Goal: Information Seeking & Learning: Learn about a topic

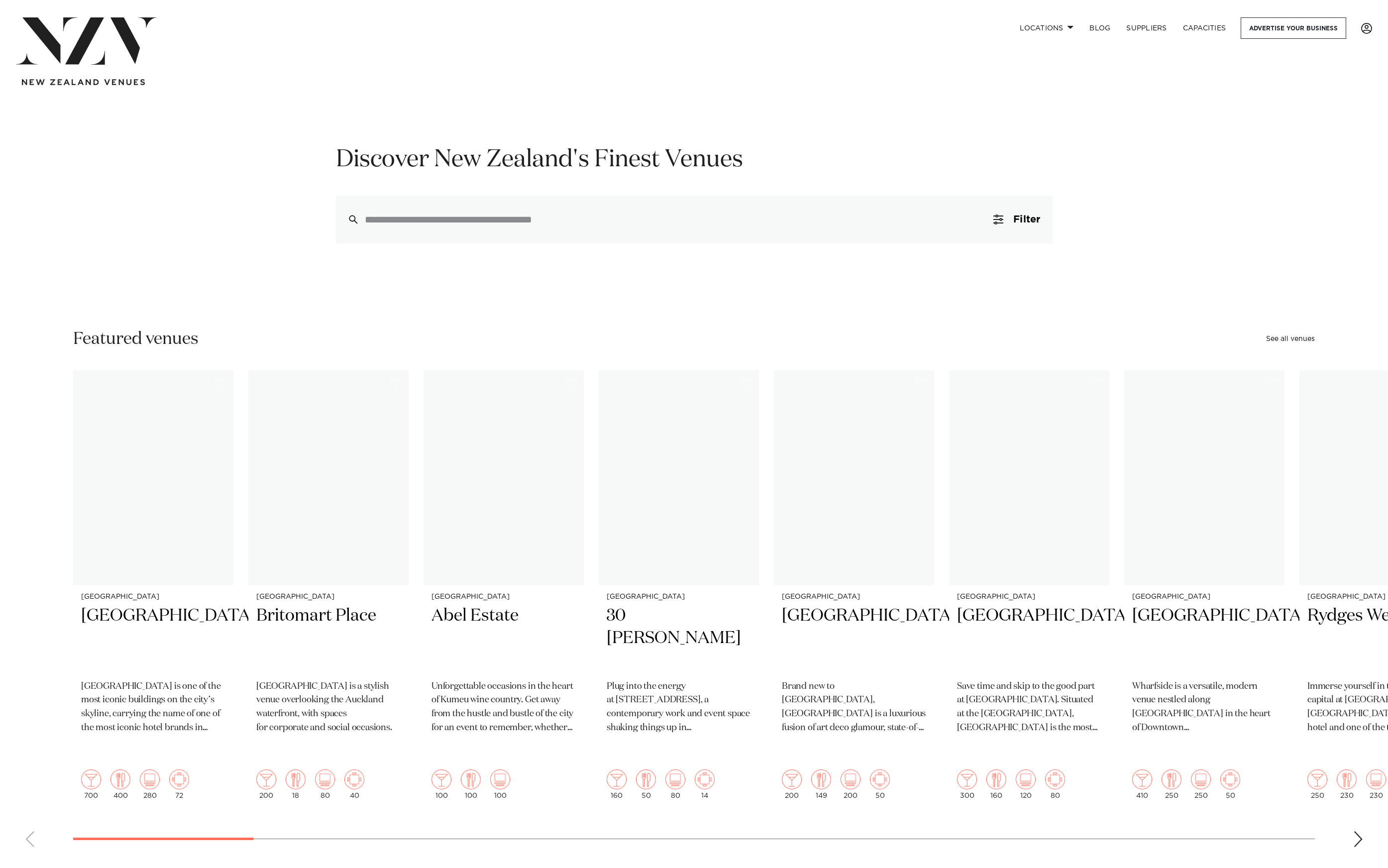
click at [1365, 31] on span at bounding box center [1366, 28] width 11 height 11
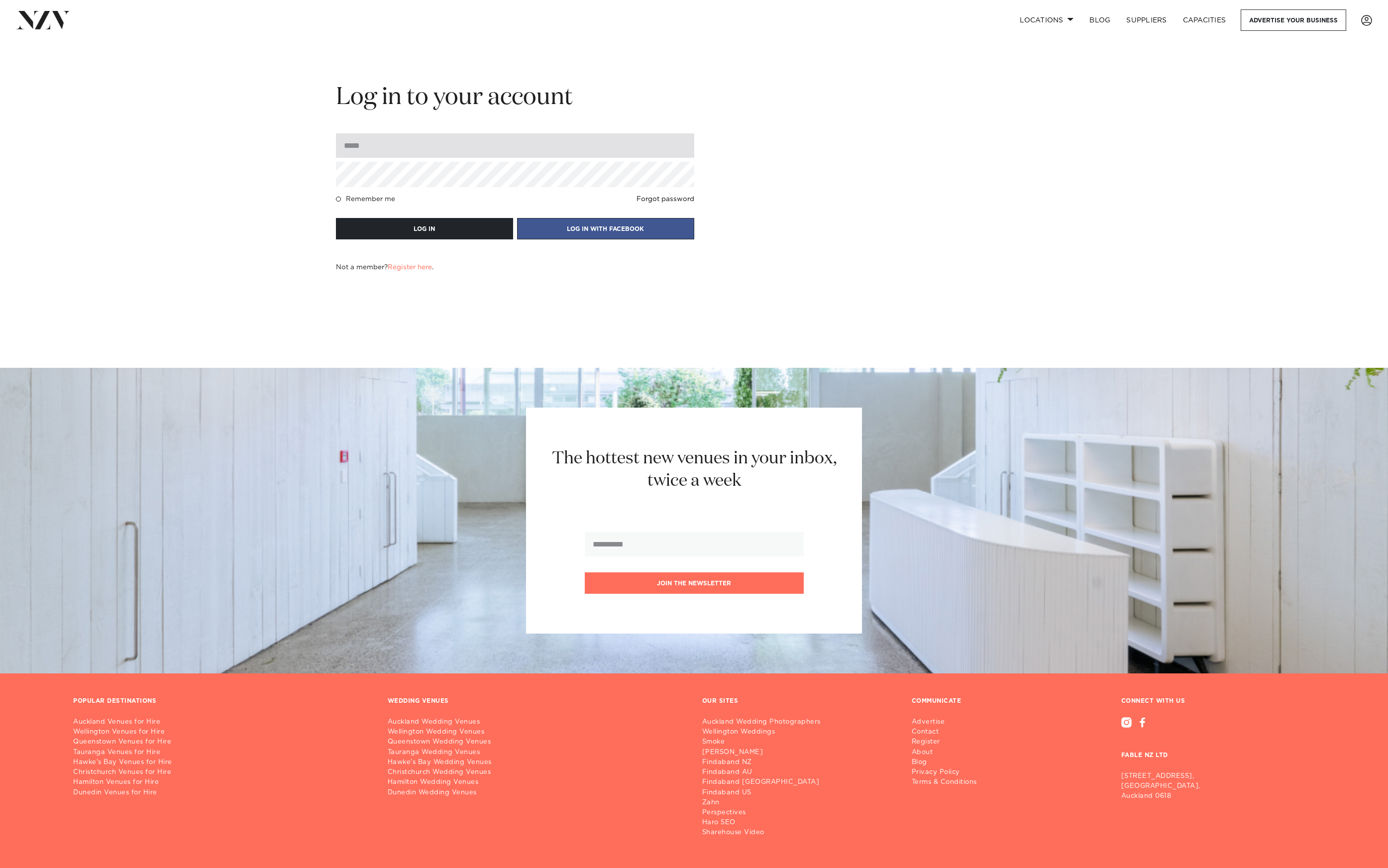
drag, startPoint x: 435, startPoint y: 150, endPoint x: 435, endPoint y: 158, distance: 8.0
click at [435, 150] on input "email" at bounding box center [515, 146] width 358 height 25
type input "**********"
click at [336, 218] on button "LOG IN" at bounding box center [425, 229] width 177 height 22
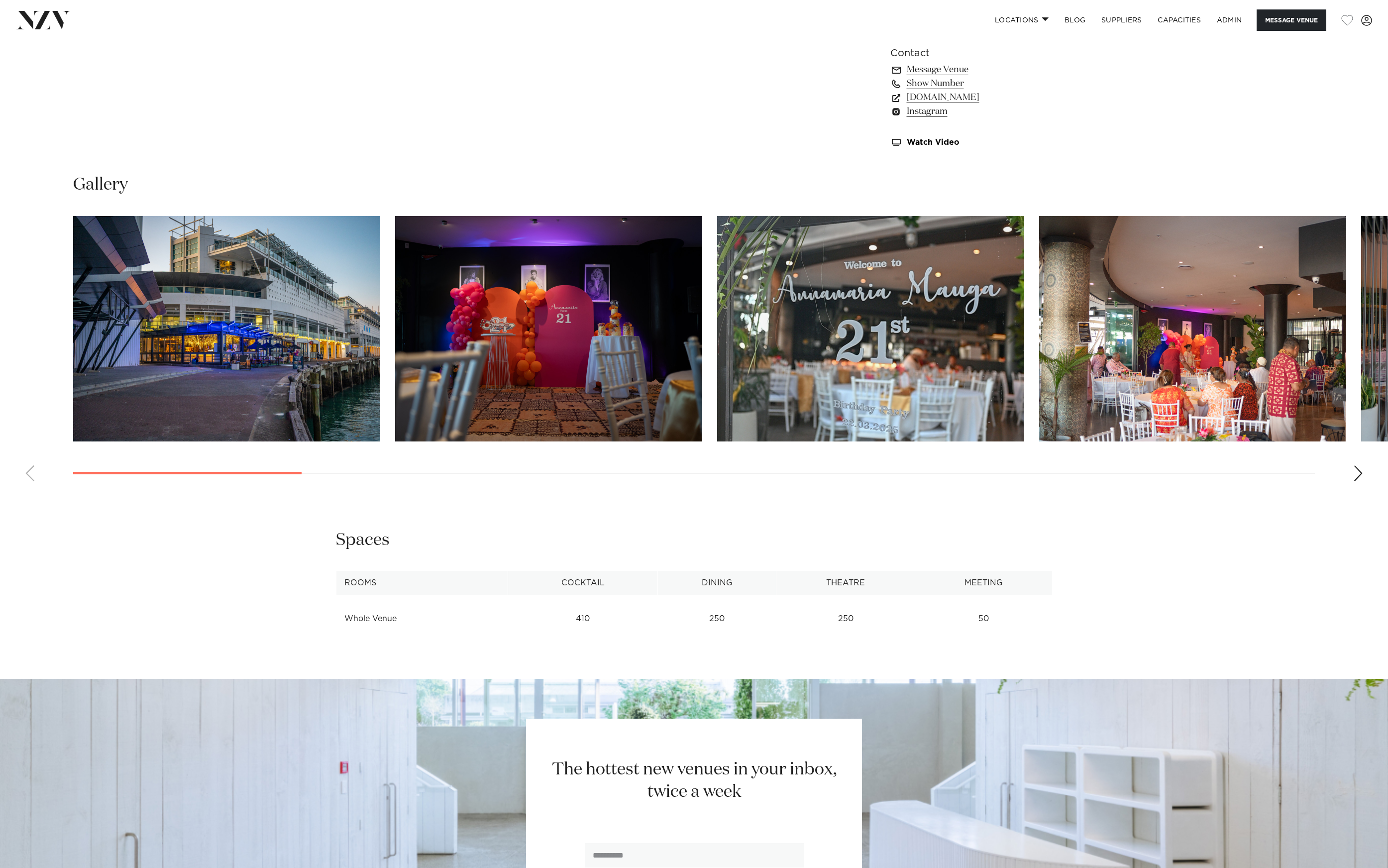
scroll to position [1111, 0]
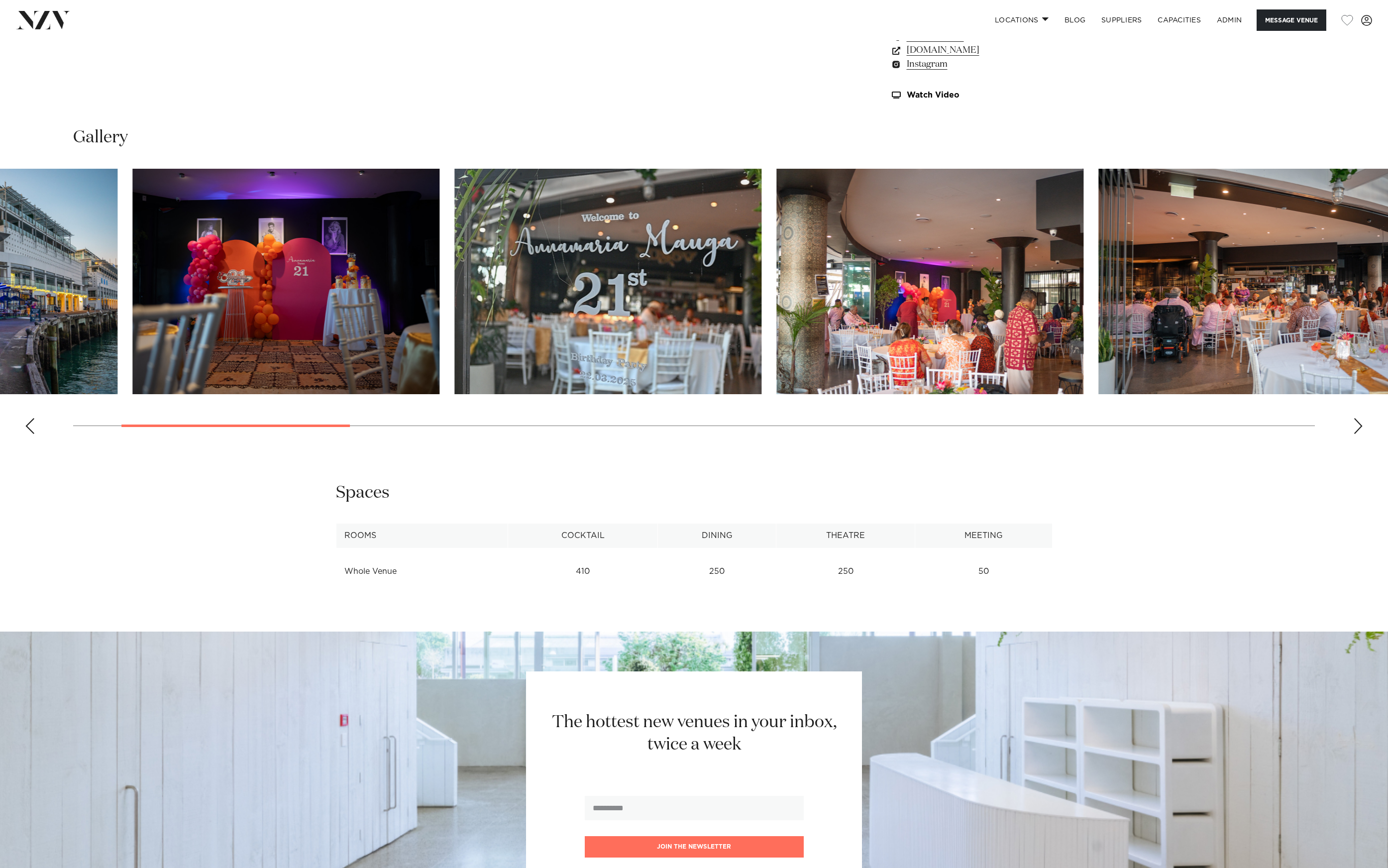
click at [455, 357] on img "3 / 21" at bounding box center [608, 282] width 307 height 225
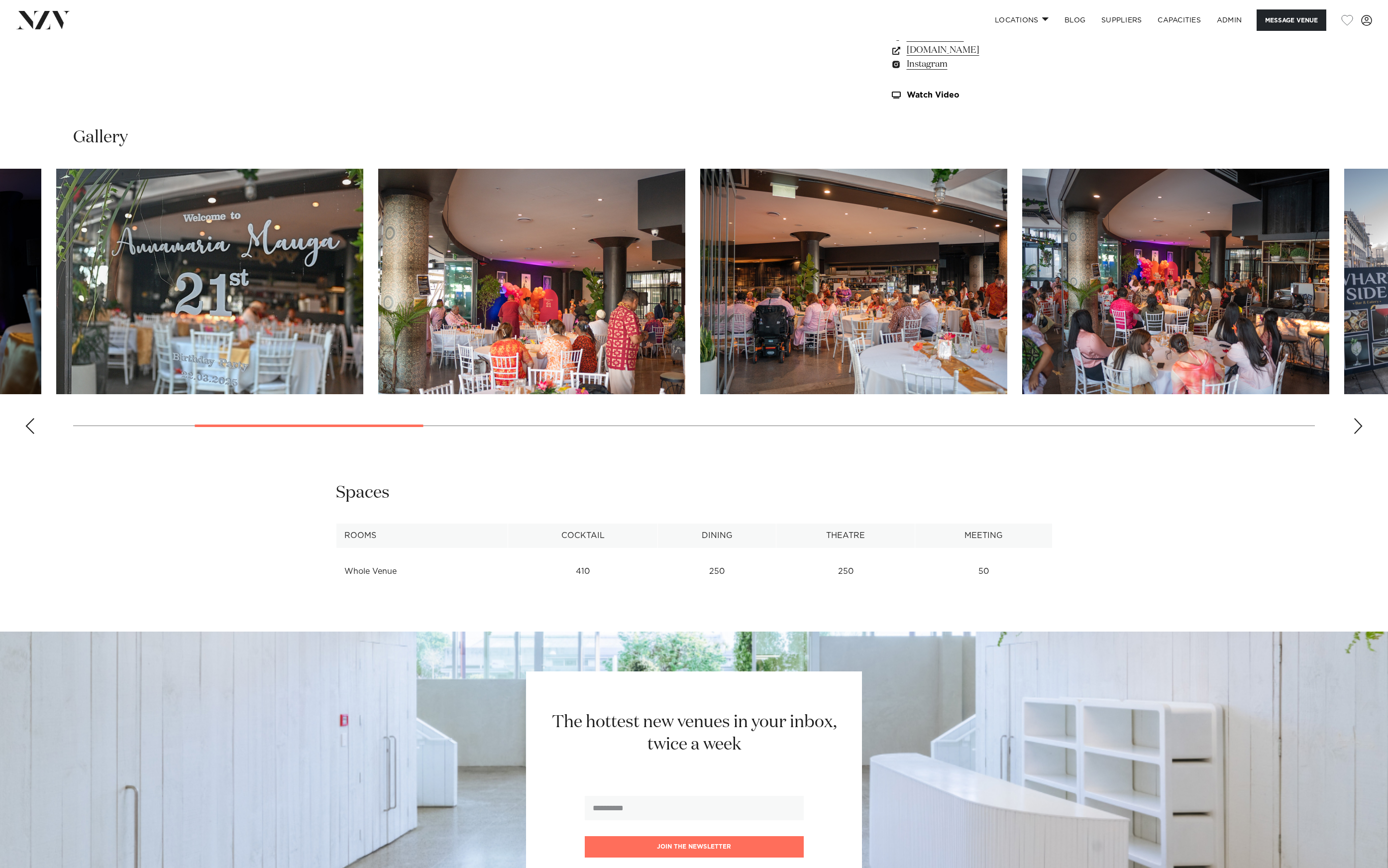
click at [700, 334] on img "5 / 21" at bounding box center [854, 282] width 307 height 225
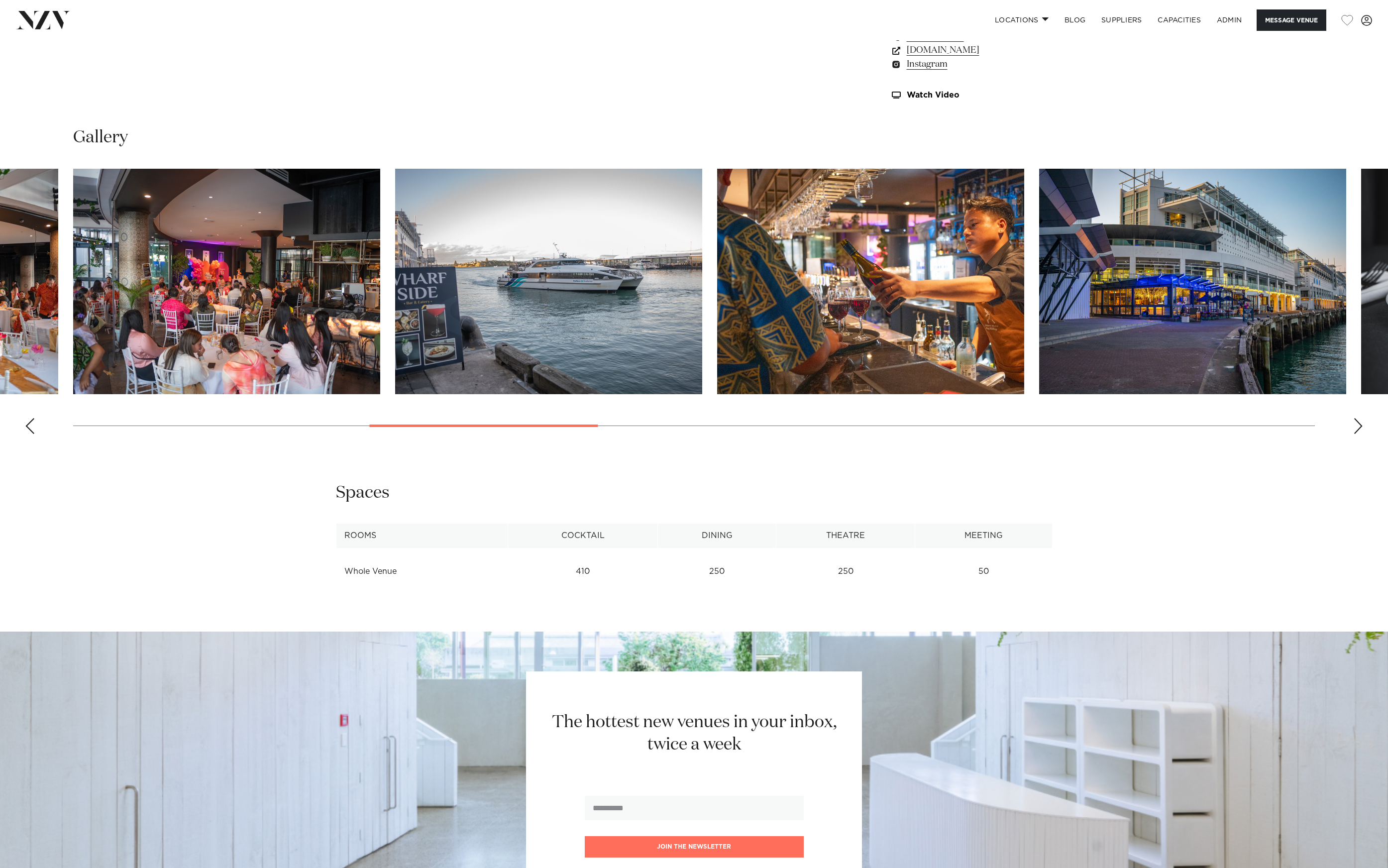
click at [395, 326] on img "7 / 21" at bounding box center [549, 282] width 307 height 225
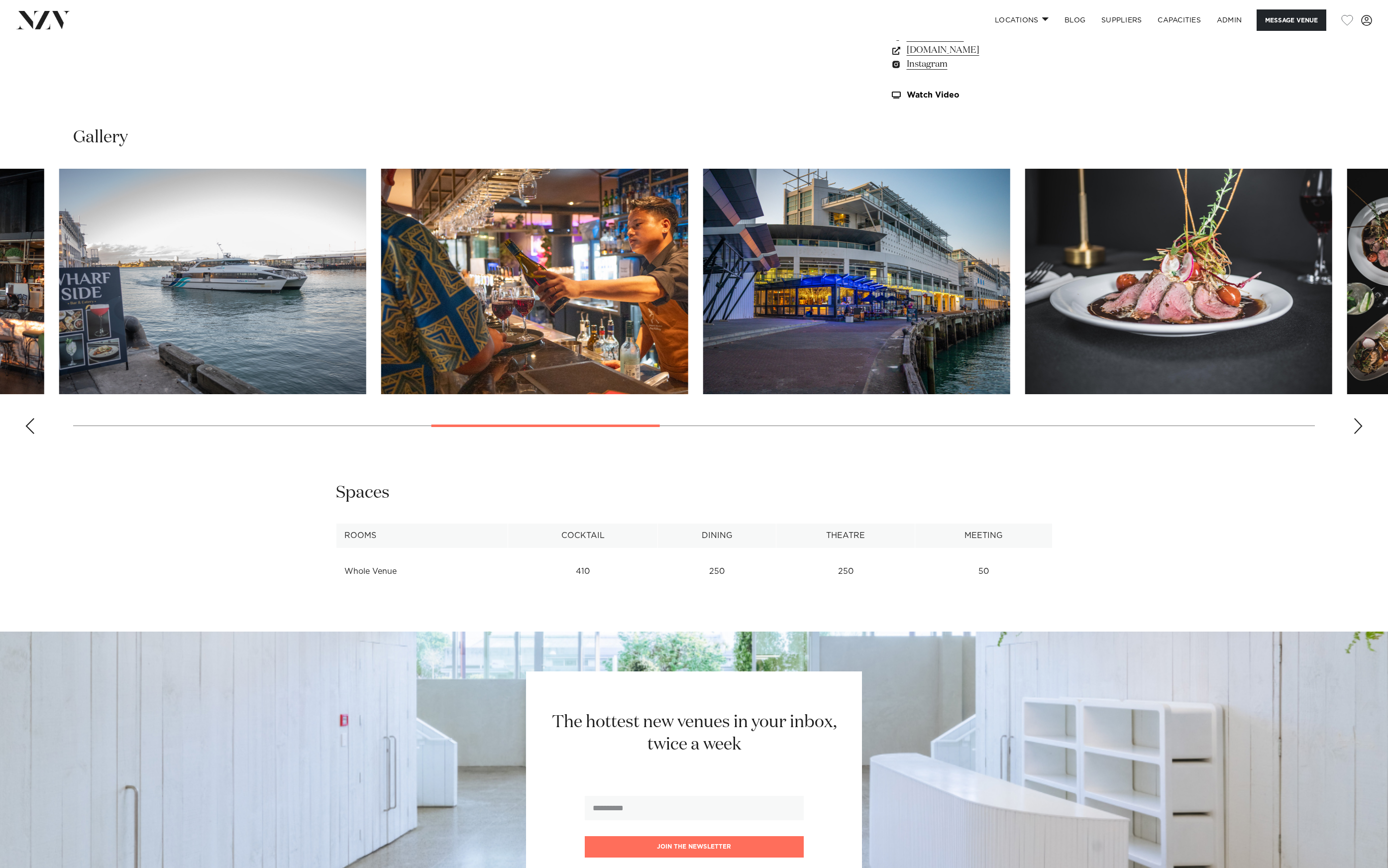
click at [418, 310] on img "8 / 21" at bounding box center [534, 282] width 307 height 225
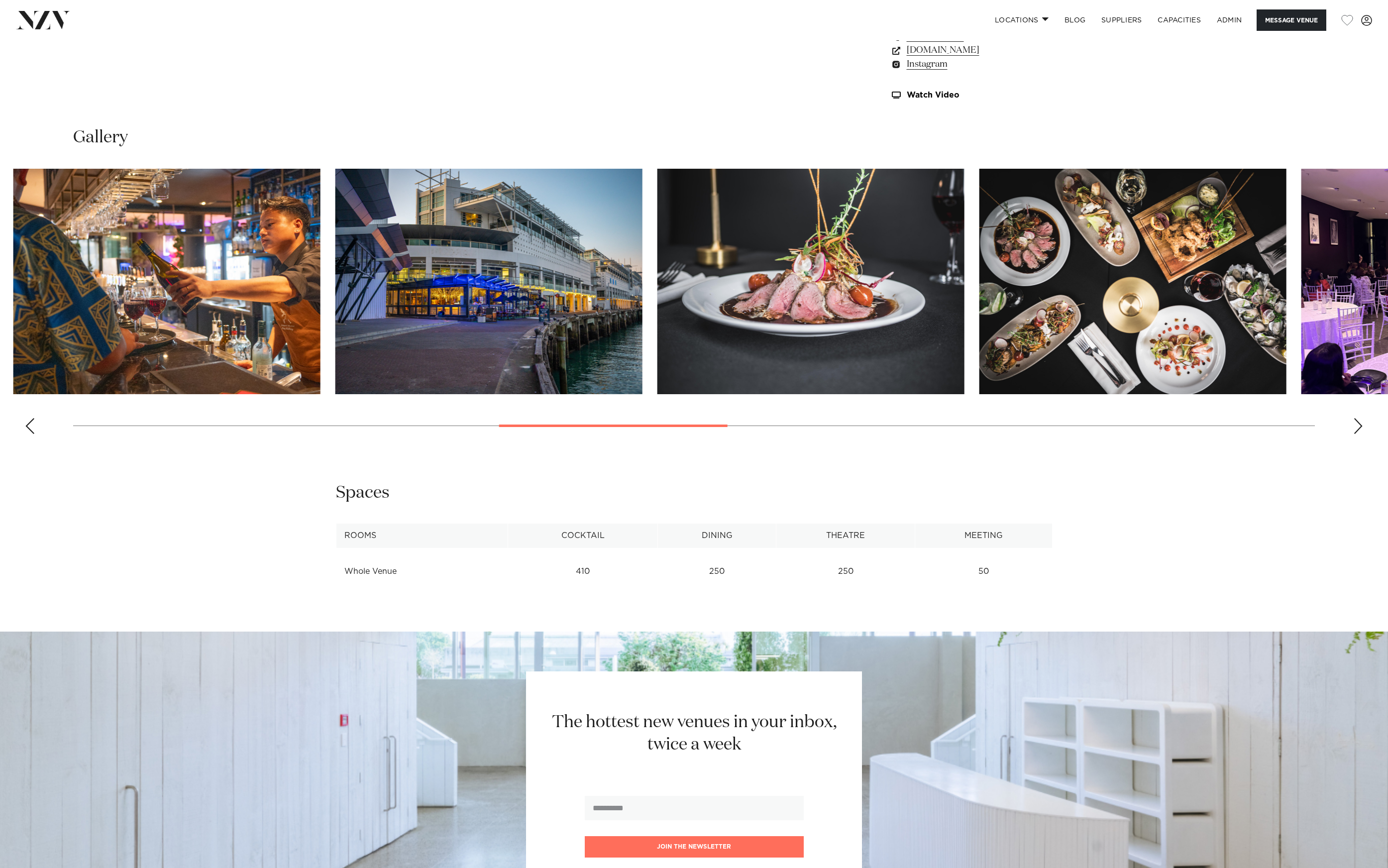
click at [658, 307] on img "10 / 21" at bounding box center [811, 282] width 307 height 225
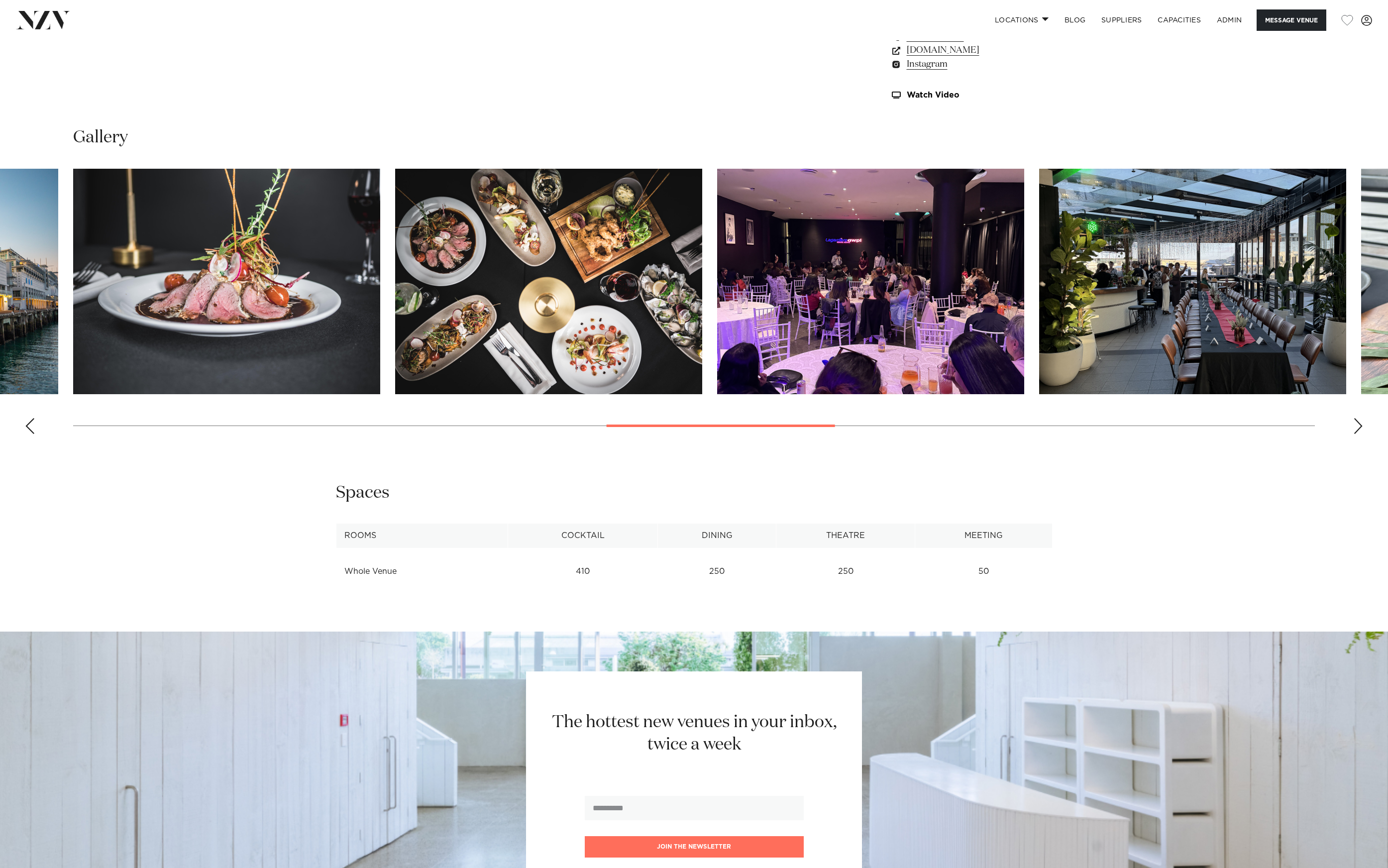
click at [717, 306] on img "12 / 21" at bounding box center [870, 282] width 307 height 225
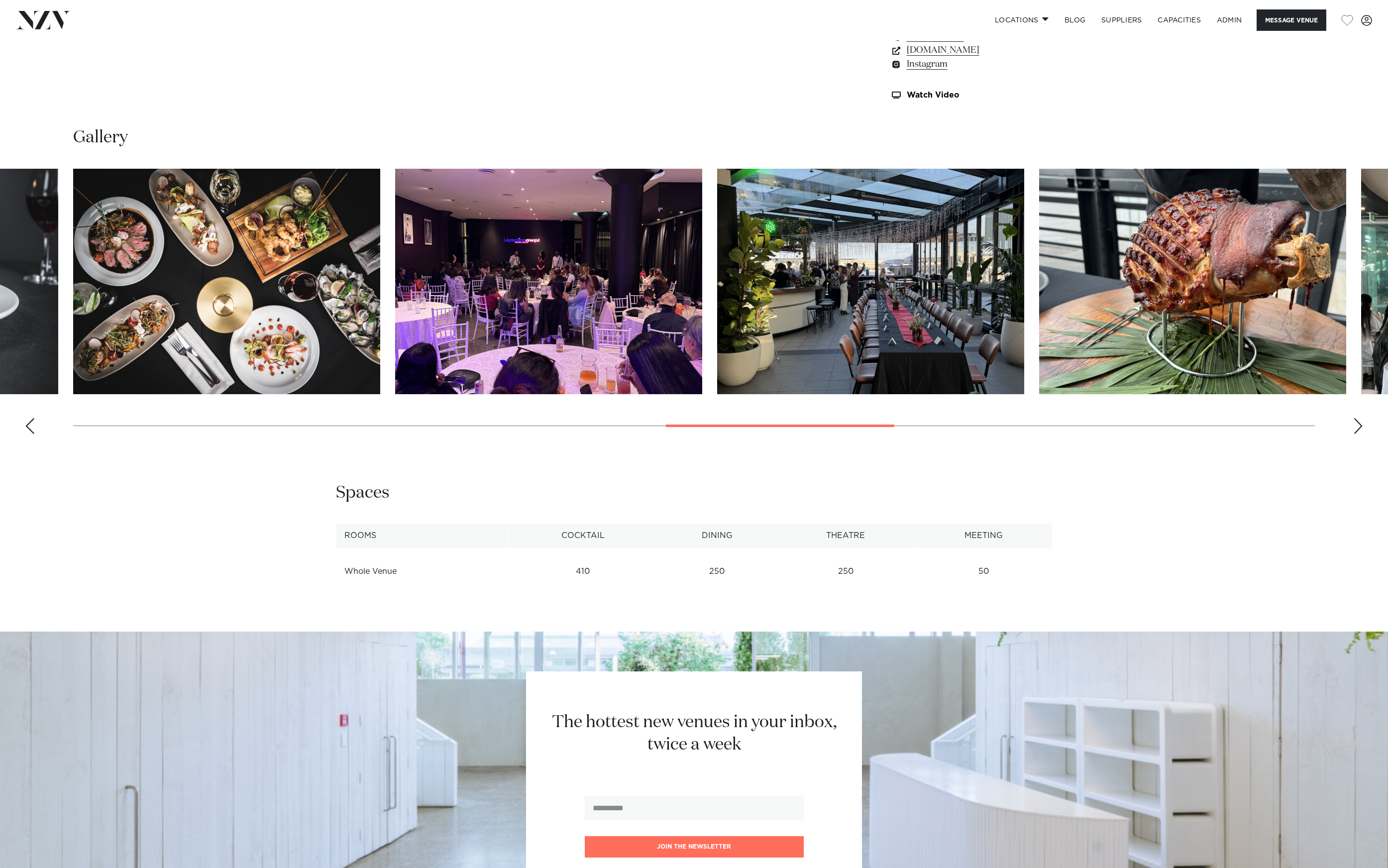
click at [717, 310] on img "13 / 21" at bounding box center [870, 282] width 307 height 225
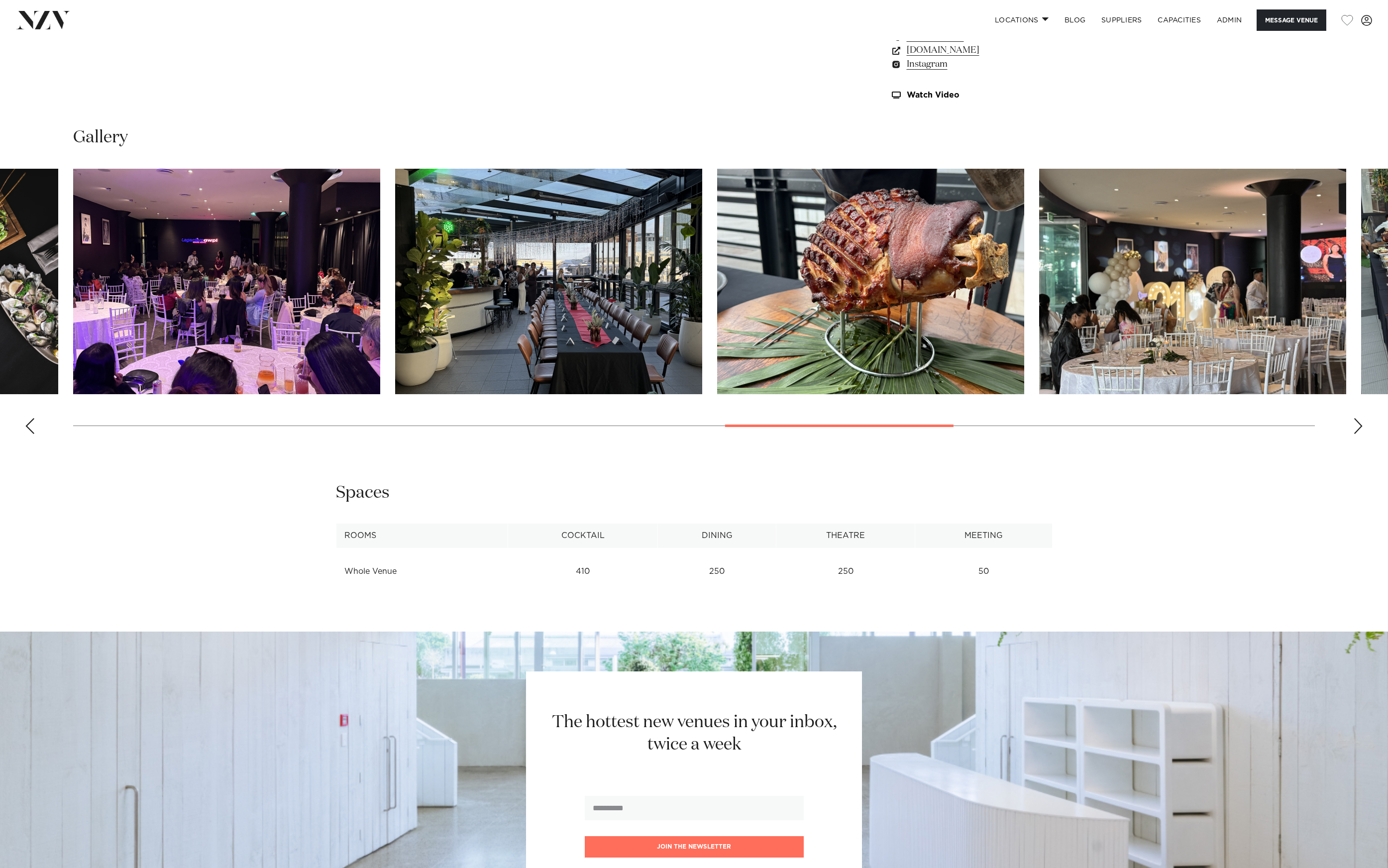
click at [407, 303] on swiper-container at bounding box center [694, 306] width 1388 height 273
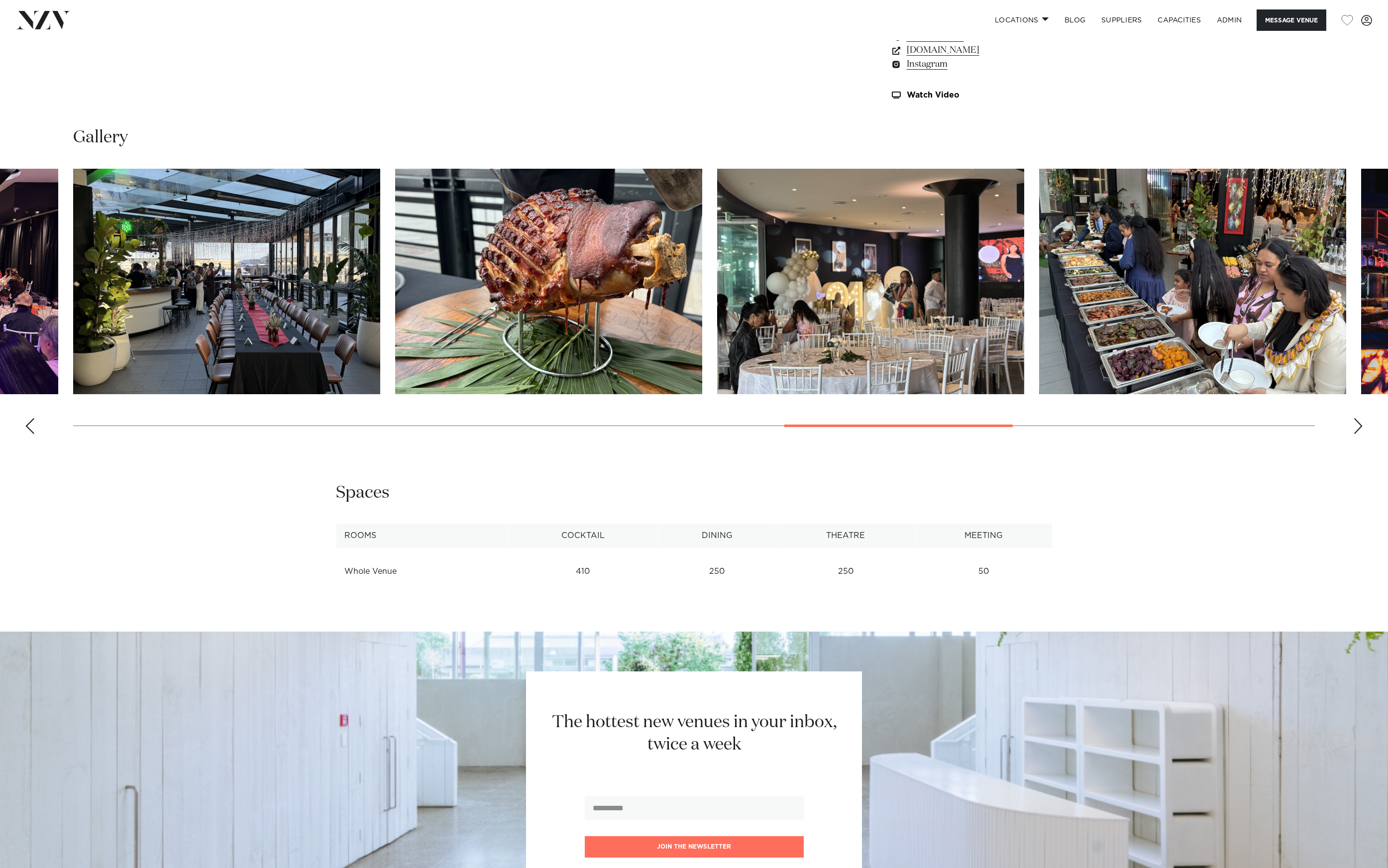
click at [717, 290] on img "15 / 21" at bounding box center [870, 282] width 307 height 225
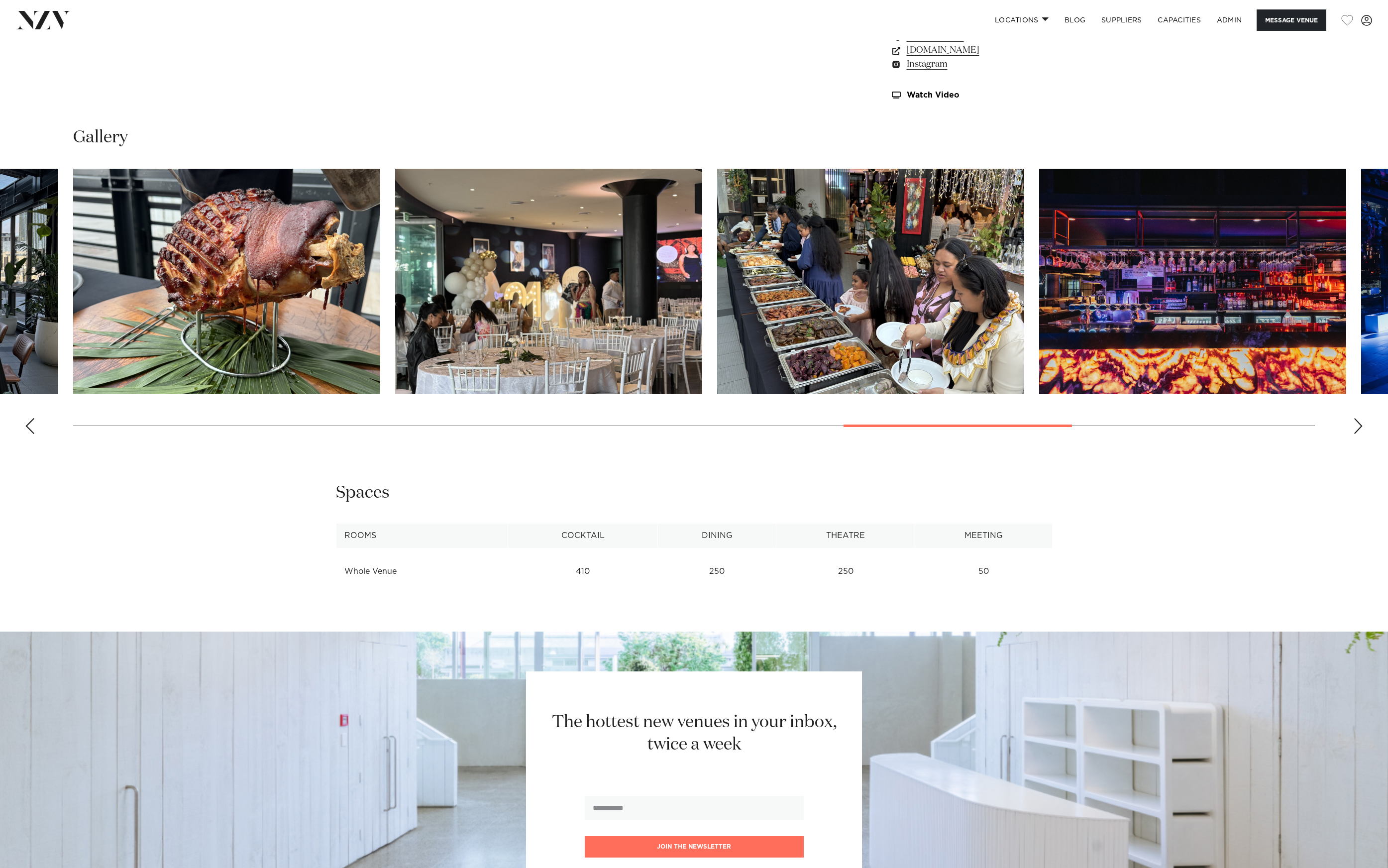
click at [717, 278] on img "16 / 21" at bounding box center [870, 282] width 307 height 225
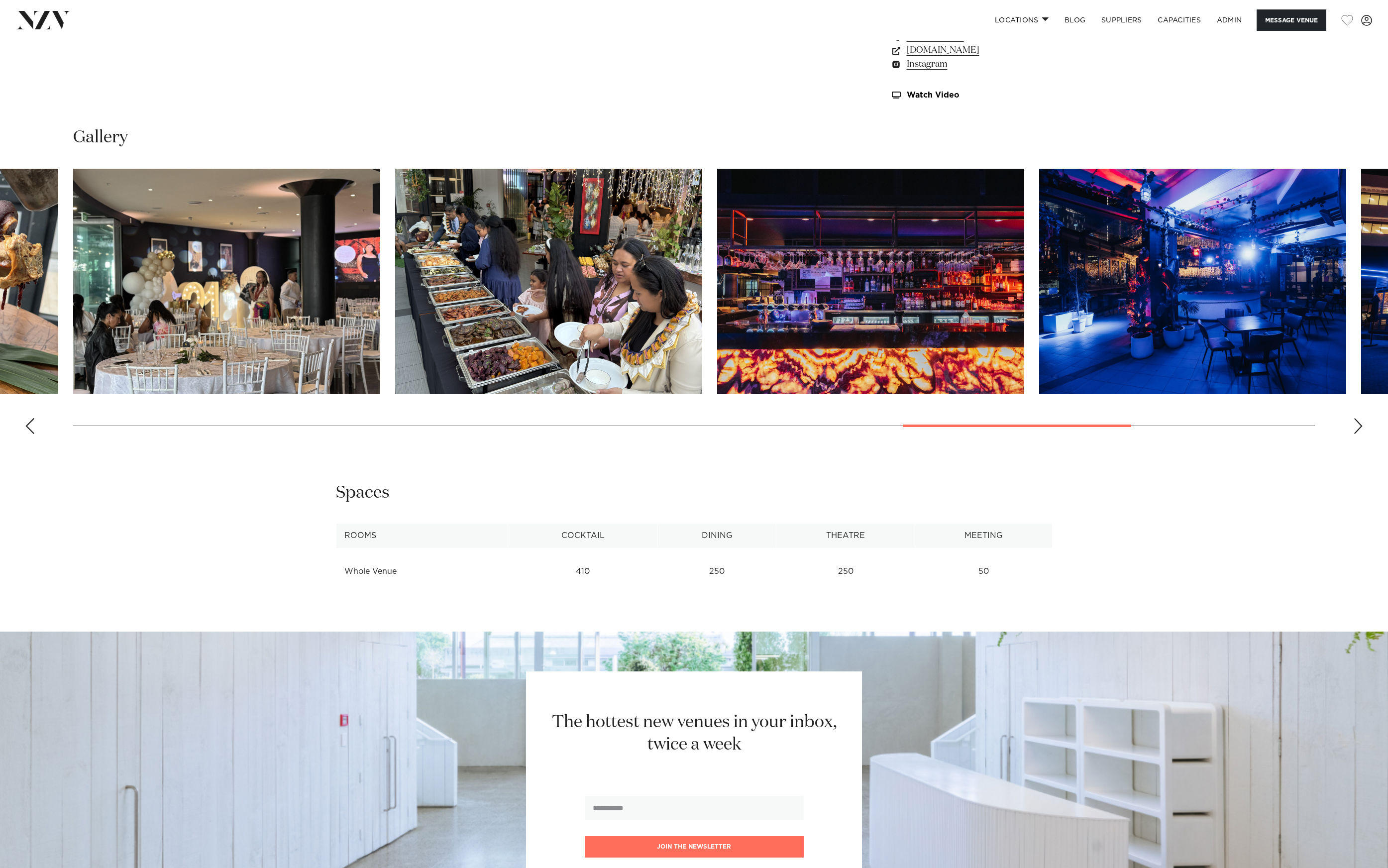
click at [837, 282] on img "17 / 21" at bounding box center [870, 282] width 307 height 225
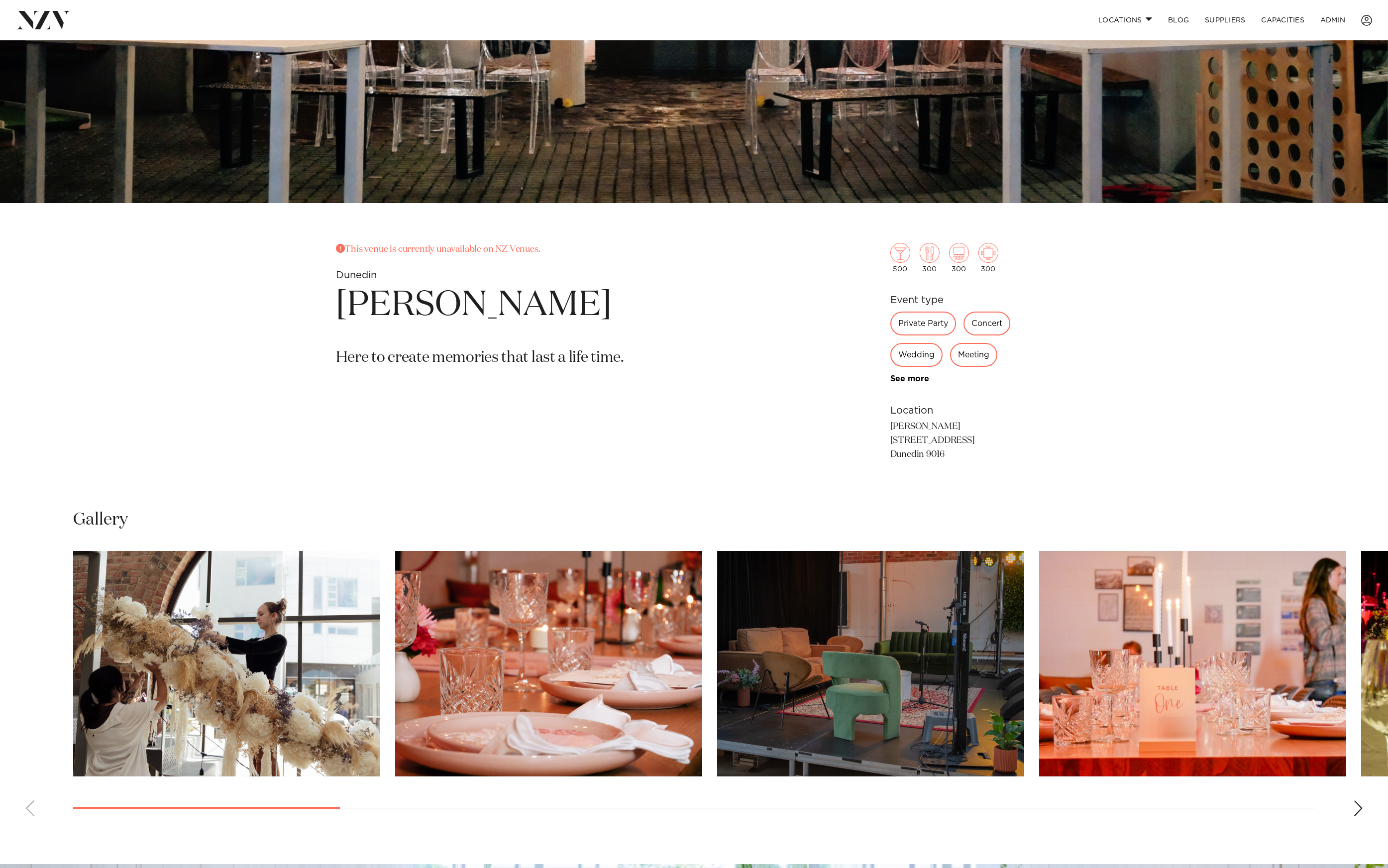
scroll to position [503, 0]
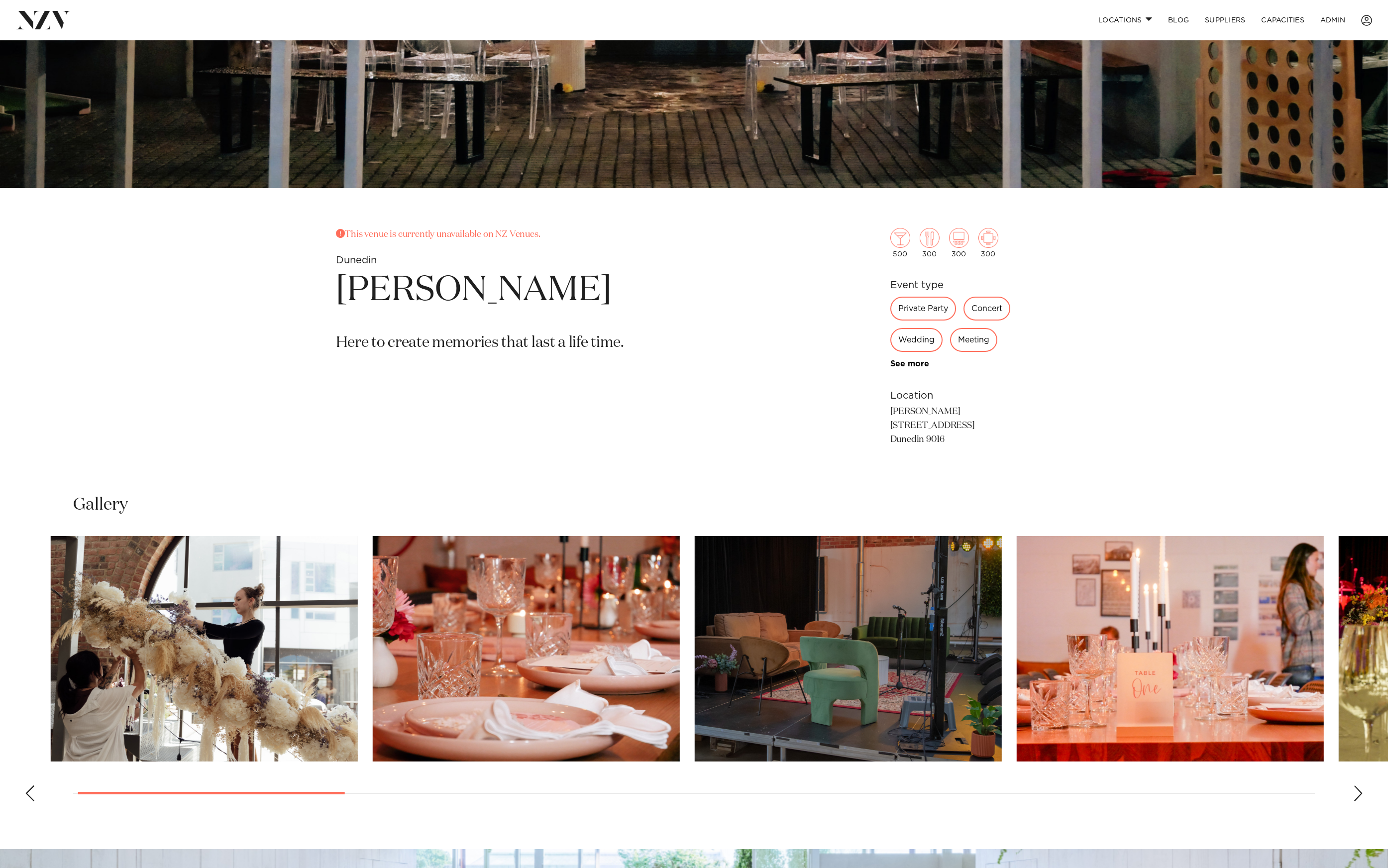
click at [695, 619] on img "3 / 18" at bounding box center [848, 649] width 307 height 225
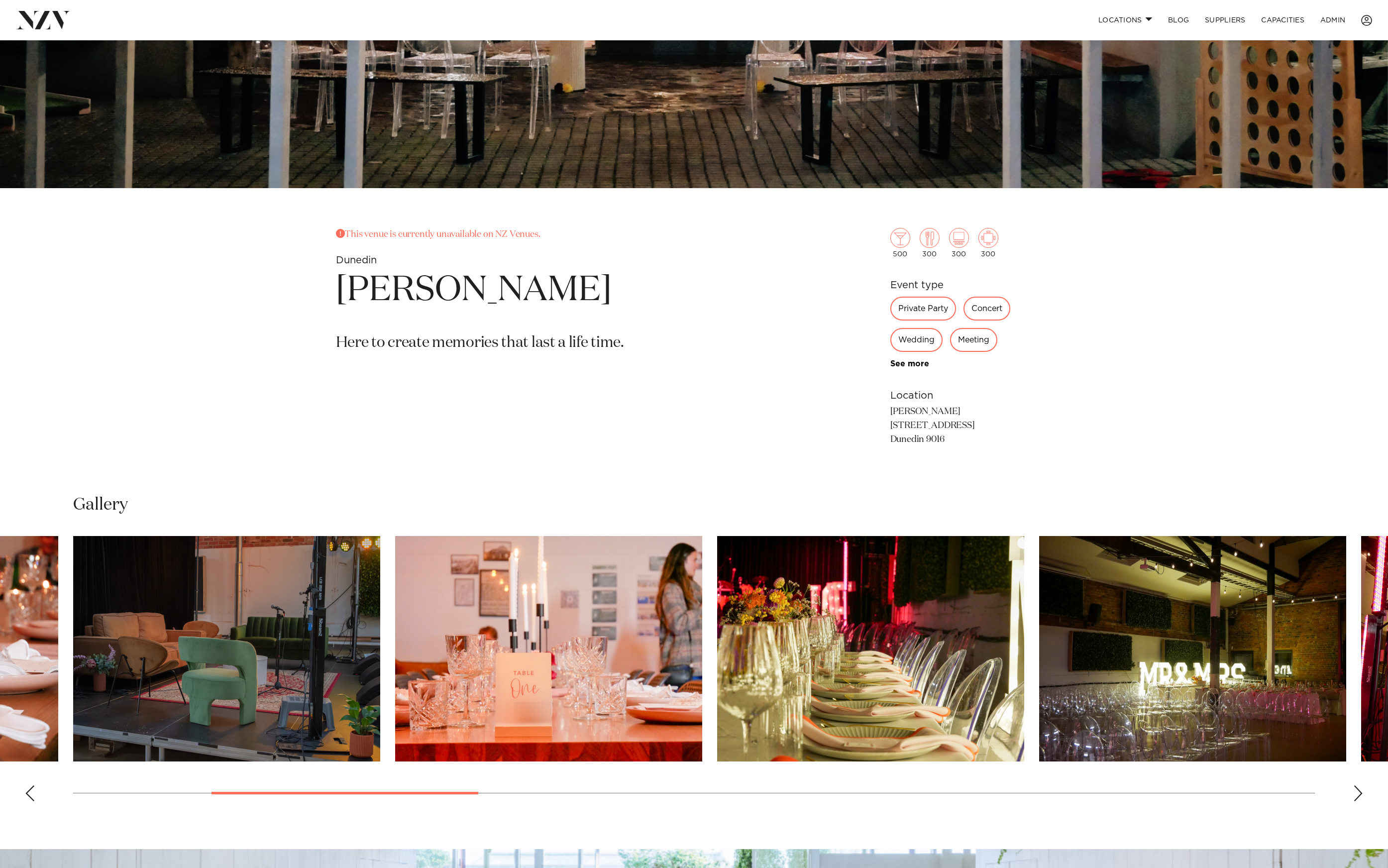
click at [717, 622] on img "5 / 18" at bounding box center [870, 649] width 307 height 225
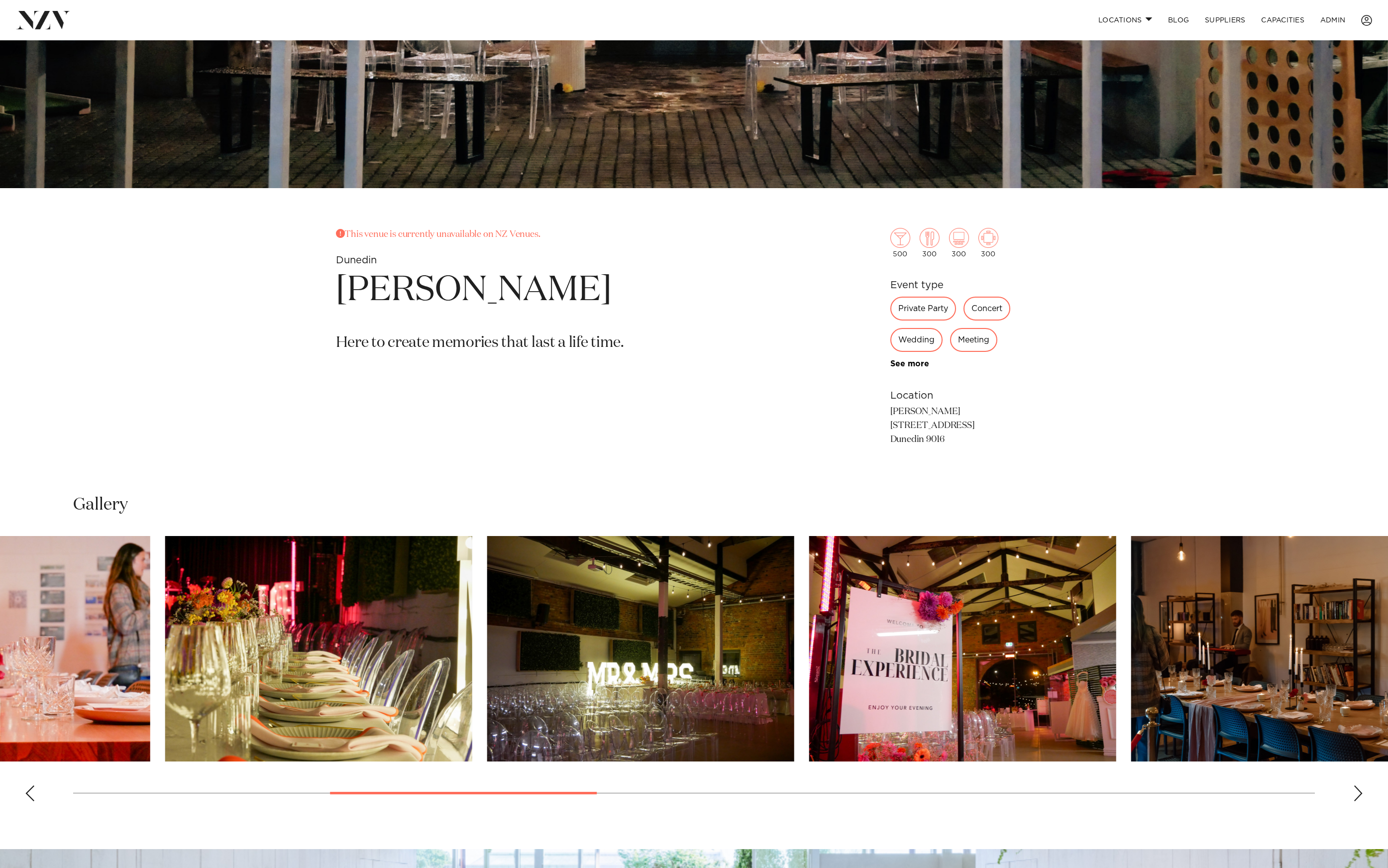
click at [403, 628] on img "5 / 18" at bounding box center [319, 649] width 307 height 225
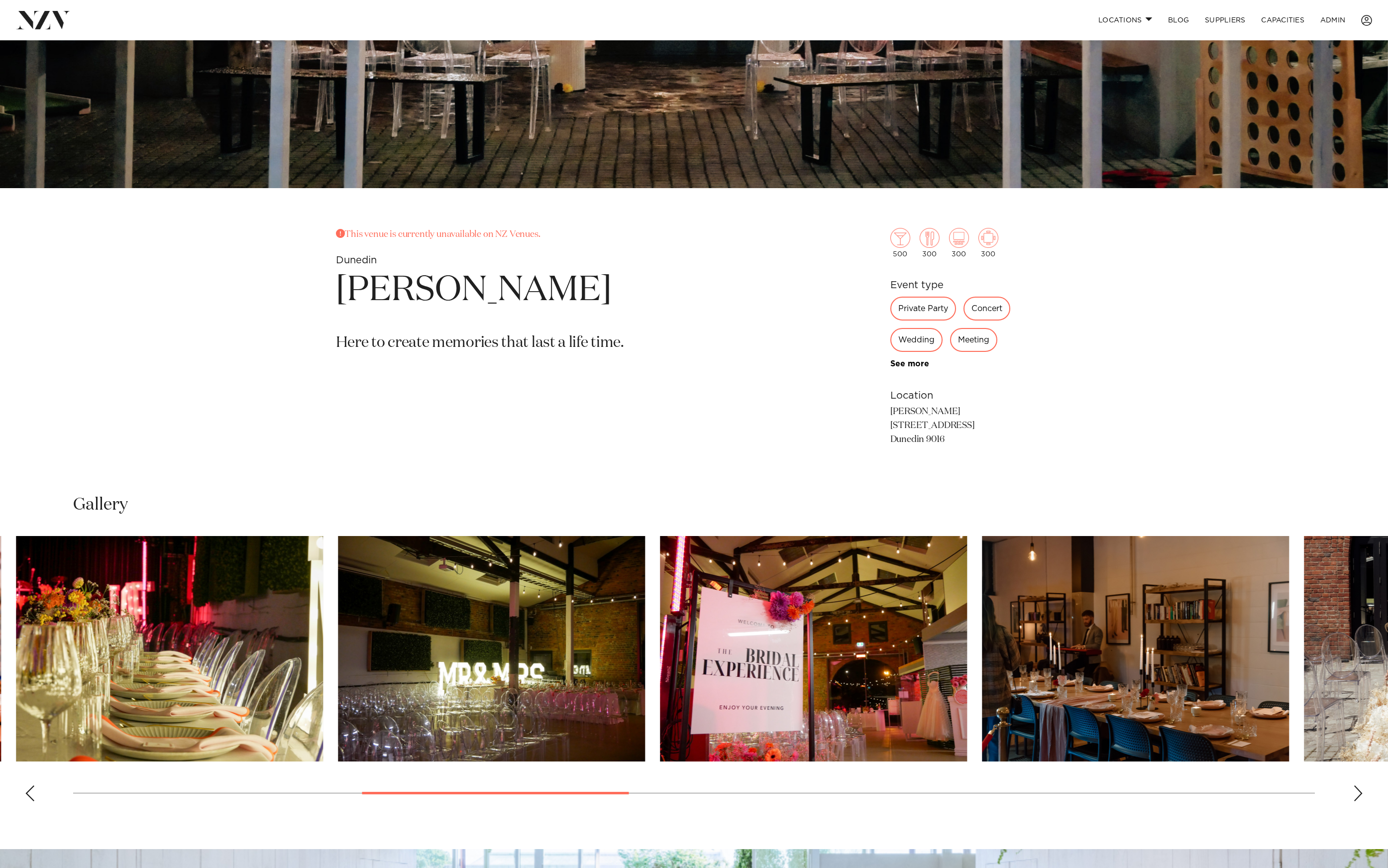
click at [660, 647] on img "7 / 18" at bounding box center [814, 649] width 307 height 225
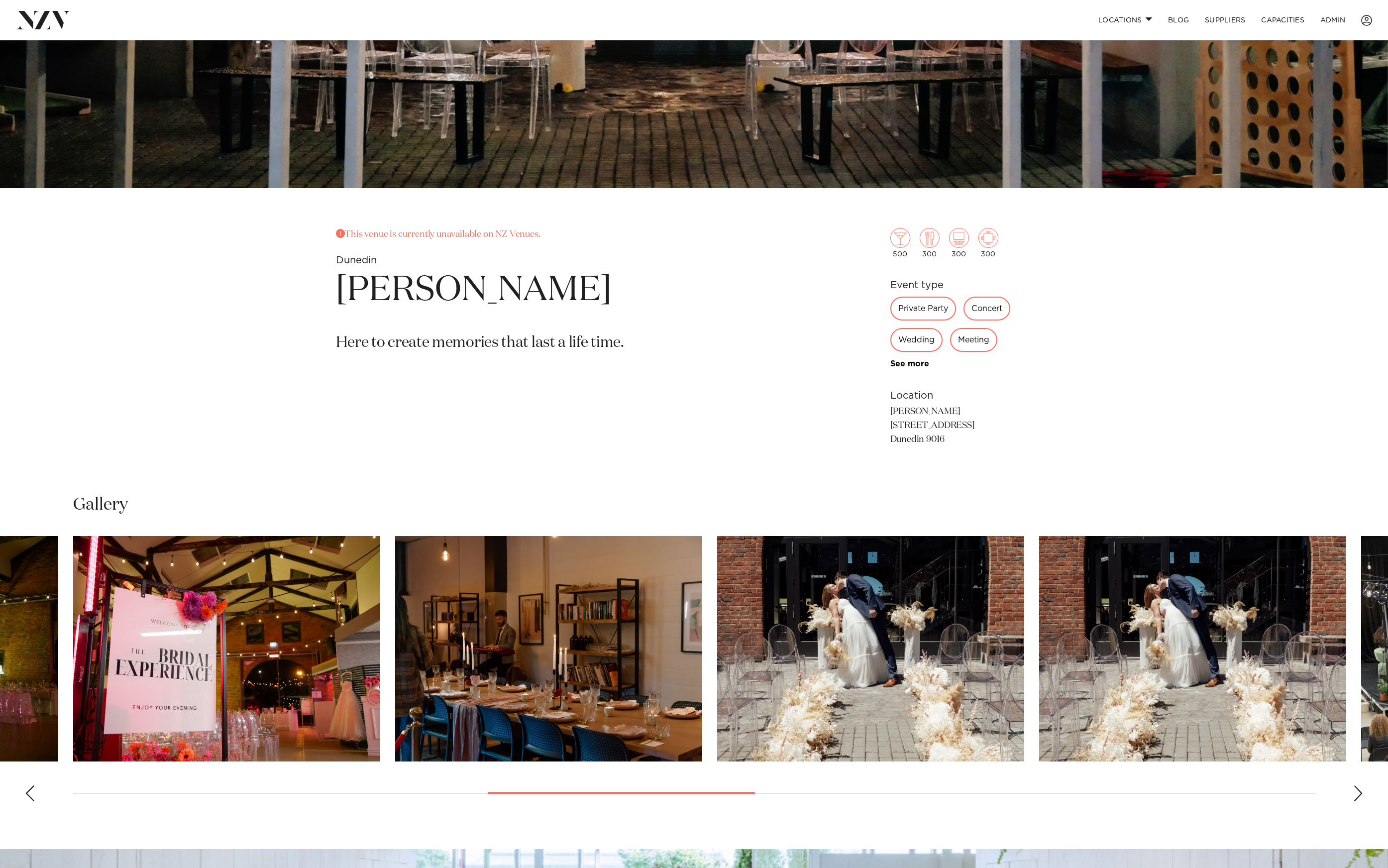
click at [717, 639] on img "9 / 18" at bounding box center [870, 649] width 307 height 225
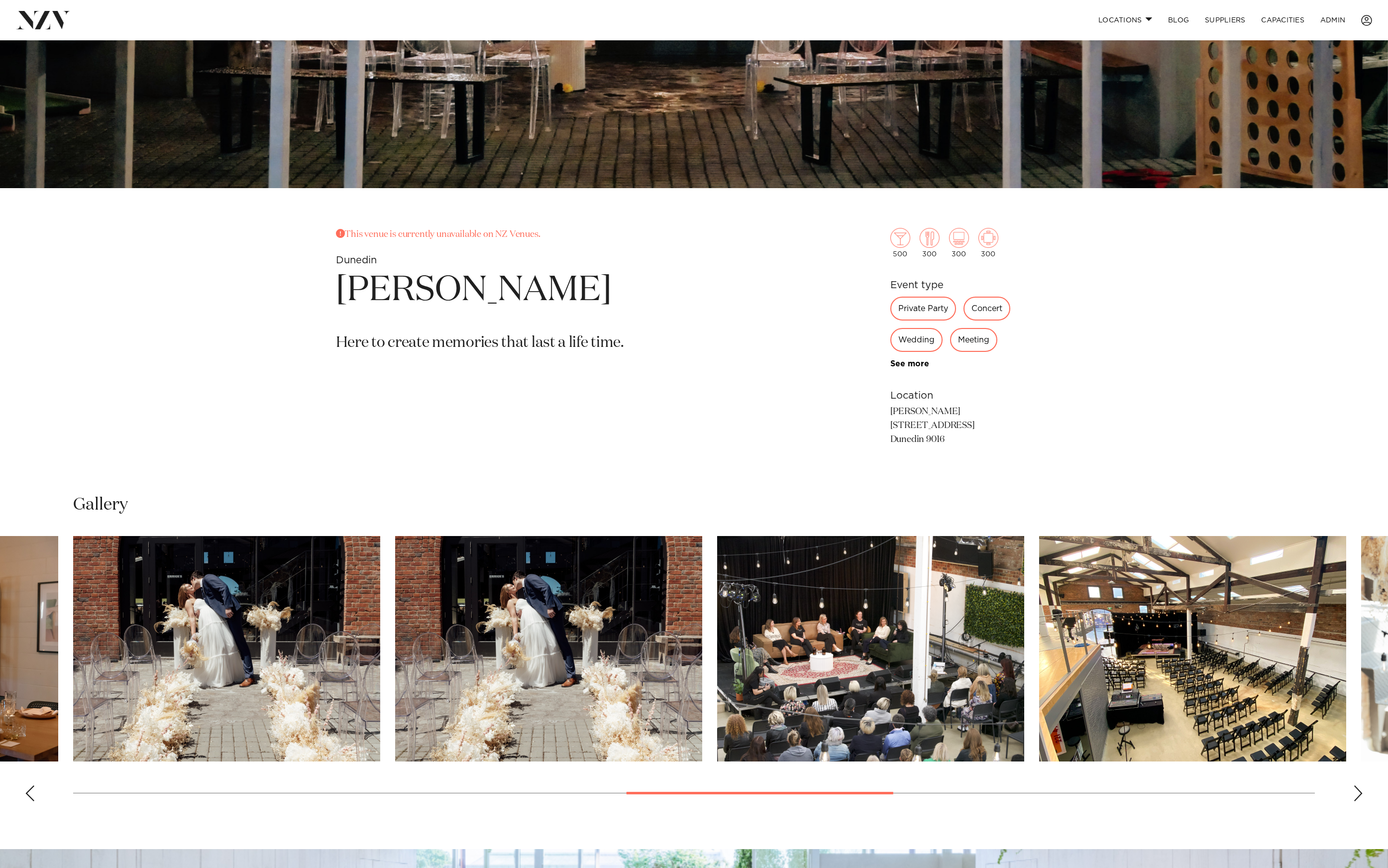
click at [395, 645] on img "10 / 18" at bounding box center [549, 649] width 307 height 225
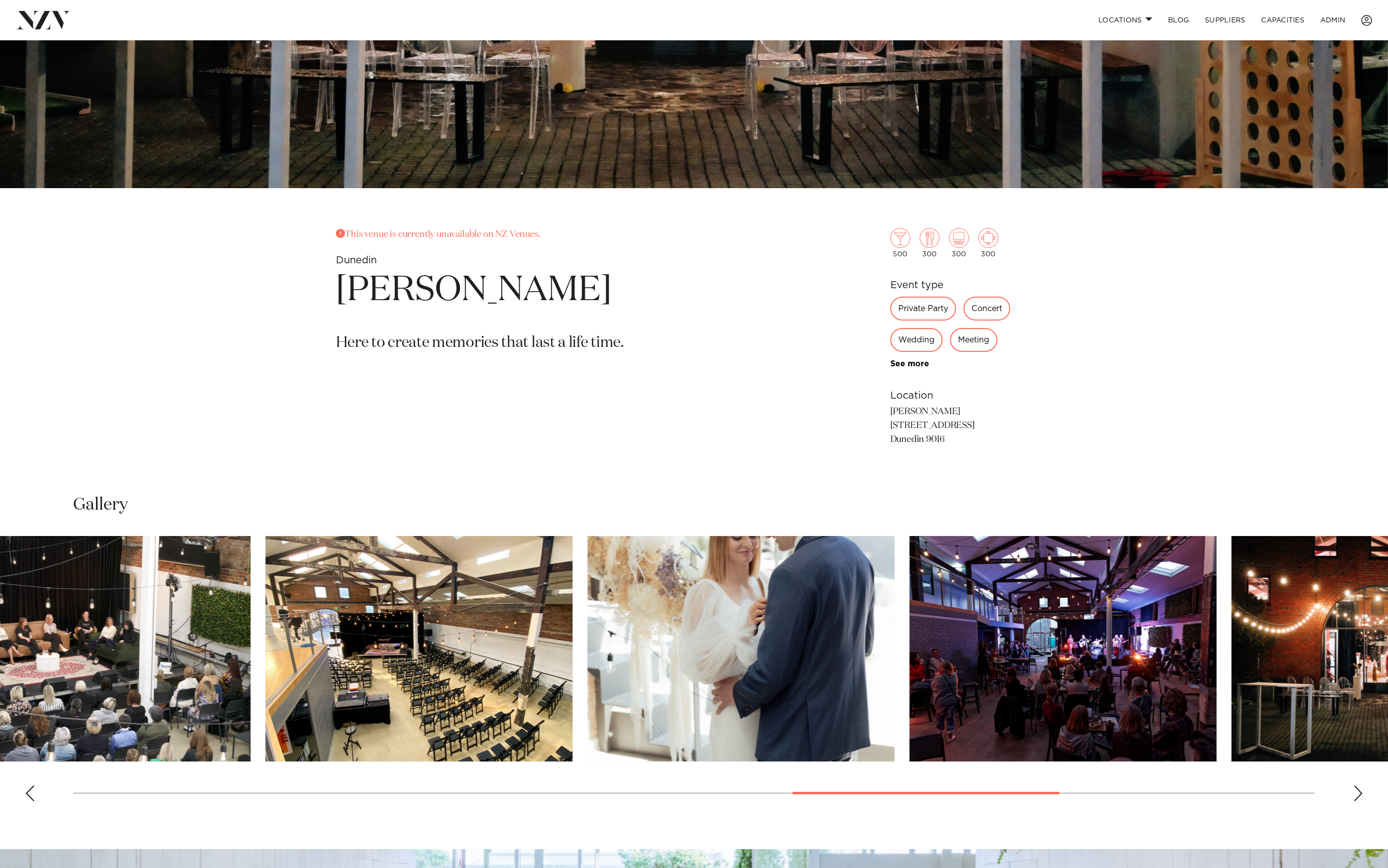
click at [304, 646] on img "12 / 18" at bounding box center [419, 649] width 307 height 225
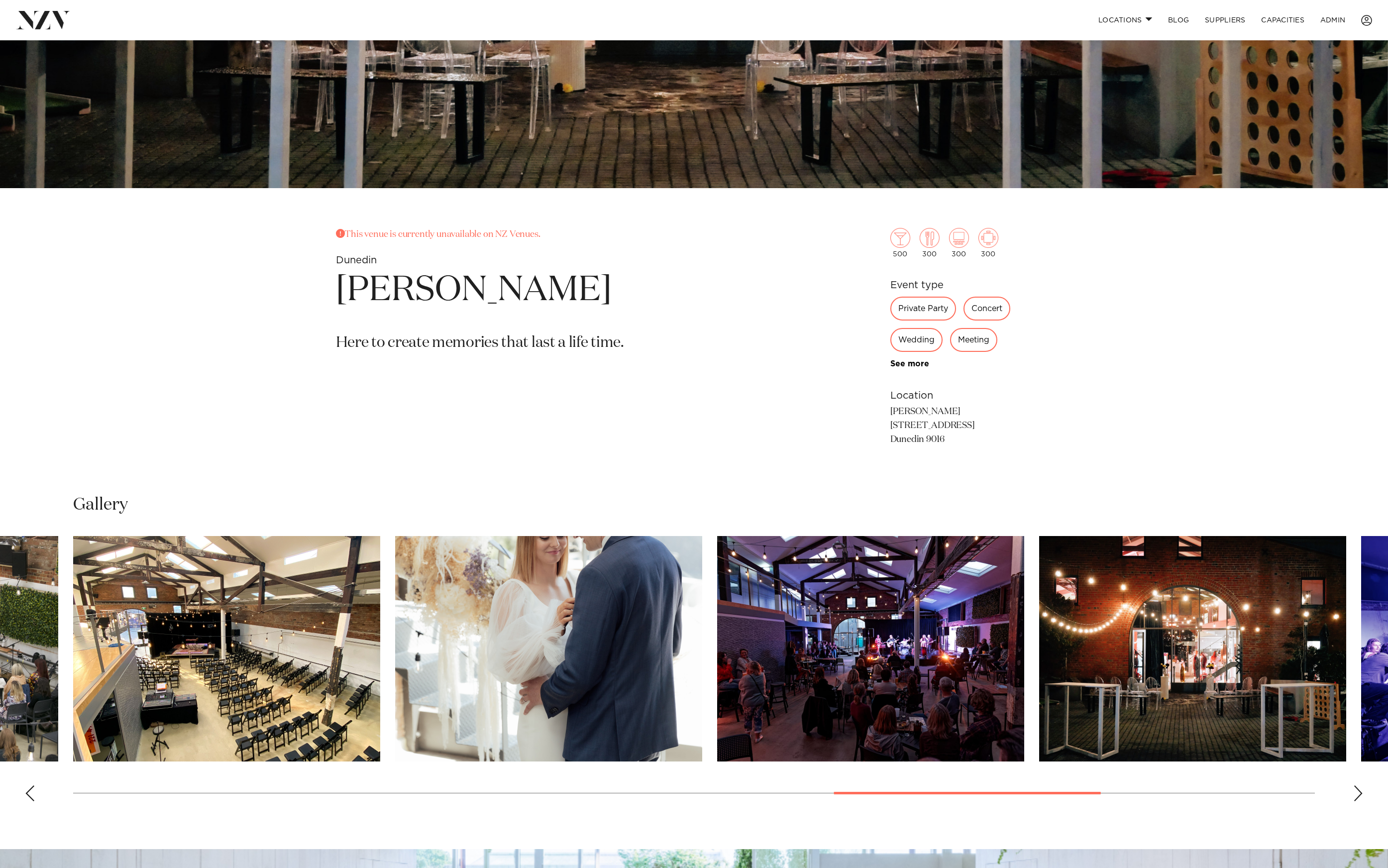
click at [395, 642] on img "13 / 18" at bounding box center [549, 649] width 307 height 225
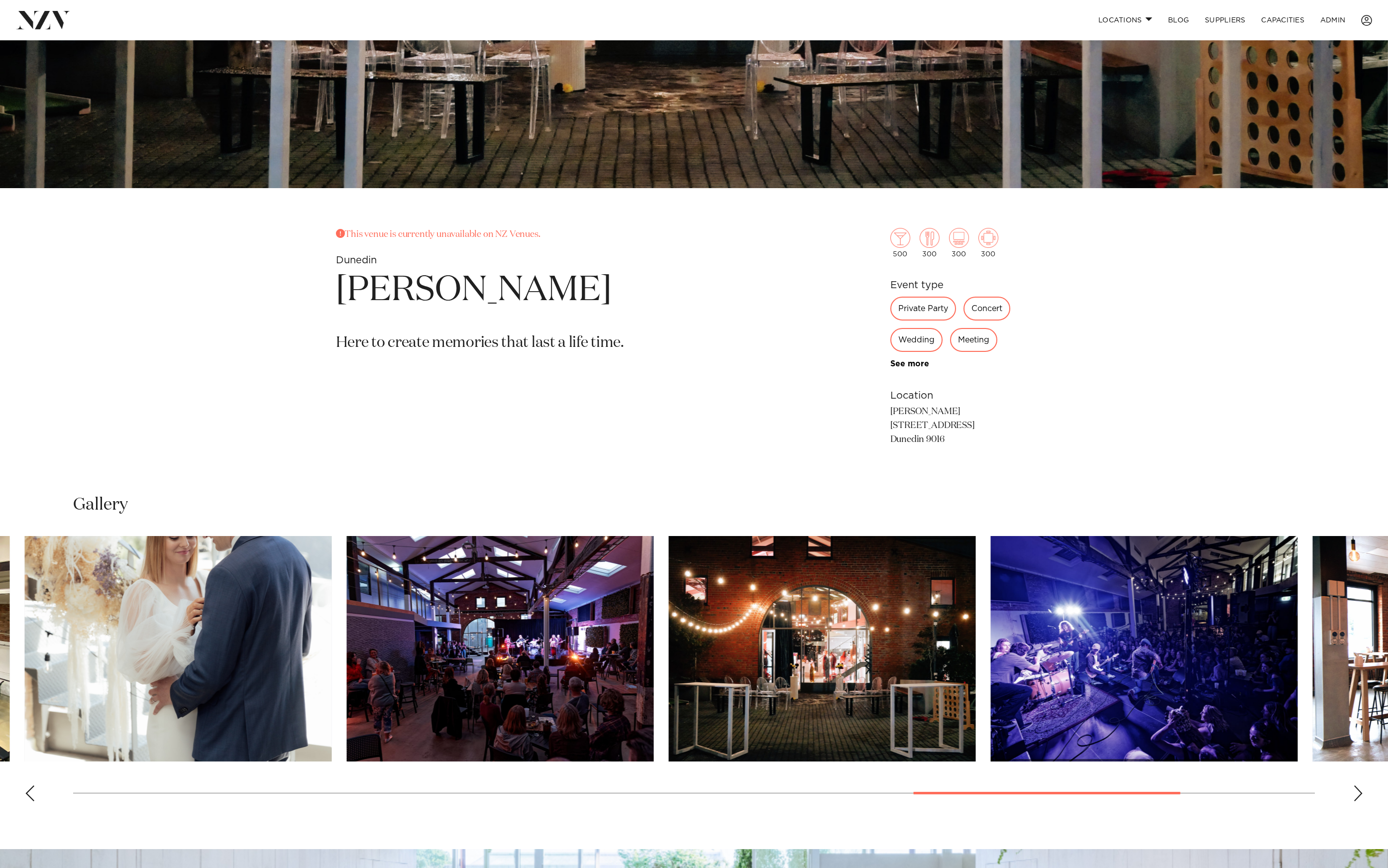
click at [347, 645] on img "14 / 18" at bounding box center [500, 649] width 307 height 225
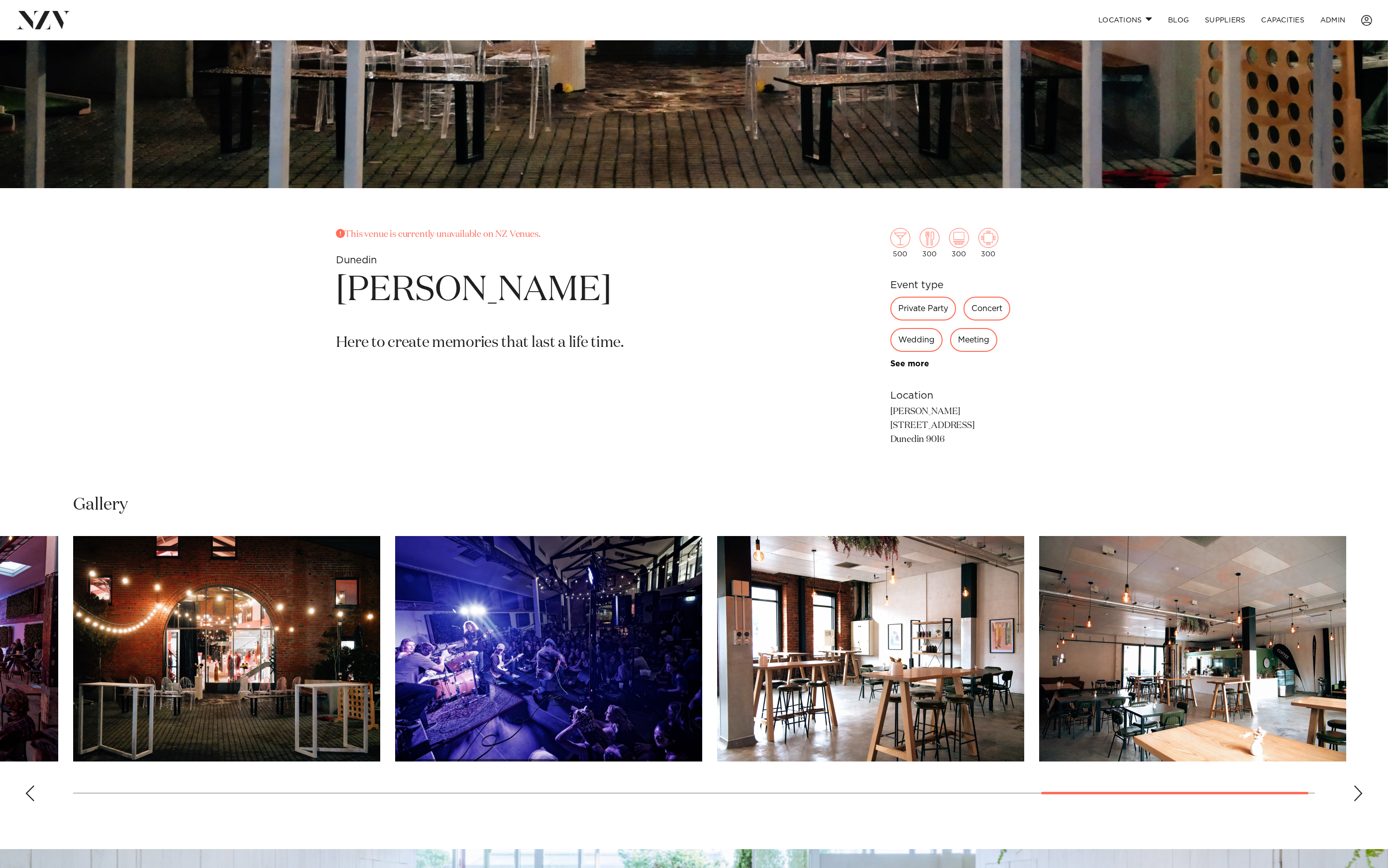
click at [395, 655] on img "16 / 18" at bounding box center [549, 649] width 307 height 225
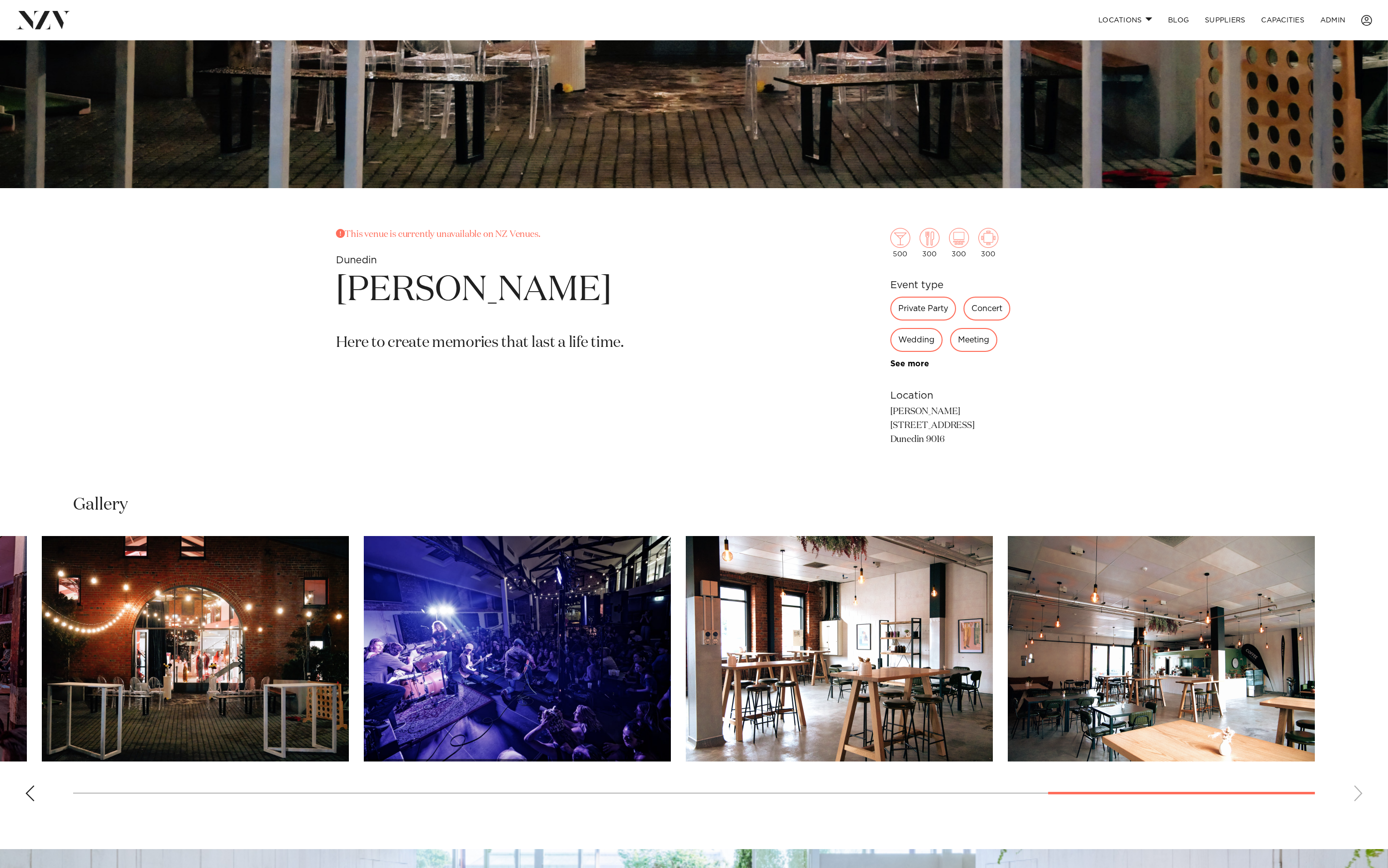
click at [349, 639] on img "15 / 18" at bounding box center [195, 649] width 307 height 225
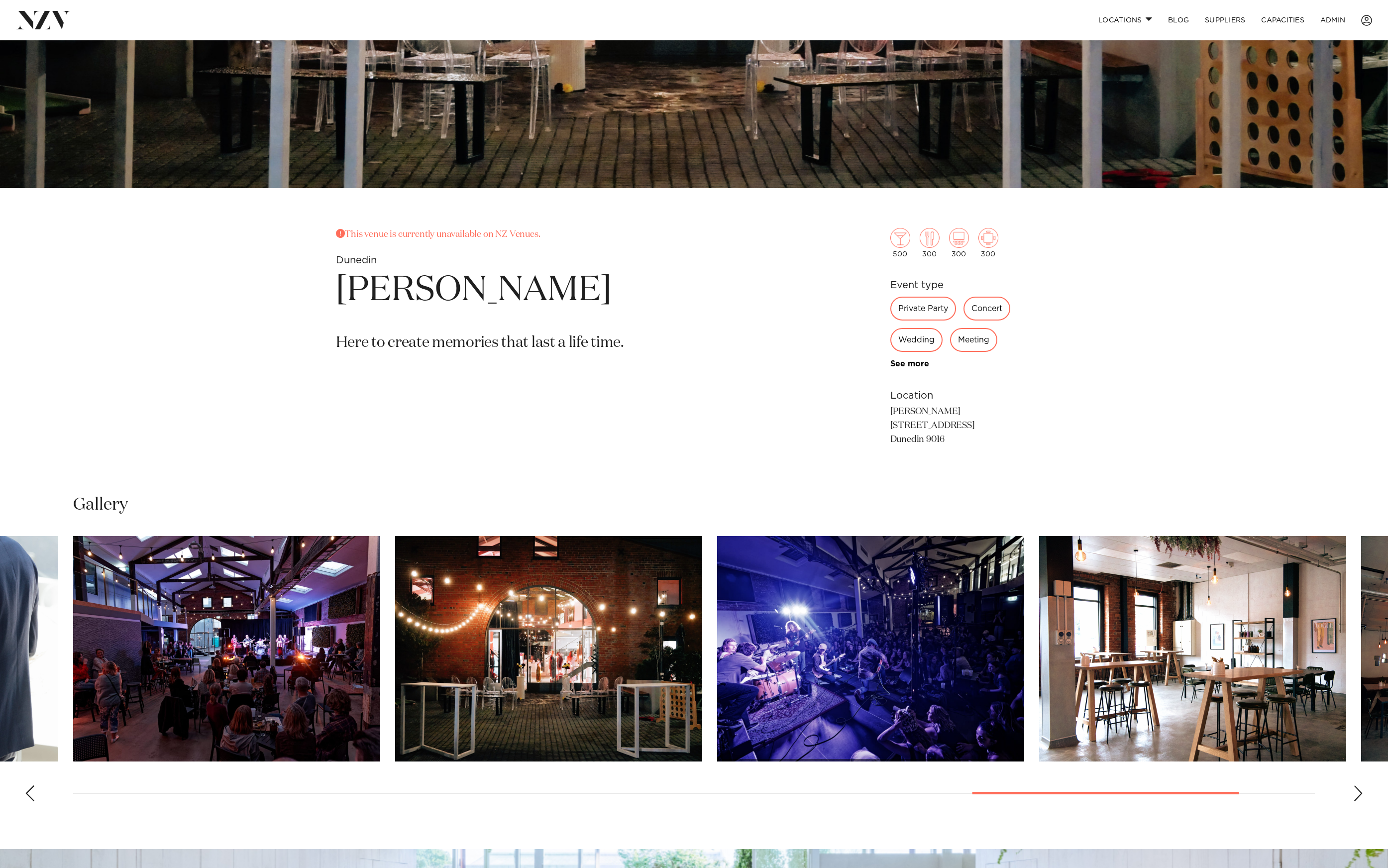
click at [380, 687] on img "14 / 18" at bounding box center [226, 649] width 307 height 225
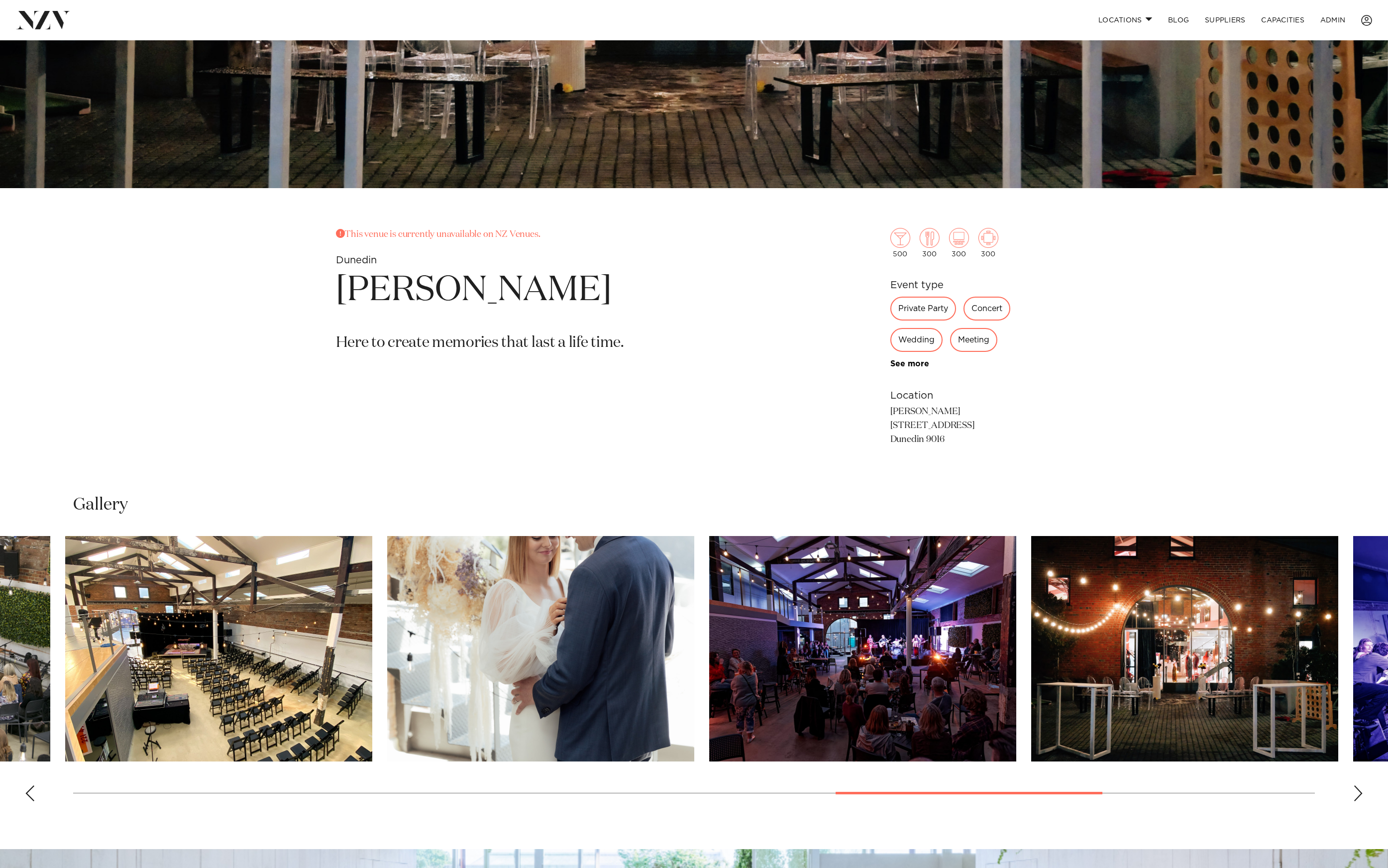
click at [957, 676] on img "14 / 18" at bounding box center [863, 649] width 307 height 225
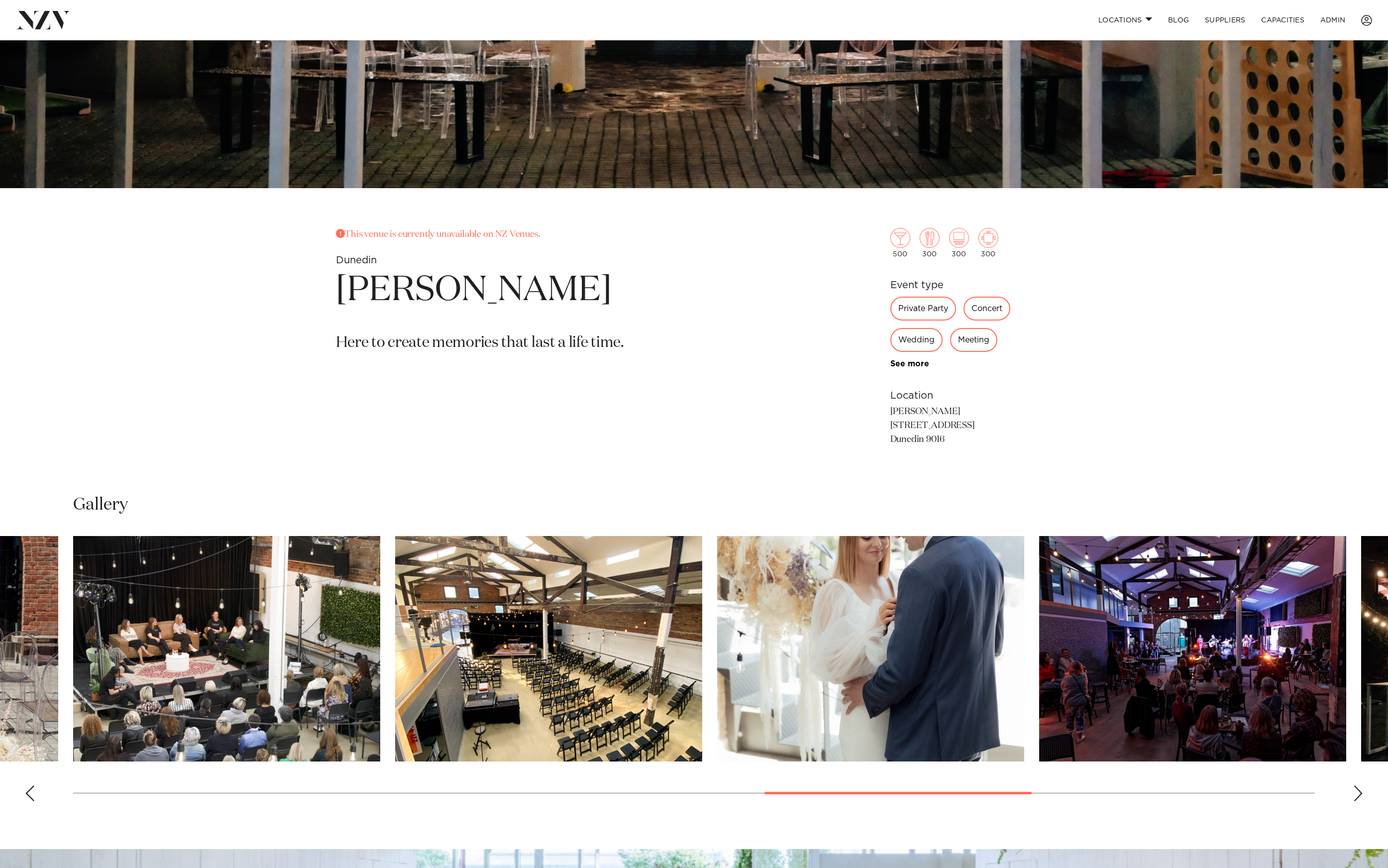
click at [661, 675] on img "12 / 18" at bounding box center [549, 649] width 307 height 225
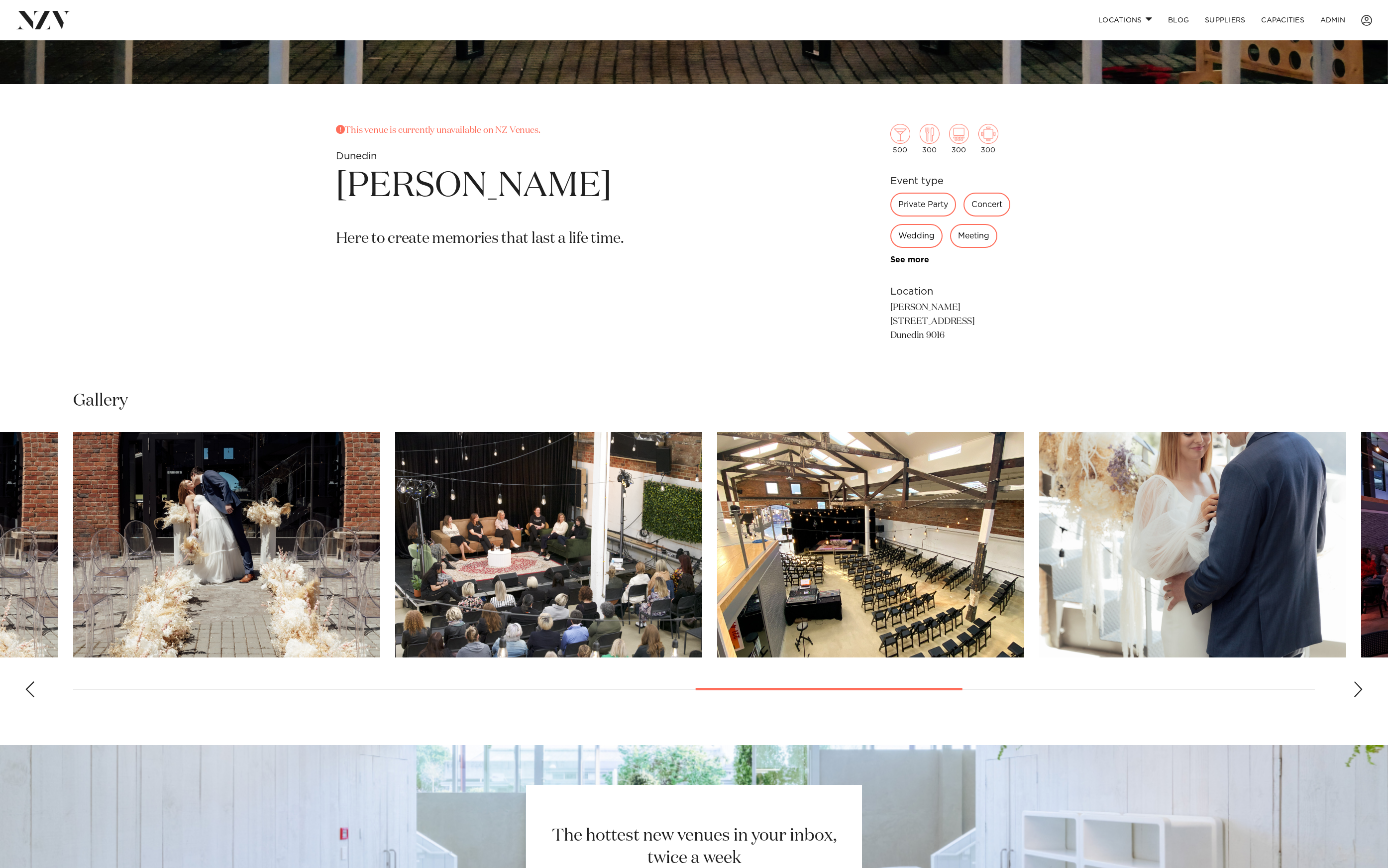
scroll to position [610, 0]
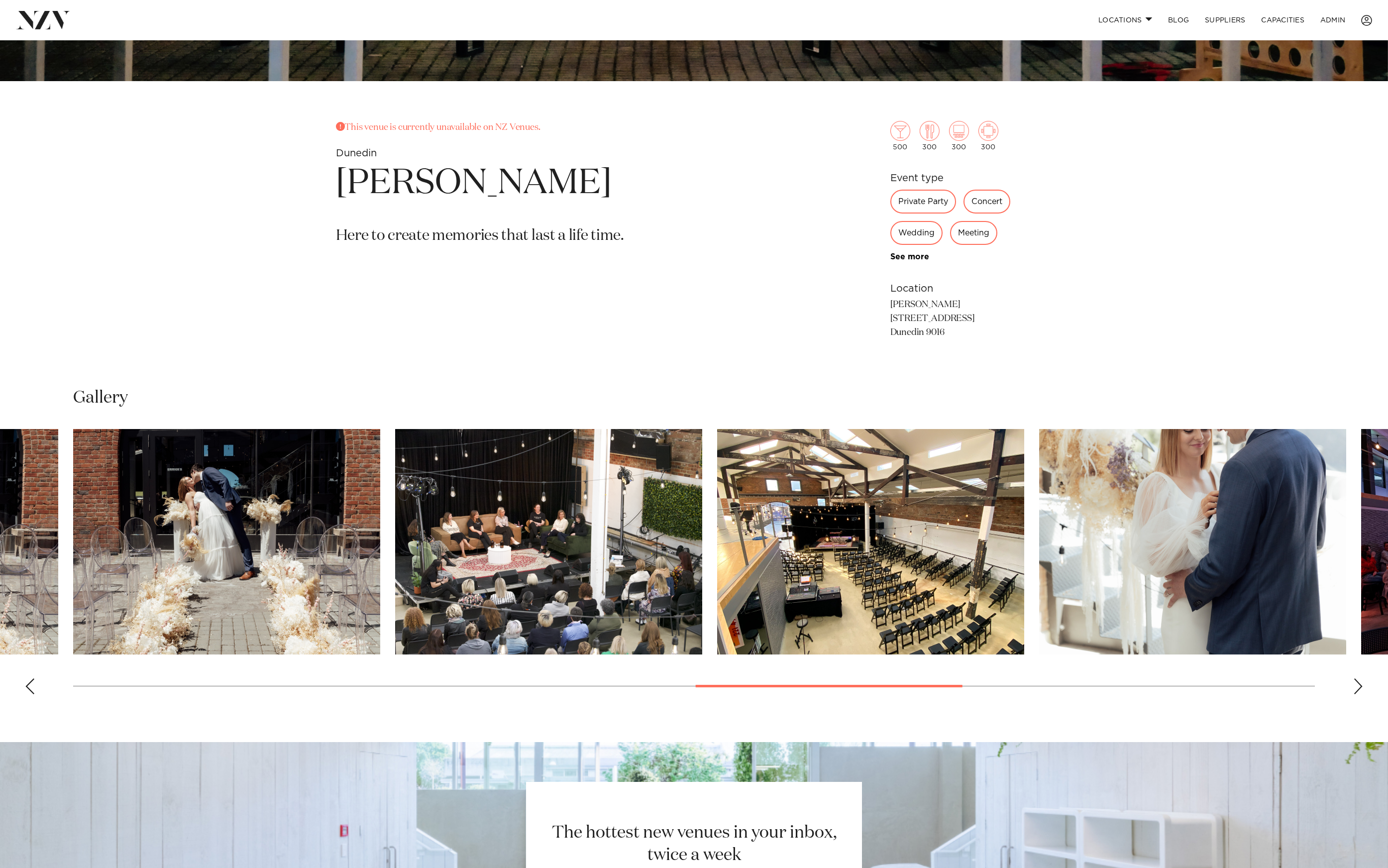
click at [543, 516] on img "11 / 18" at bounding box center [549, 542] width 307 height 225
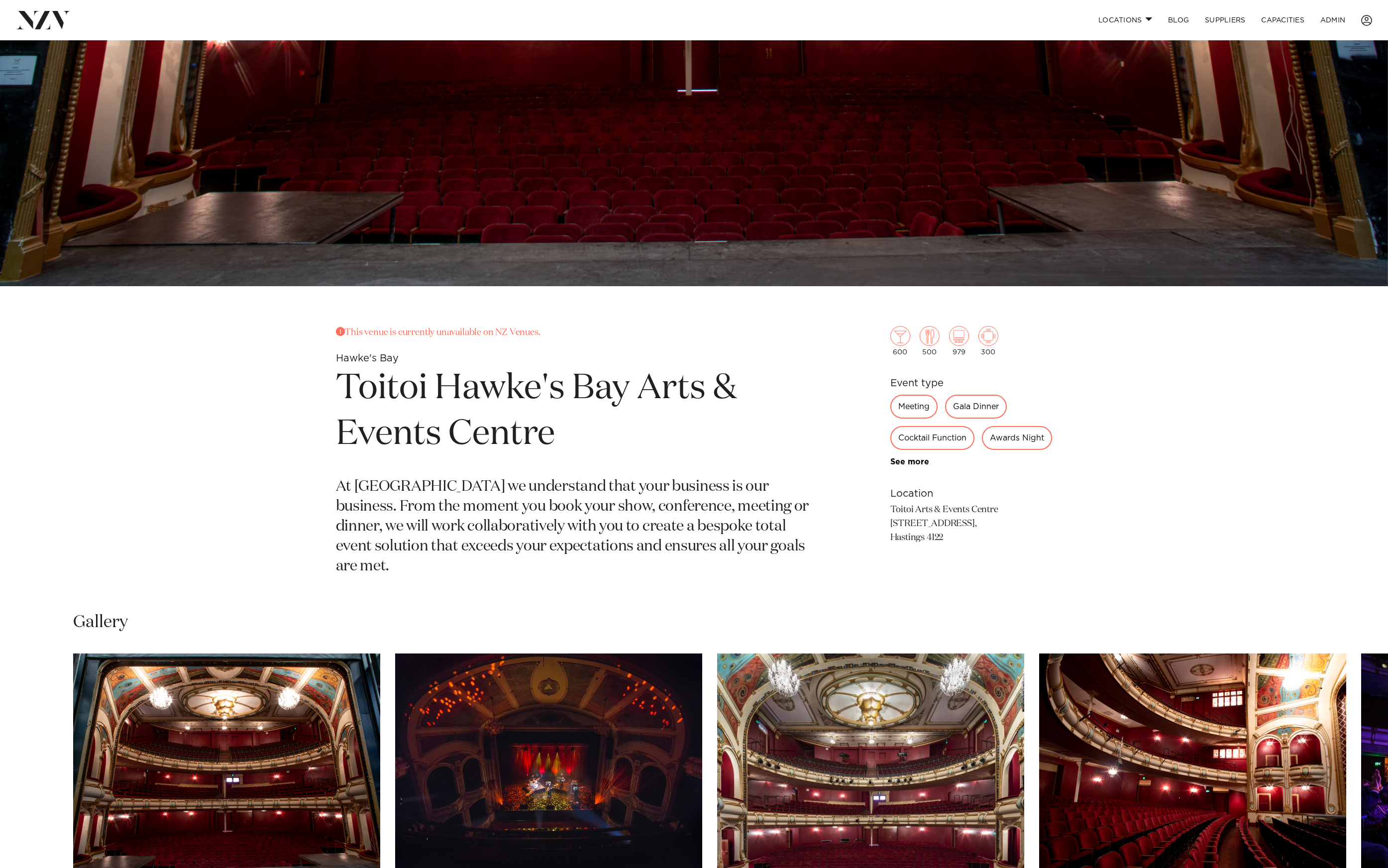
scroll to position [701, 0]
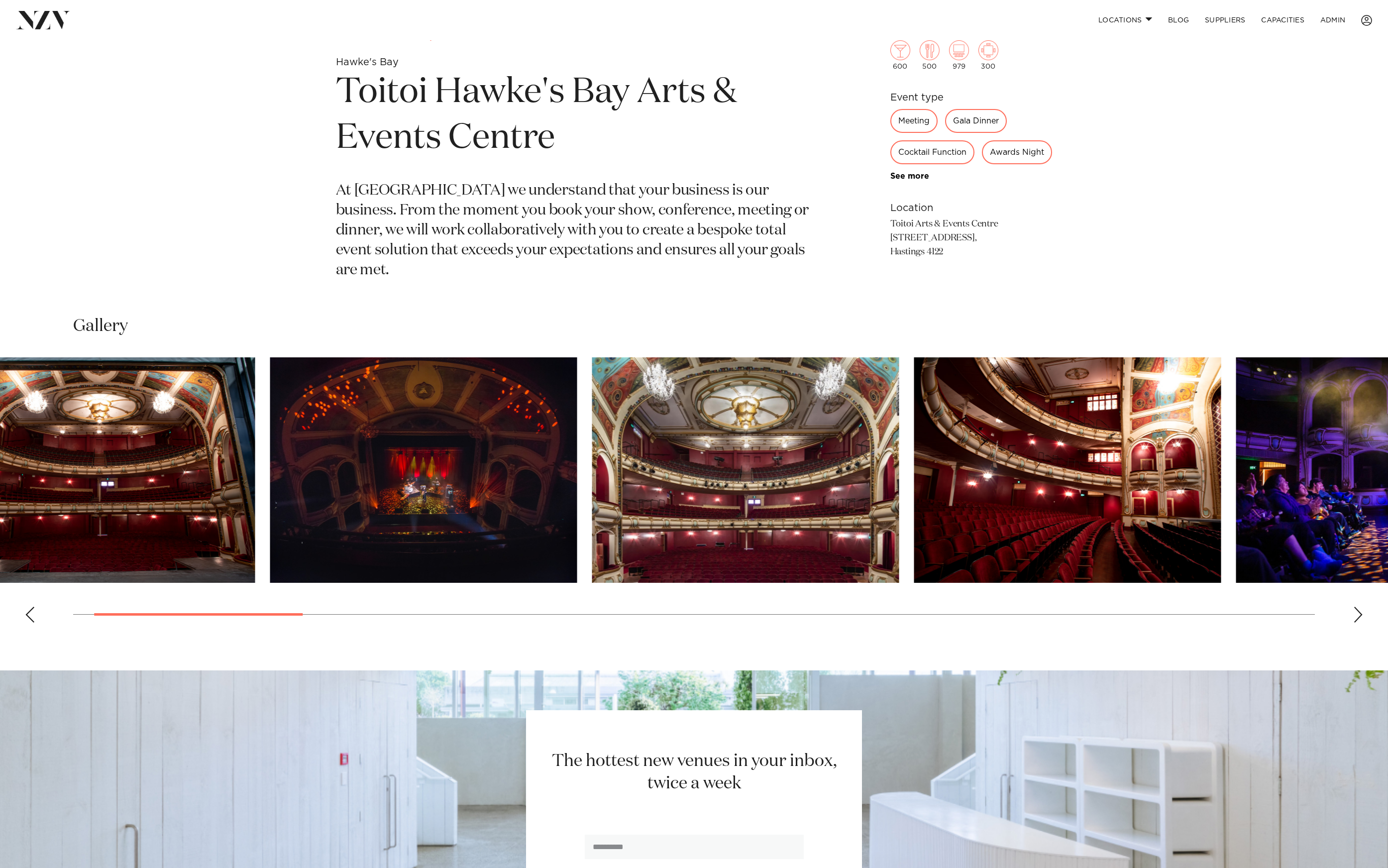
click at [592, 512] on img "3 / 23" at bounding box center [746, 470] width 307 height 225
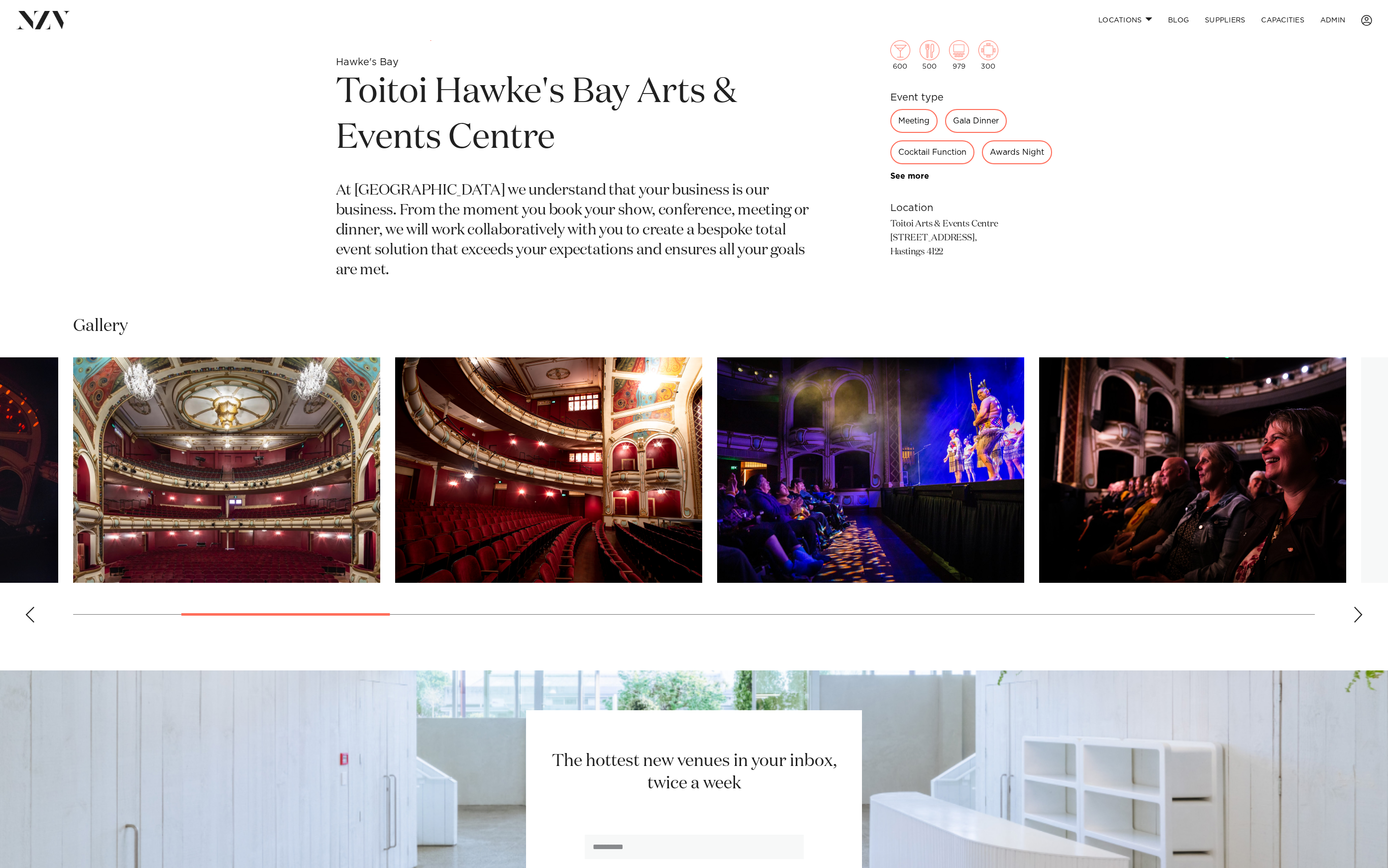
click at [717, 504] on img "5 / 23" at bounding box center [870, 470] width 307 height 225
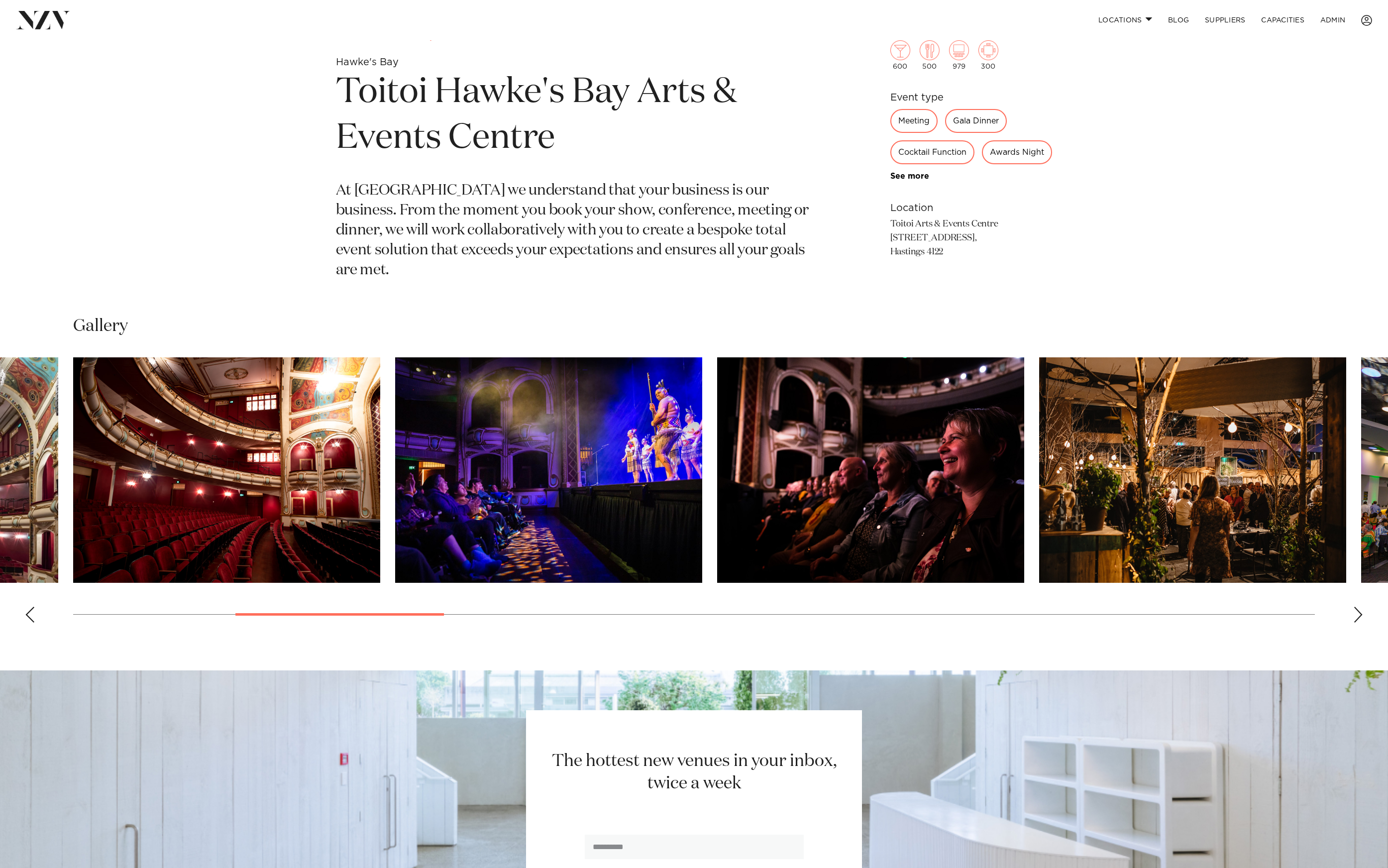
click at [717, 513] on img "6 / 23" at bounding box center [870, 470] width 307 height 225
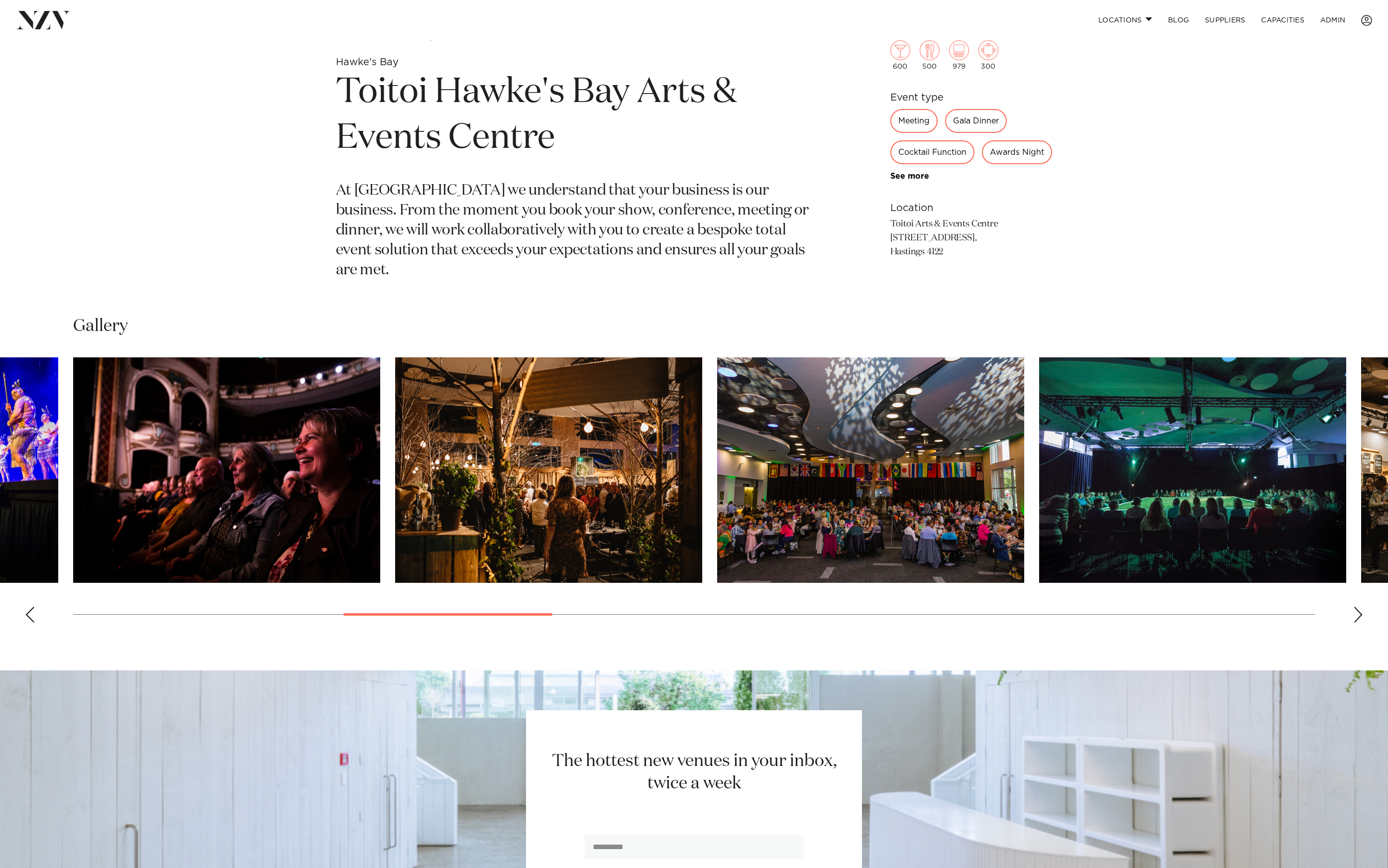
click at [717, 506] on img "8 / 23" at bounding box center [870, 470] width 307 height 225
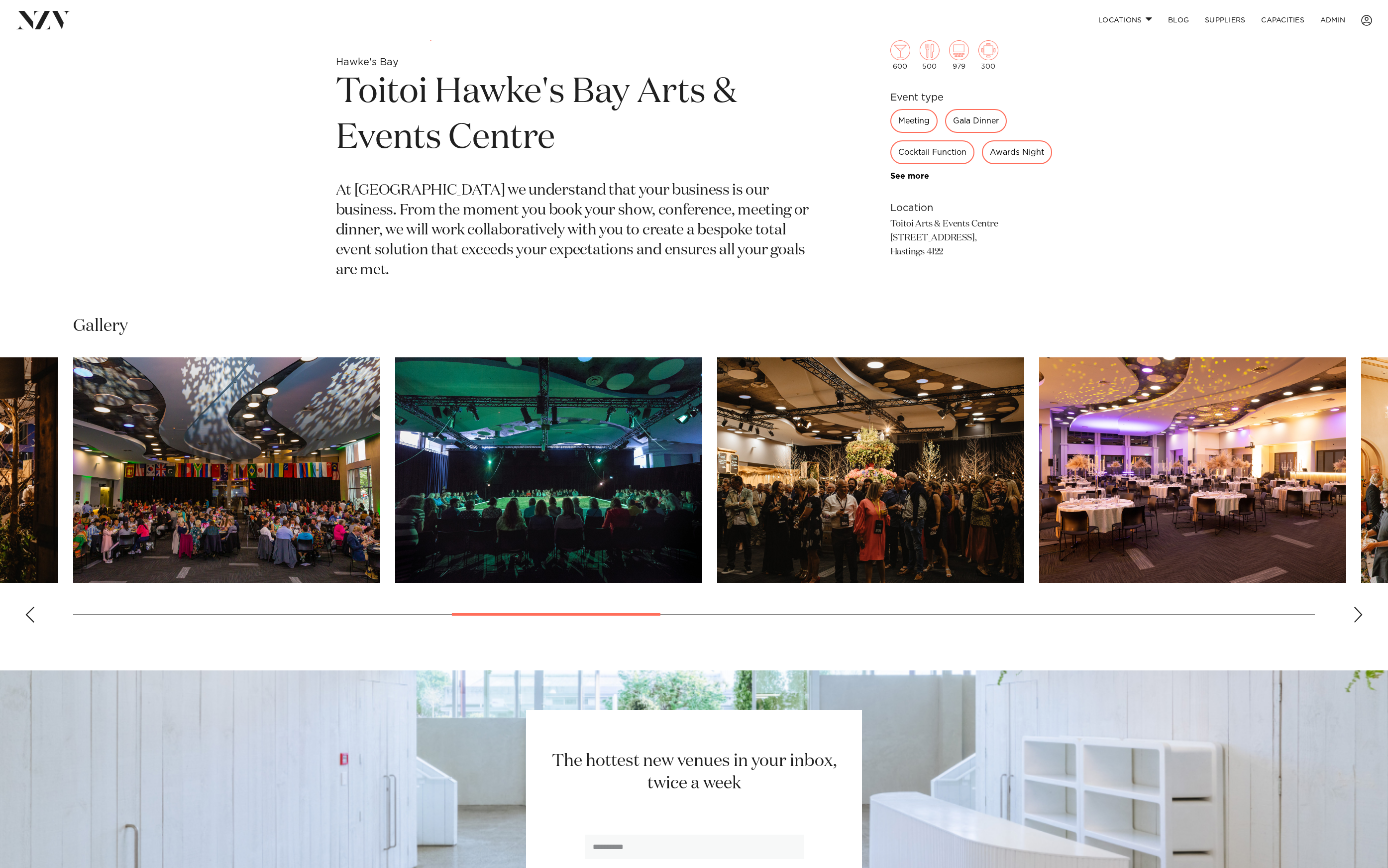
click at [717, 498] on img "10 / 23" at bounding box center [870, 470] width 307 height 225
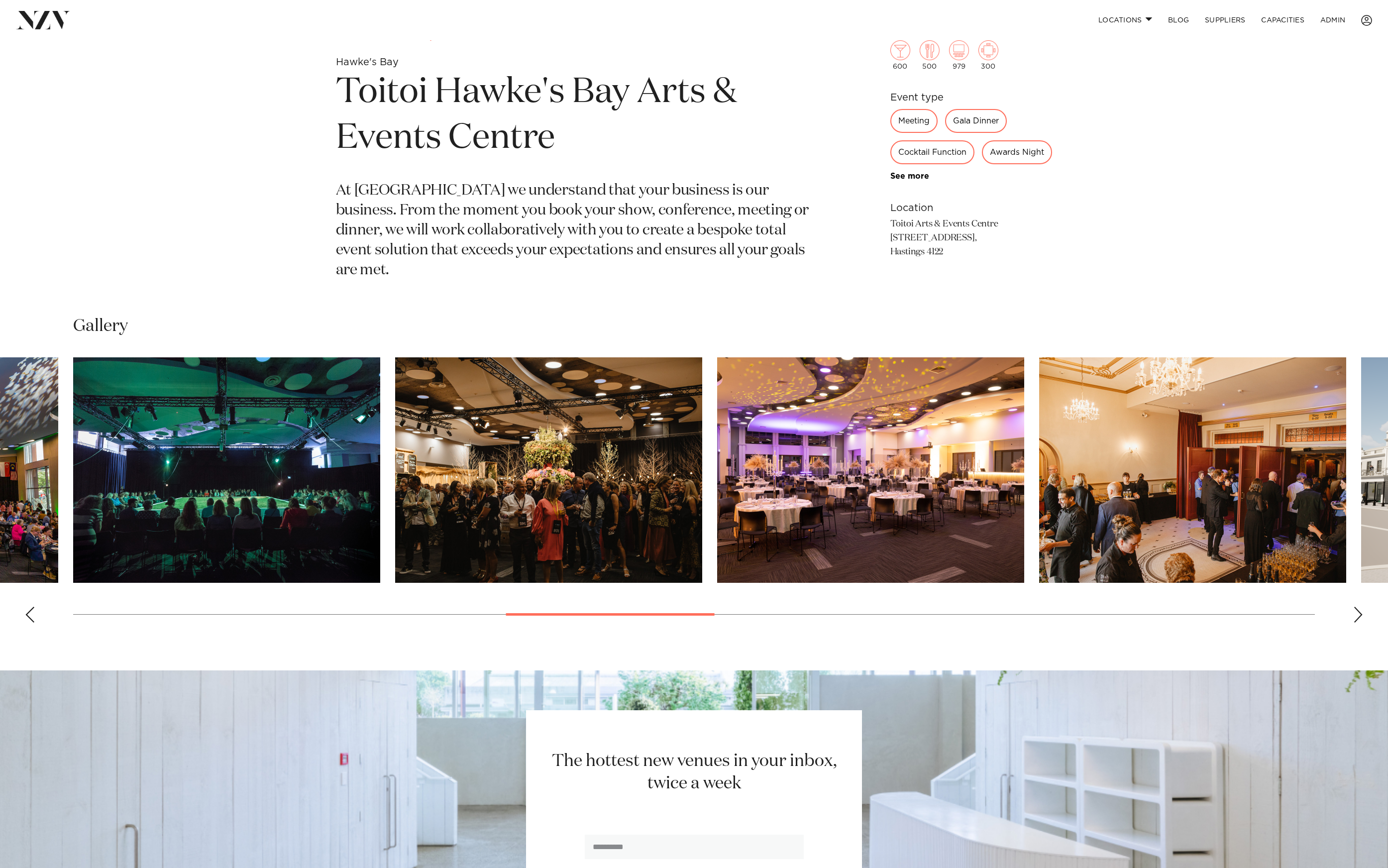
click at [717, 501] on img "11 / 23" at bounding box center [870, 470] width 307 height 225
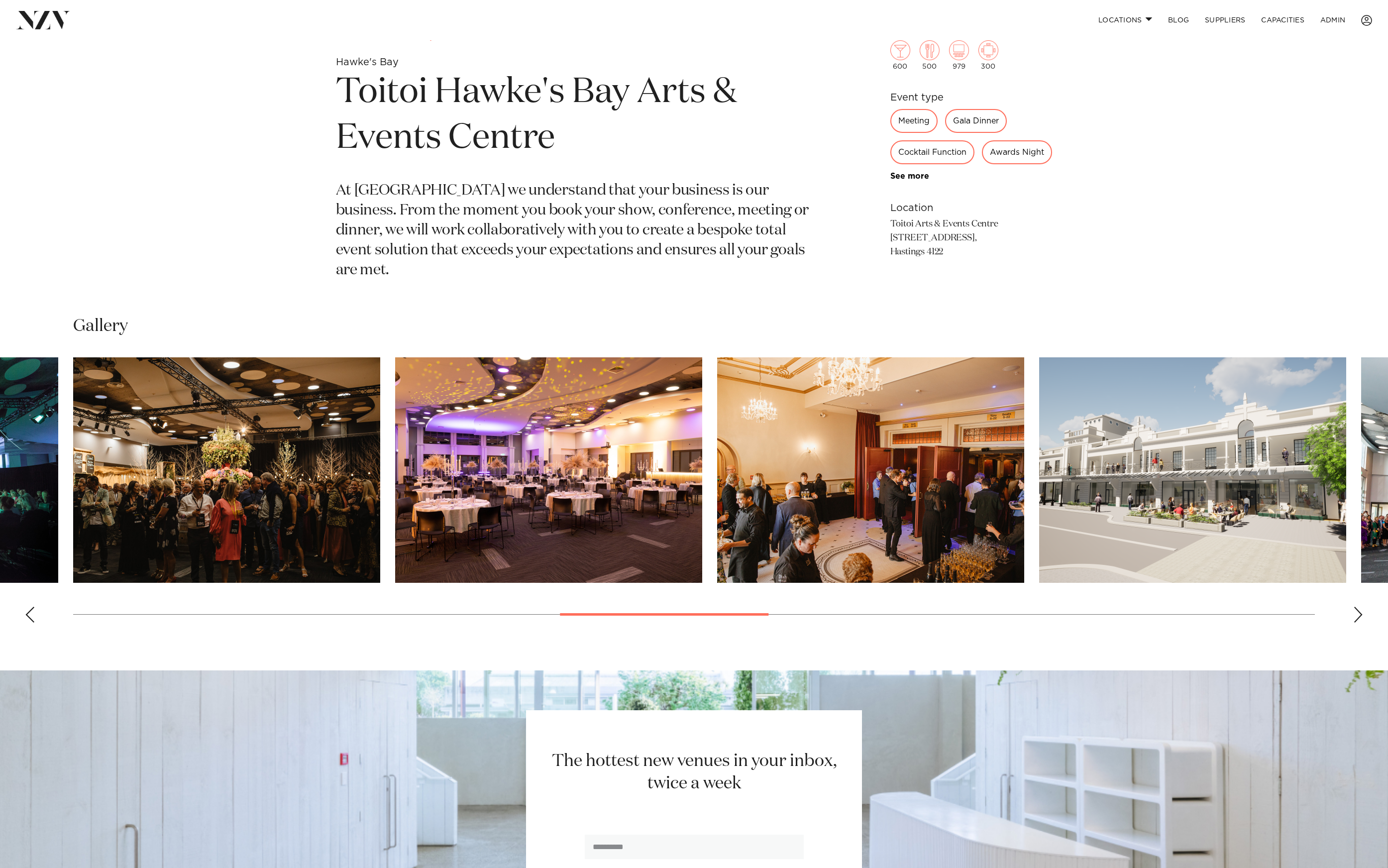
click at [717, 501] on img "12 / 23" at bounding box center [870, 470] width 307 height 225
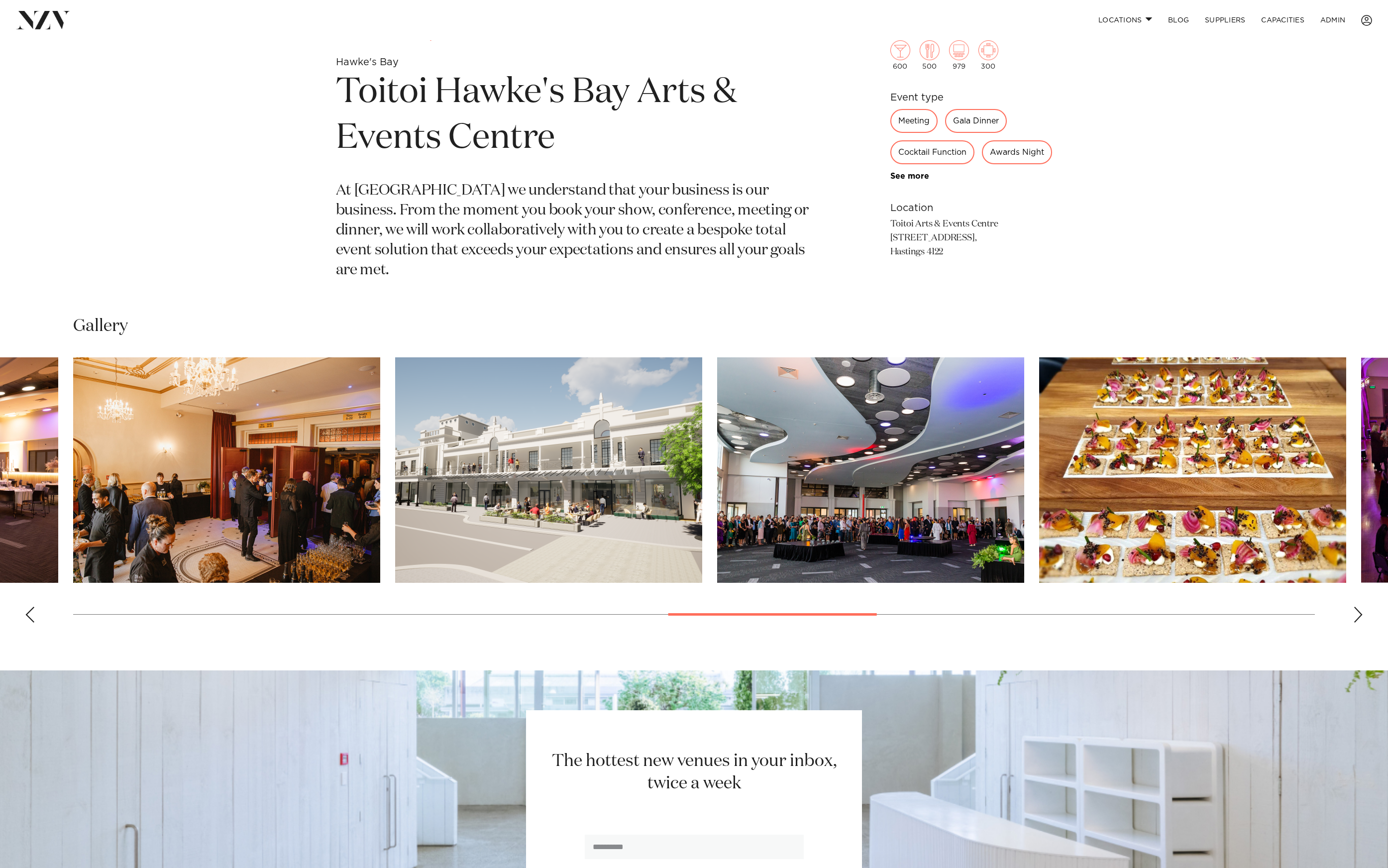
click at [431, 440] on img "13 / 23" at bounding box center [549, 470] width 307 height 225
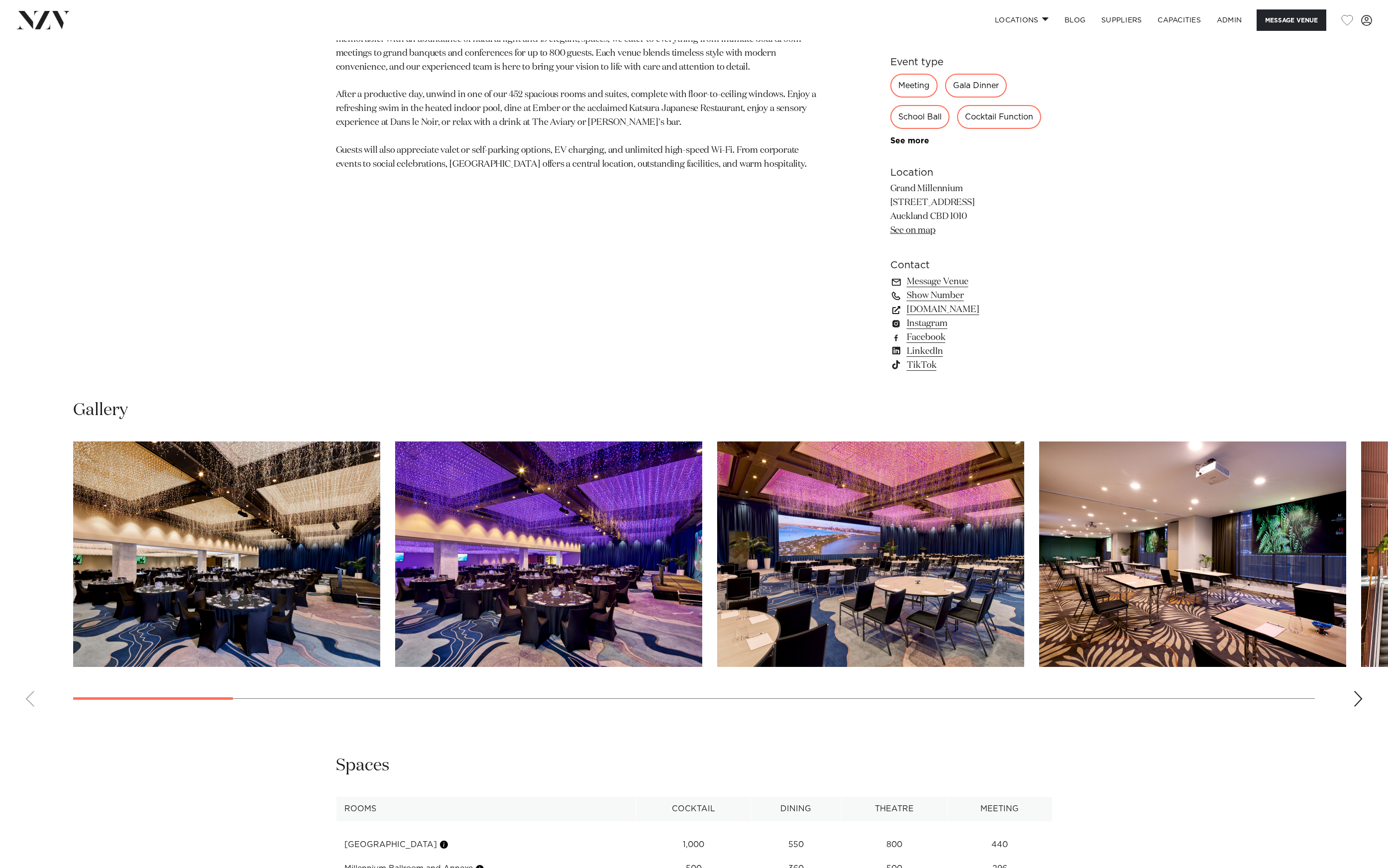
scroll to position [864, 0]
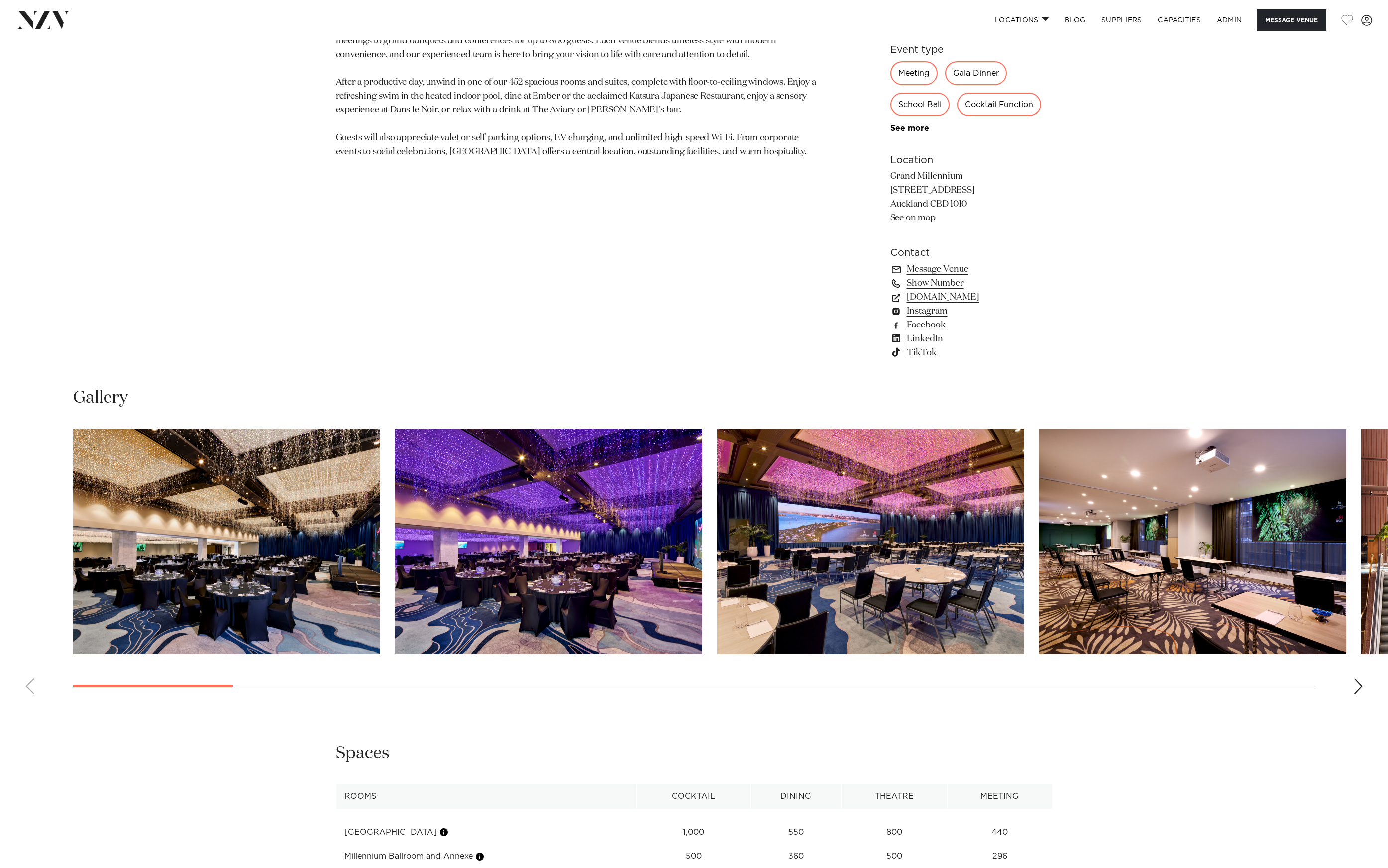
click at [276, 550] on img "1 / 30" at bounding box center [226, 542] width 307 height 225
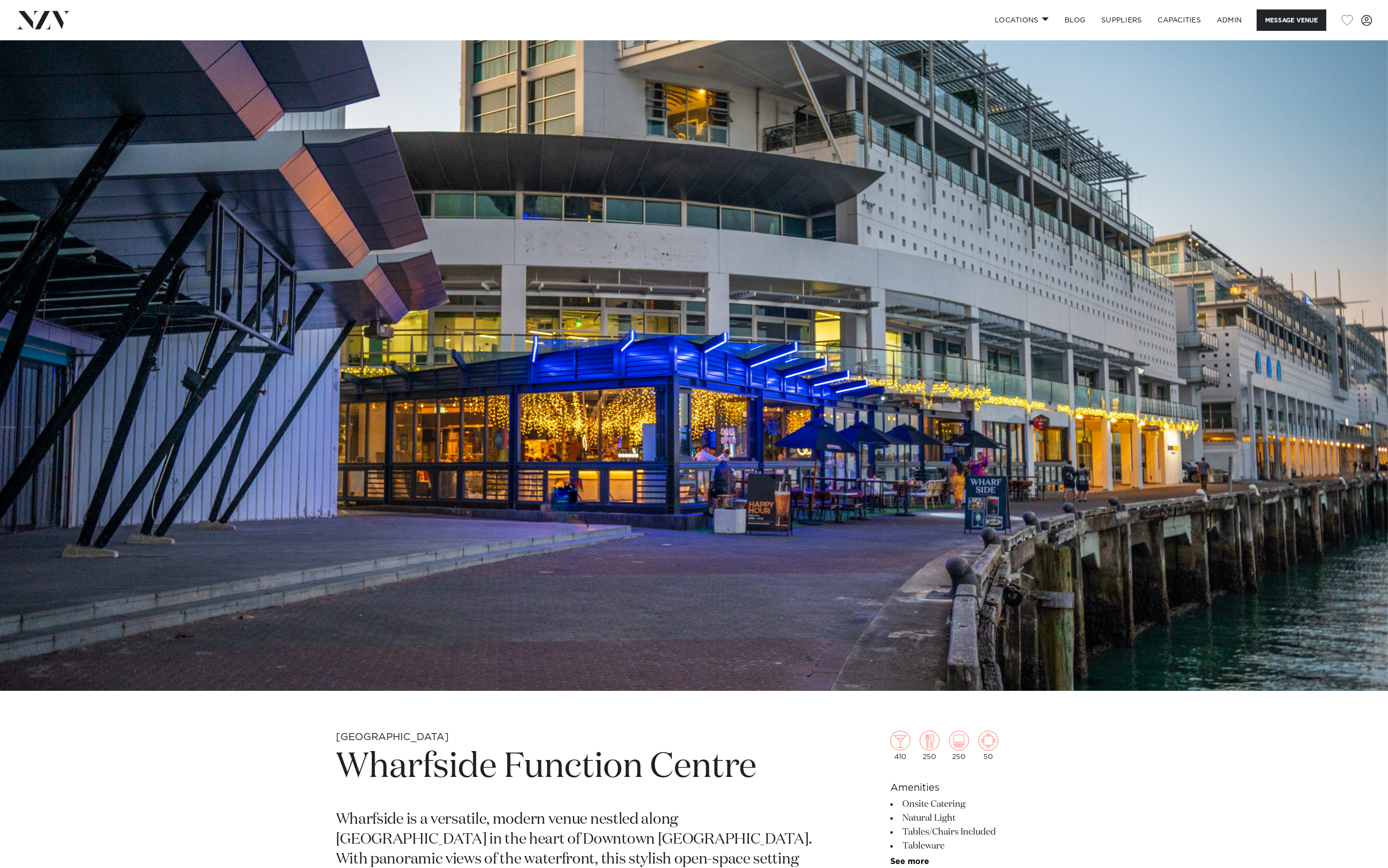
click at [580, 438] on img at bounding box center [694, 365] width 1388 height 651
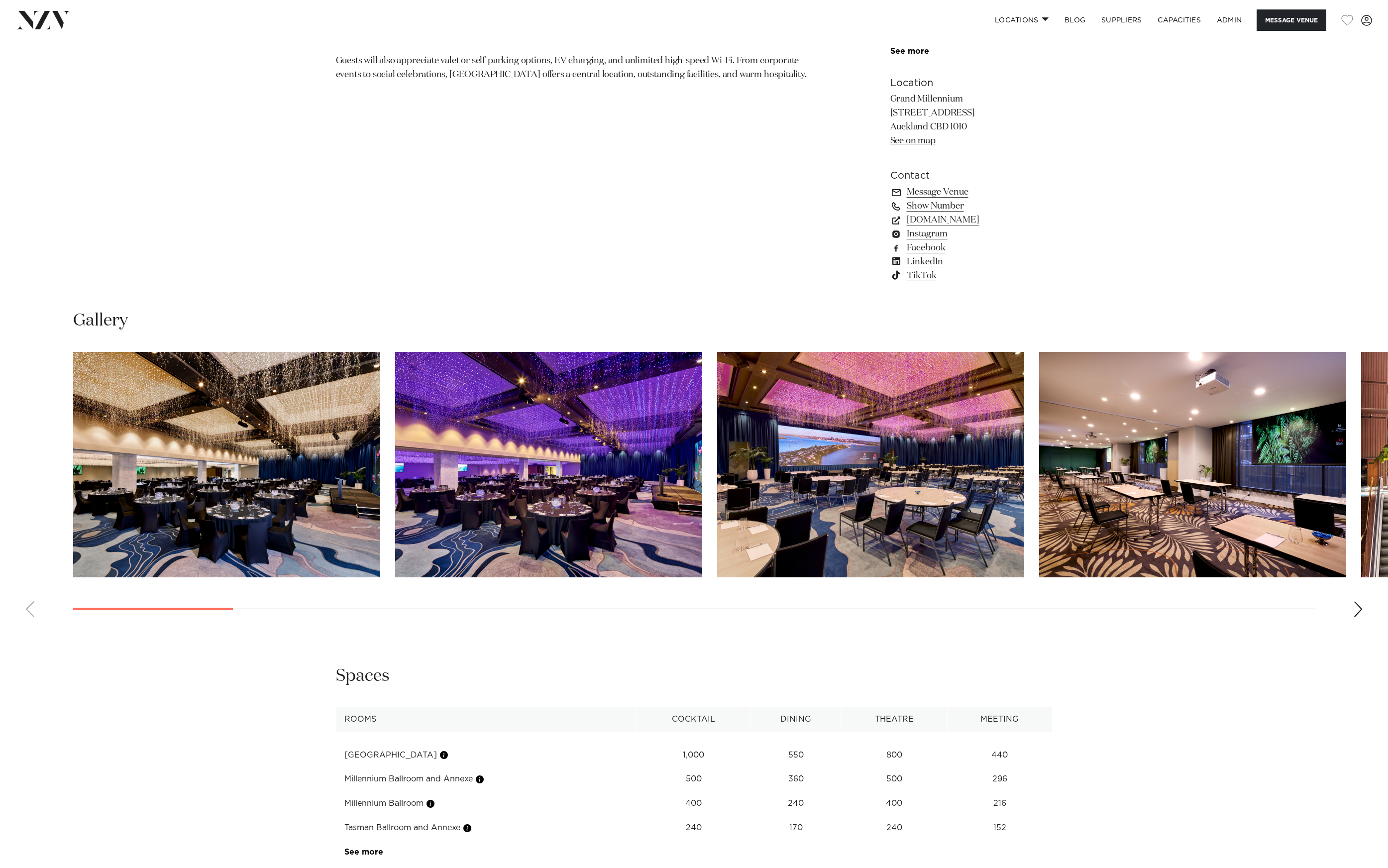
scroll to position [1019, 0]
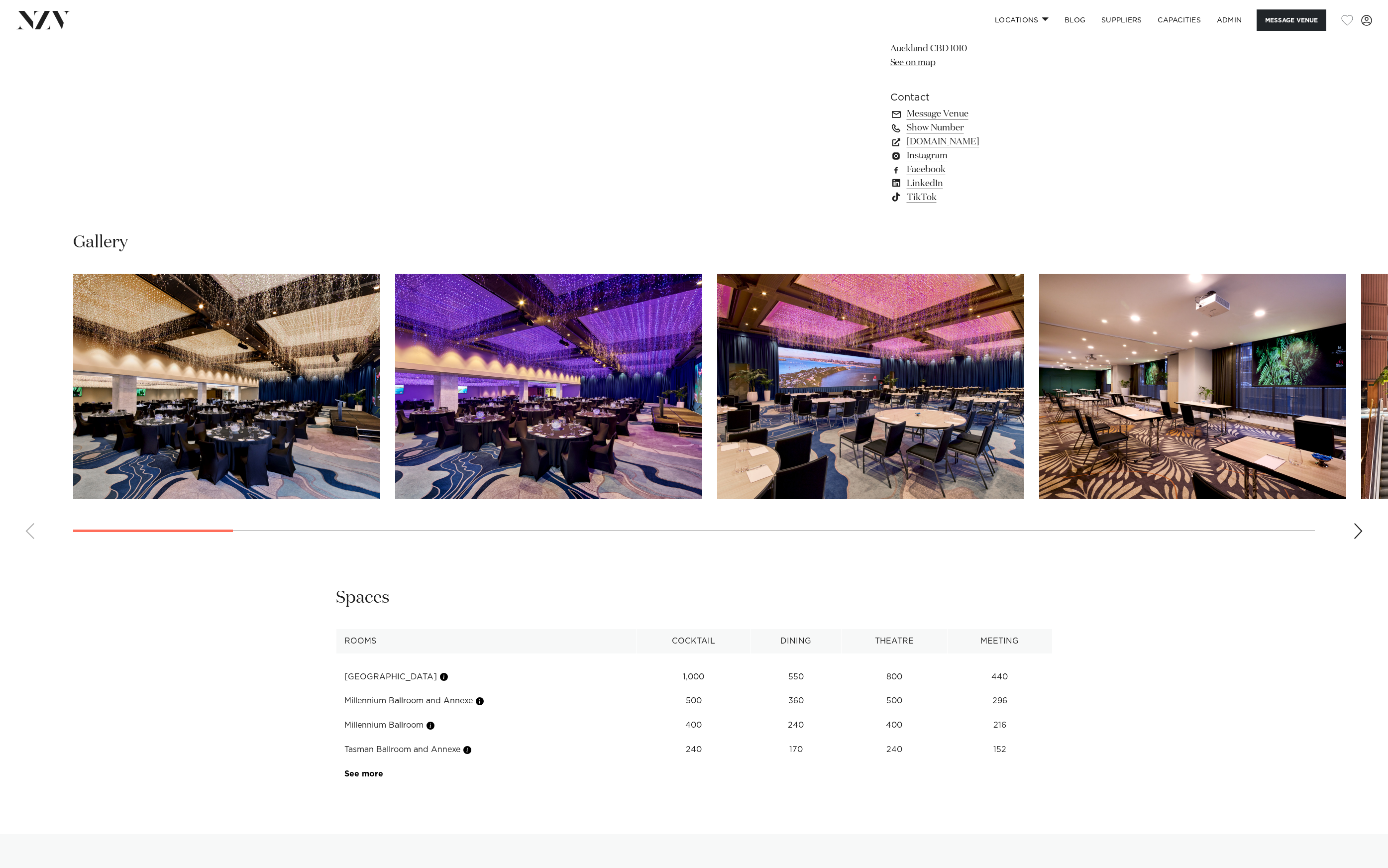
click at [230, 399] on img "1 / 30" at bounding box center [226, 386] width 307 height 225
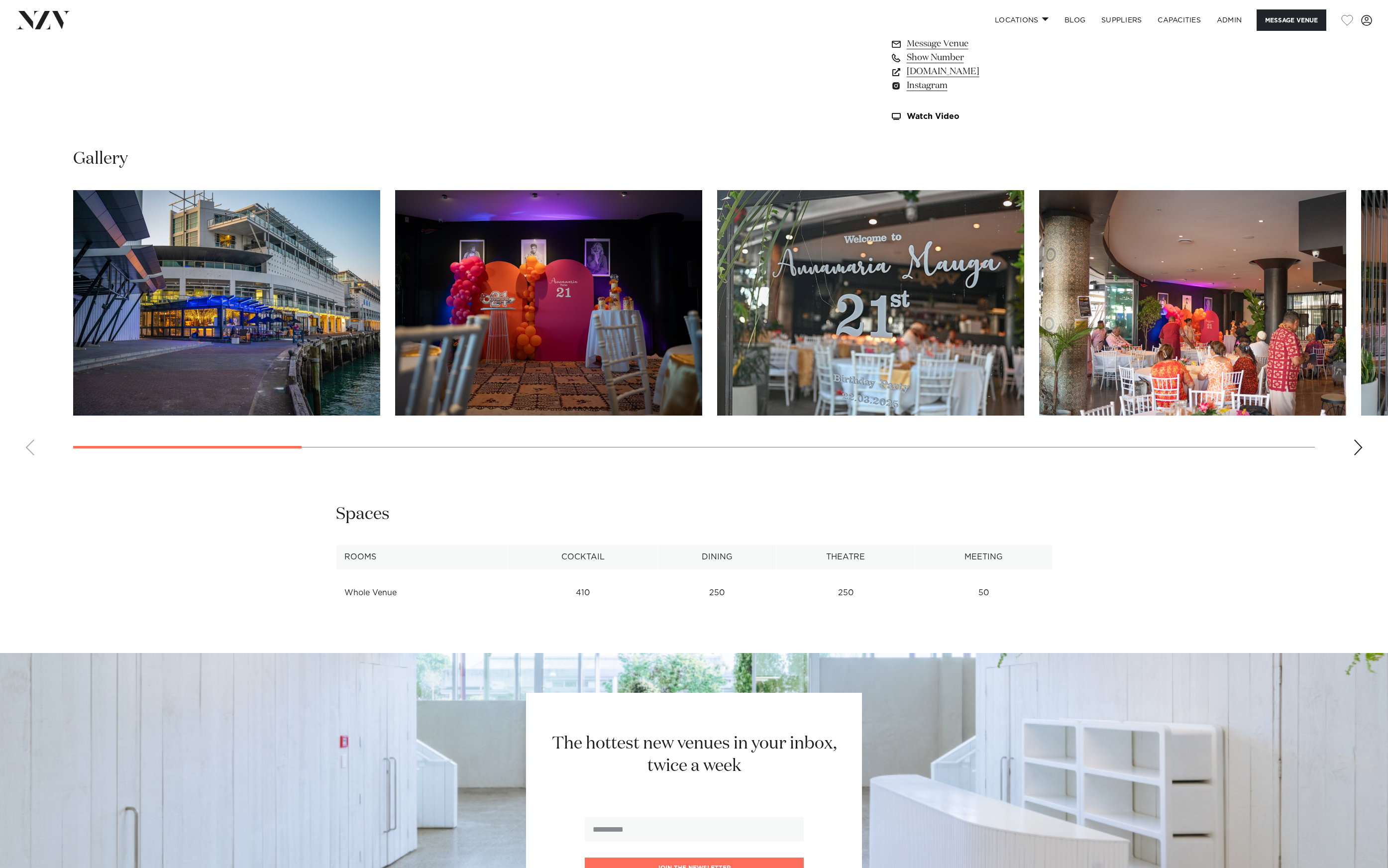
scroll to position [1109, 0]
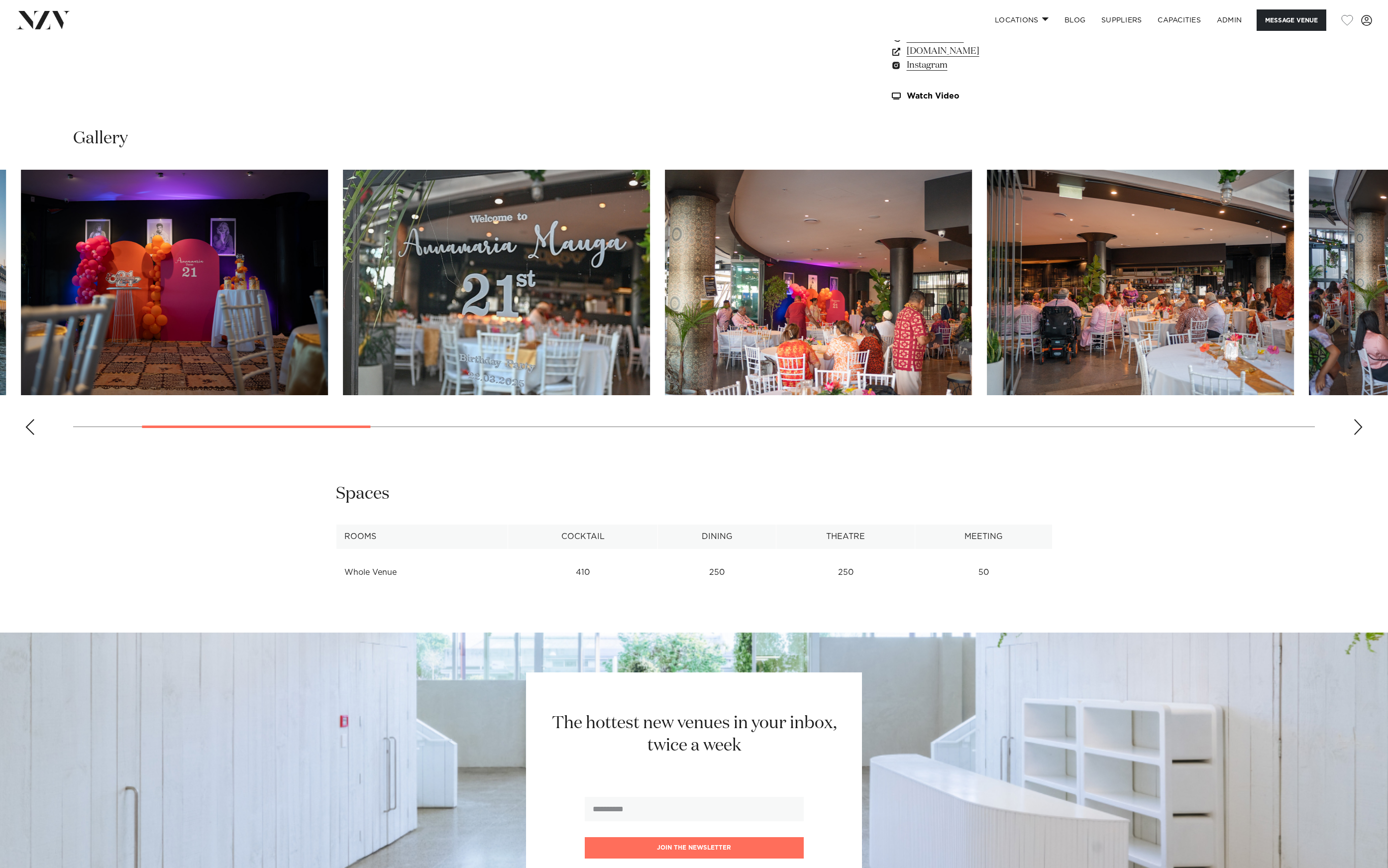
click at [266, 341] on img "2 / 21" at bounding box center [174, 282] width 307 height 225
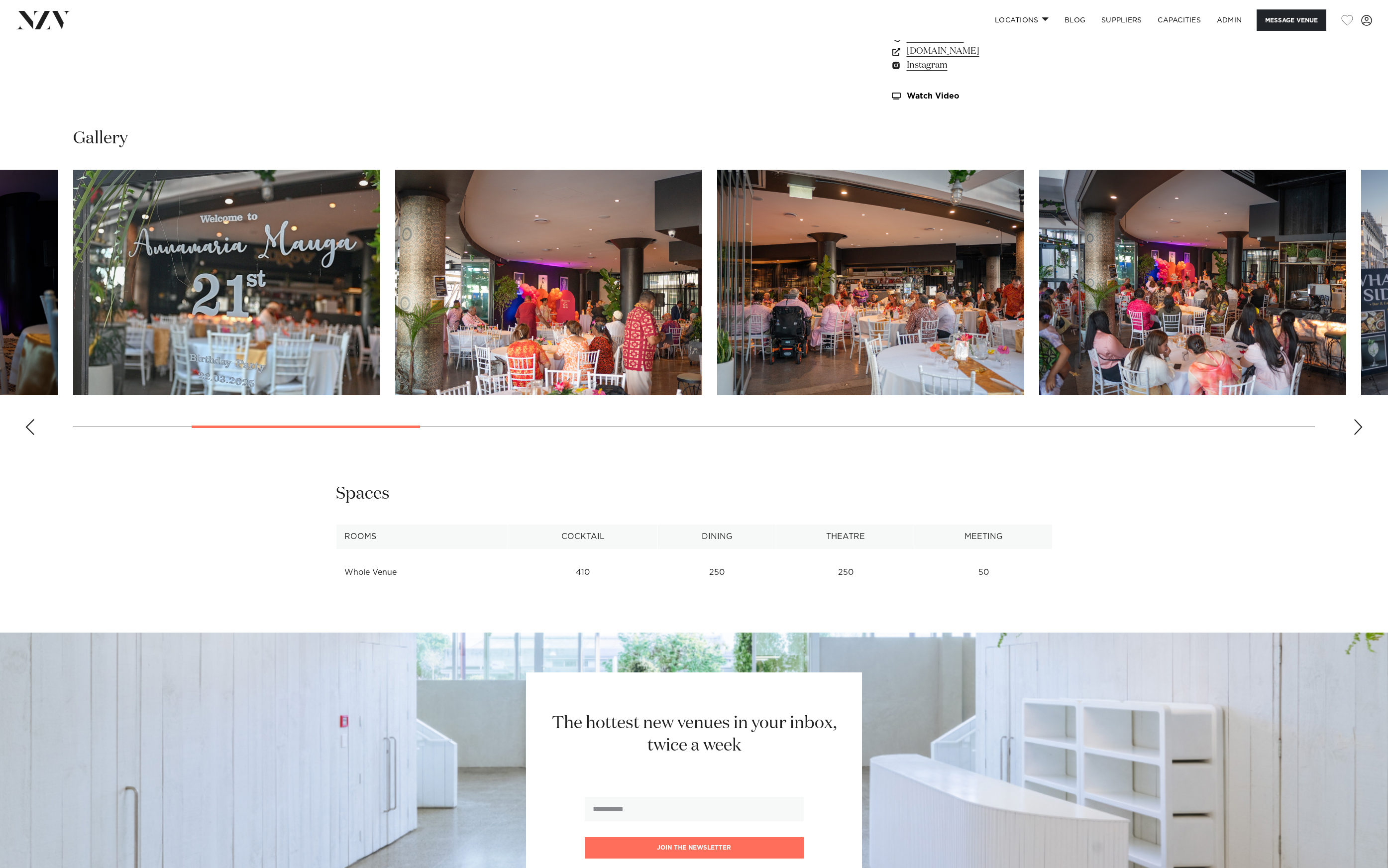
click at [717, 307] on img "5 / 21" at bounding box center [870, 282] width 307 height 225
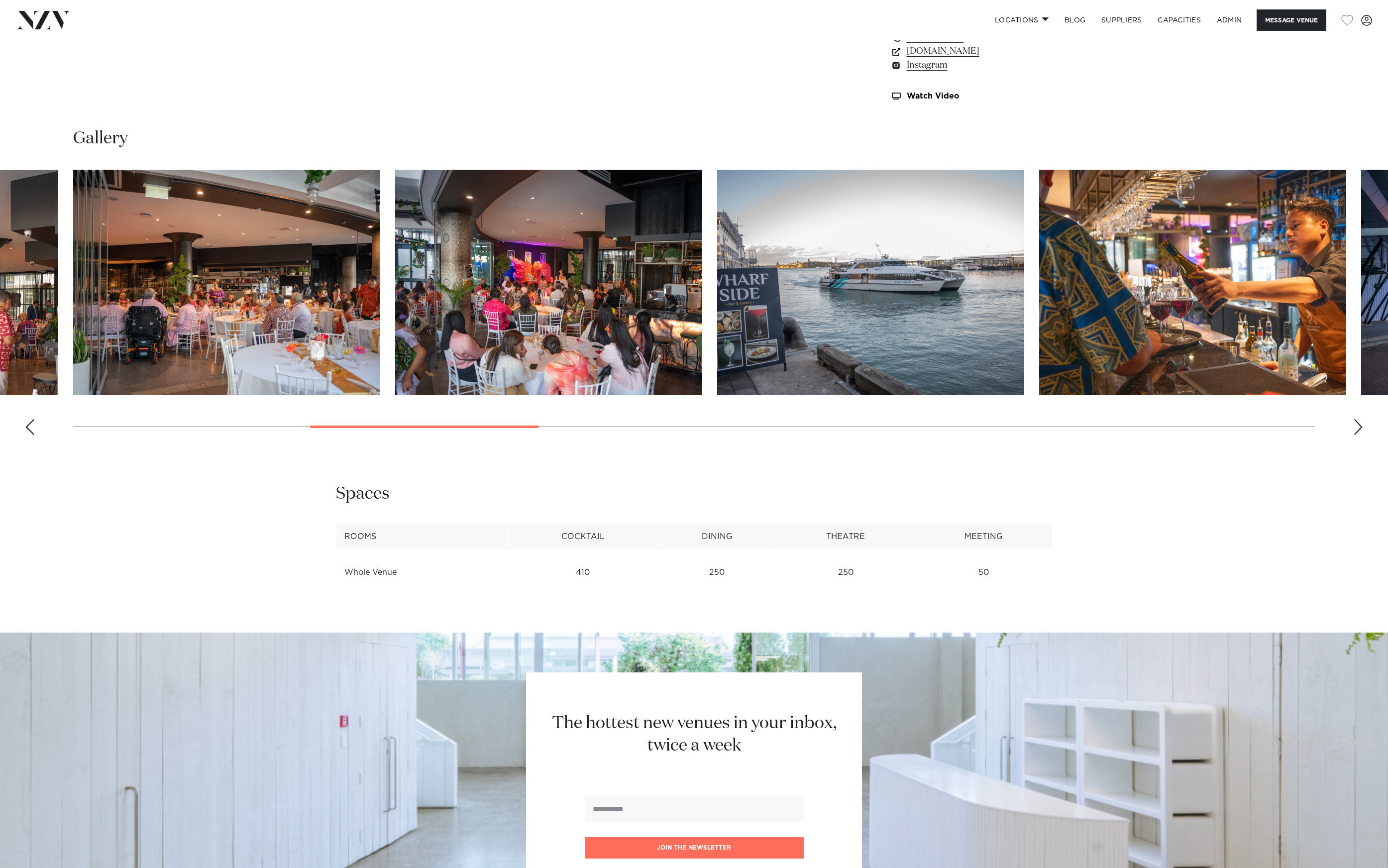
click at [717, 288] on img "7 / 21" at bounding box center [870, 282] width 307 height 225
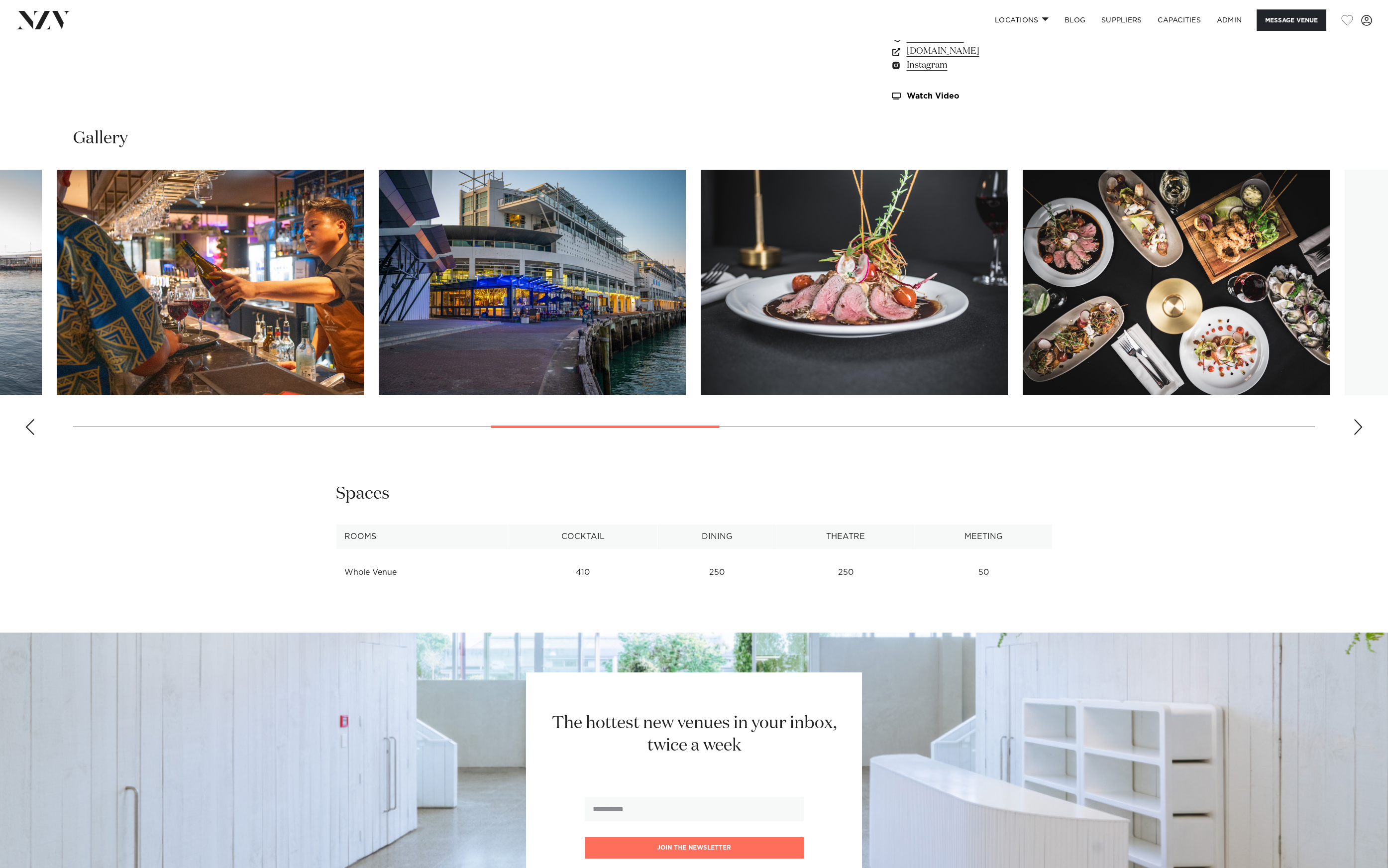
click at [450, 285] on img "9 / 21" at bounding box center [532, 282] width 307 height 225
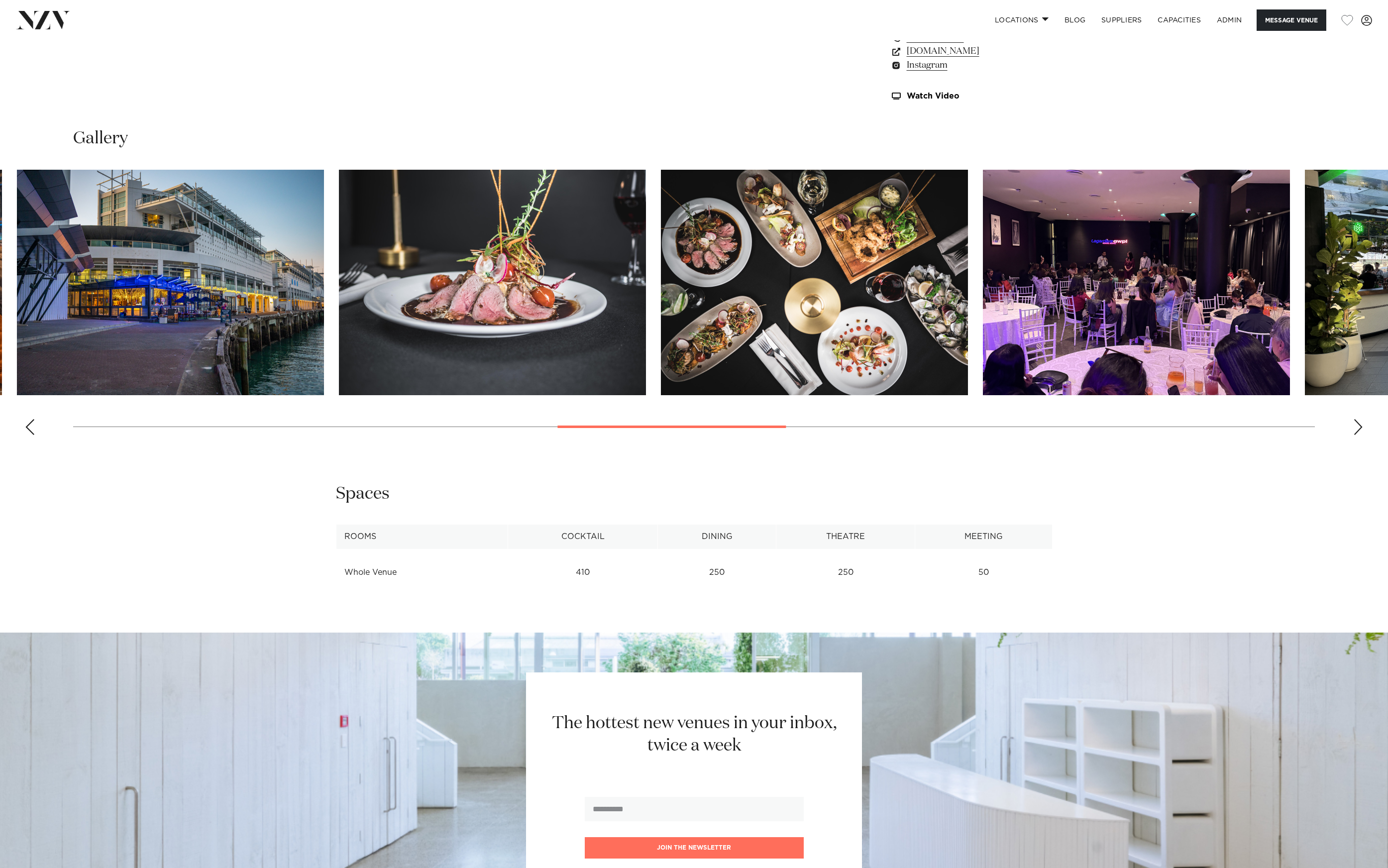
click at [406, 324] on img "10 / 21" at bounding box center [492, 282] width 307 height 225
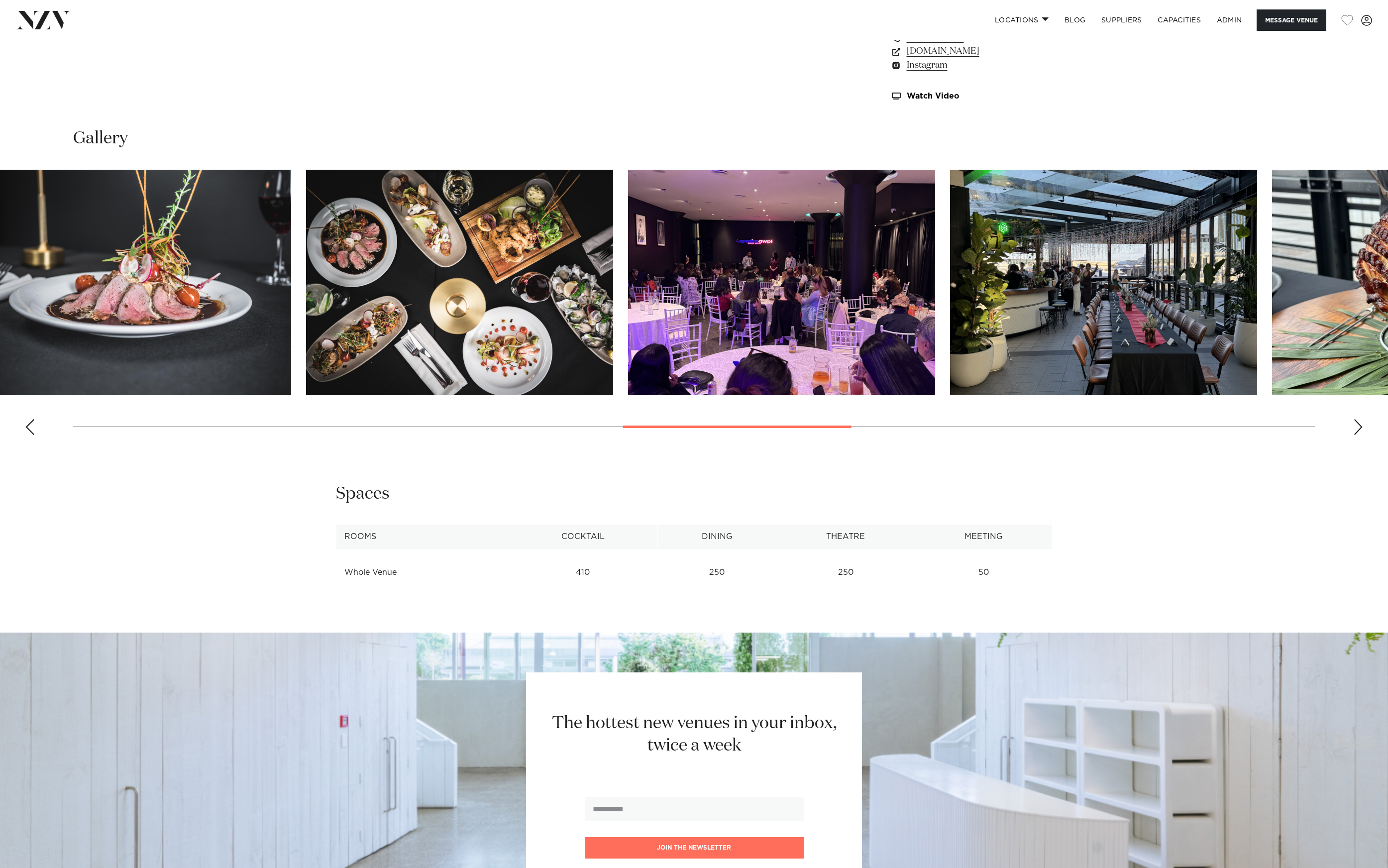
click at [628, 310] on img "12 / 21" at bounding box center [782, 282] width 307 height 225
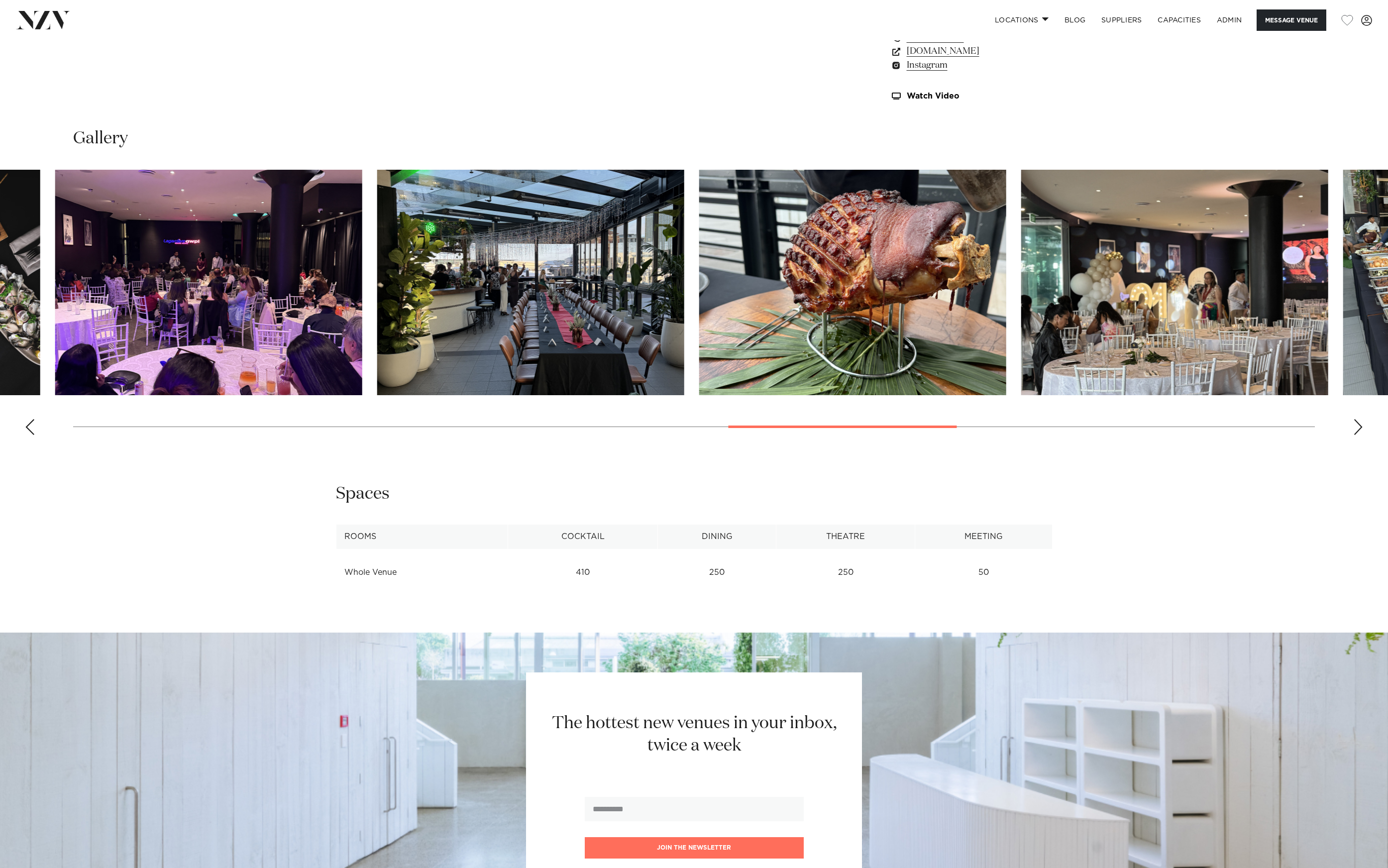
click at [699, 303] on img "14 / 21" at bounding box center [852, 282] width 307 height 225
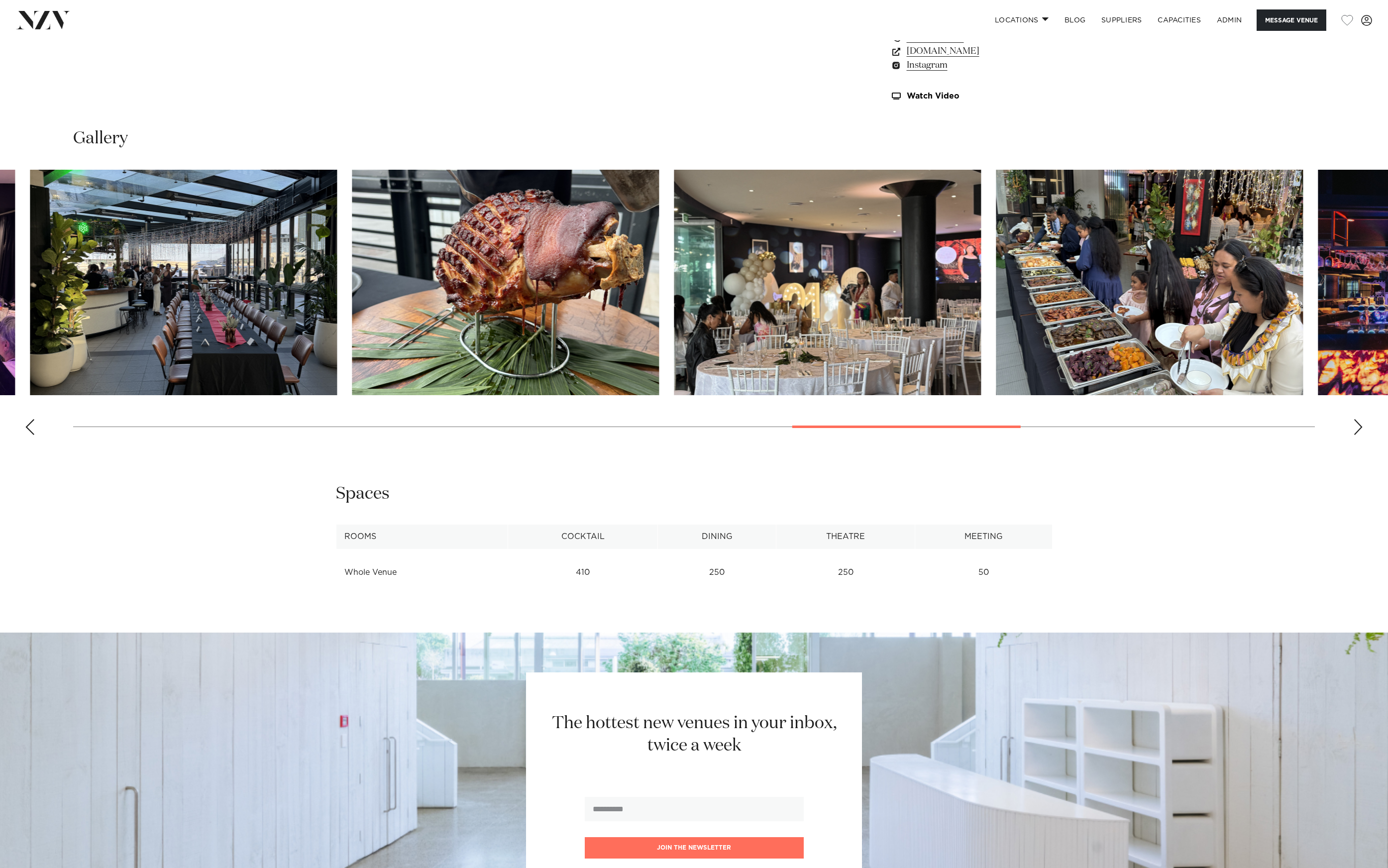
click at [674, 316] on img "15 / 21" at bounding box center [827, 282] width 307 height 225
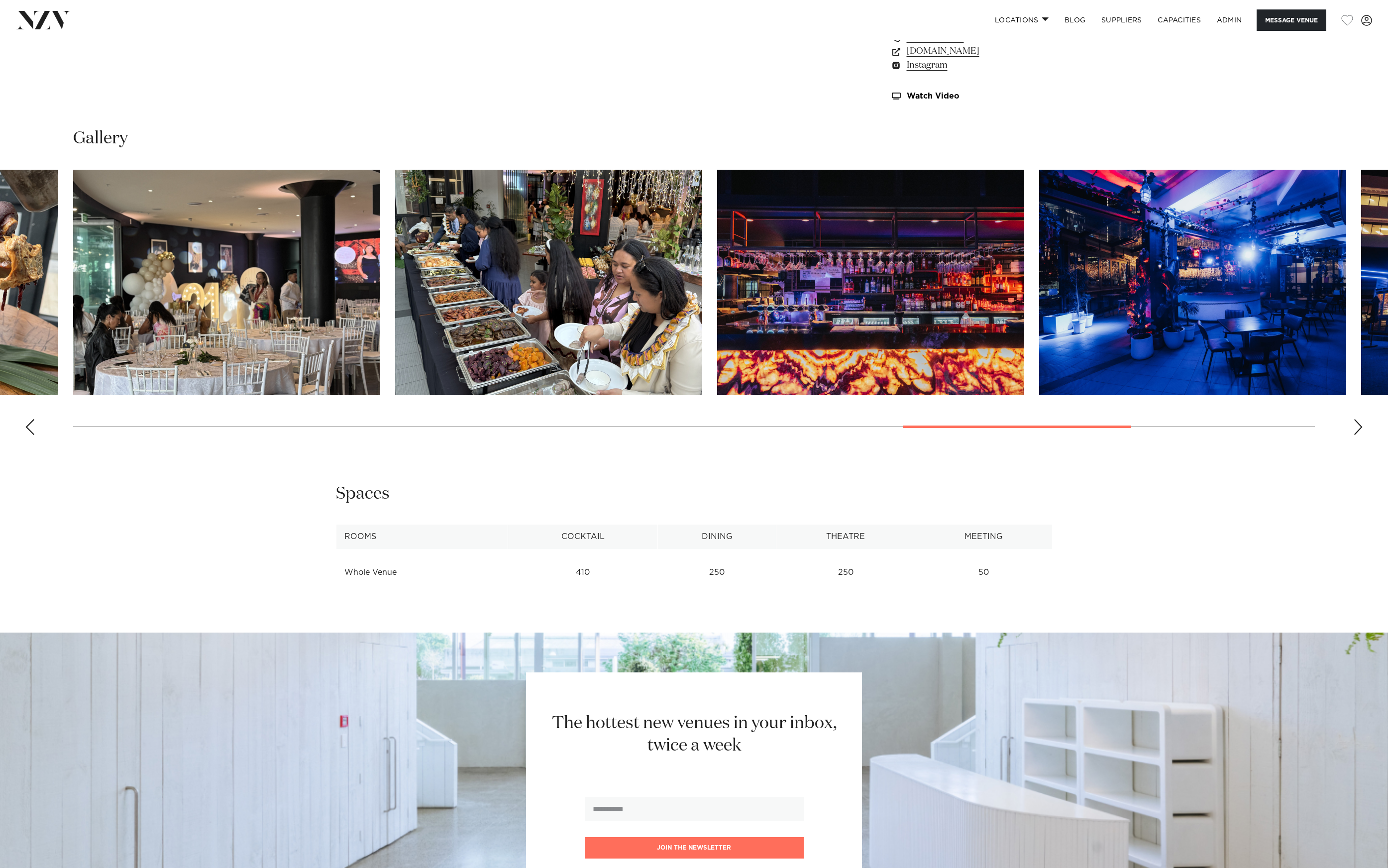
click at [717, 275] on img "17 / 21" at bounding box center [870, 282] width 307 height 225
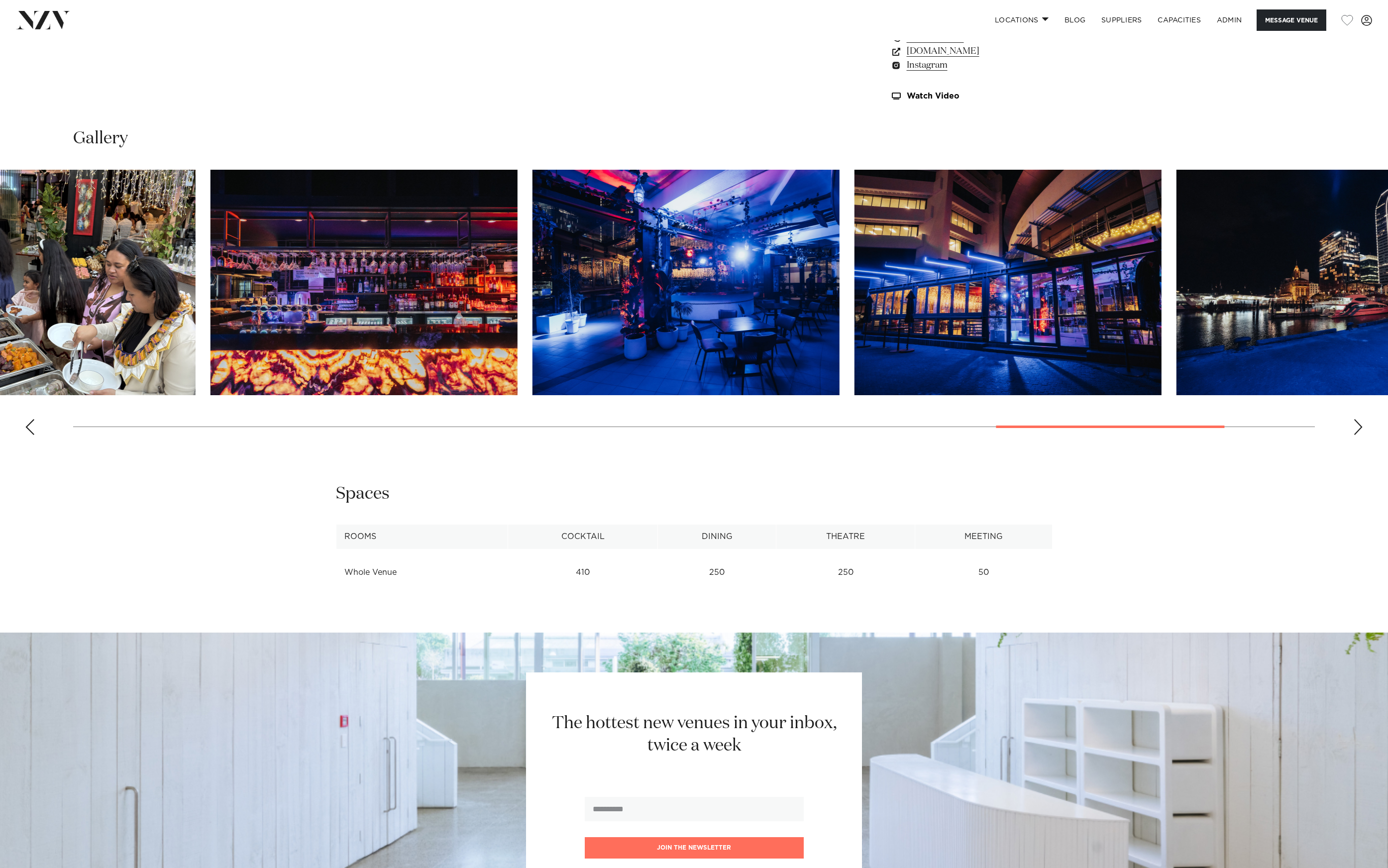
click at [533, 286] on img "18 / 21" at bounding box center [686, 282] width 307 height 225
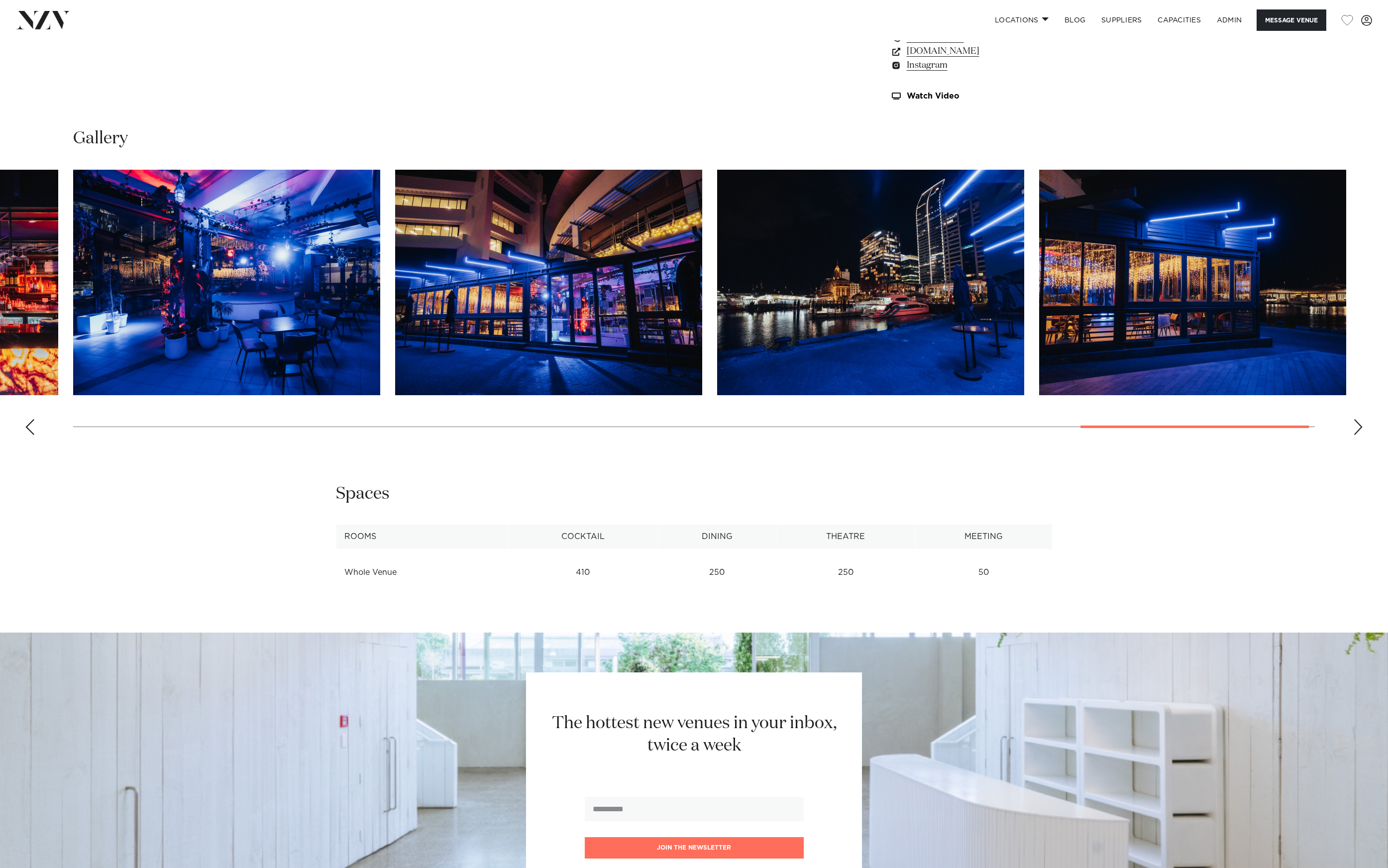
click at [837, 285] on img "20 / 21" at bounding box center [870, 282] width 307 height 225
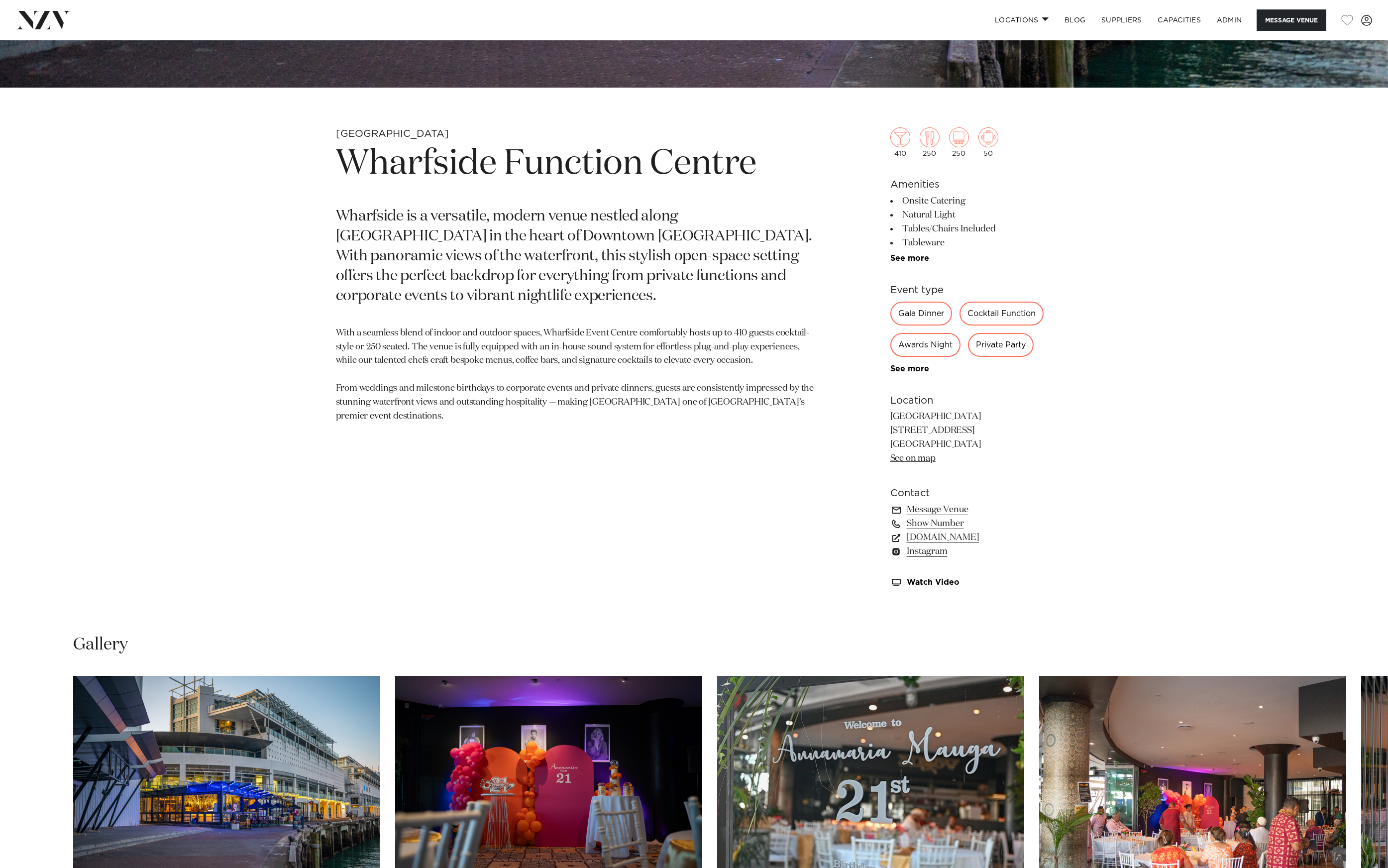
scroll to position [1000, 0]
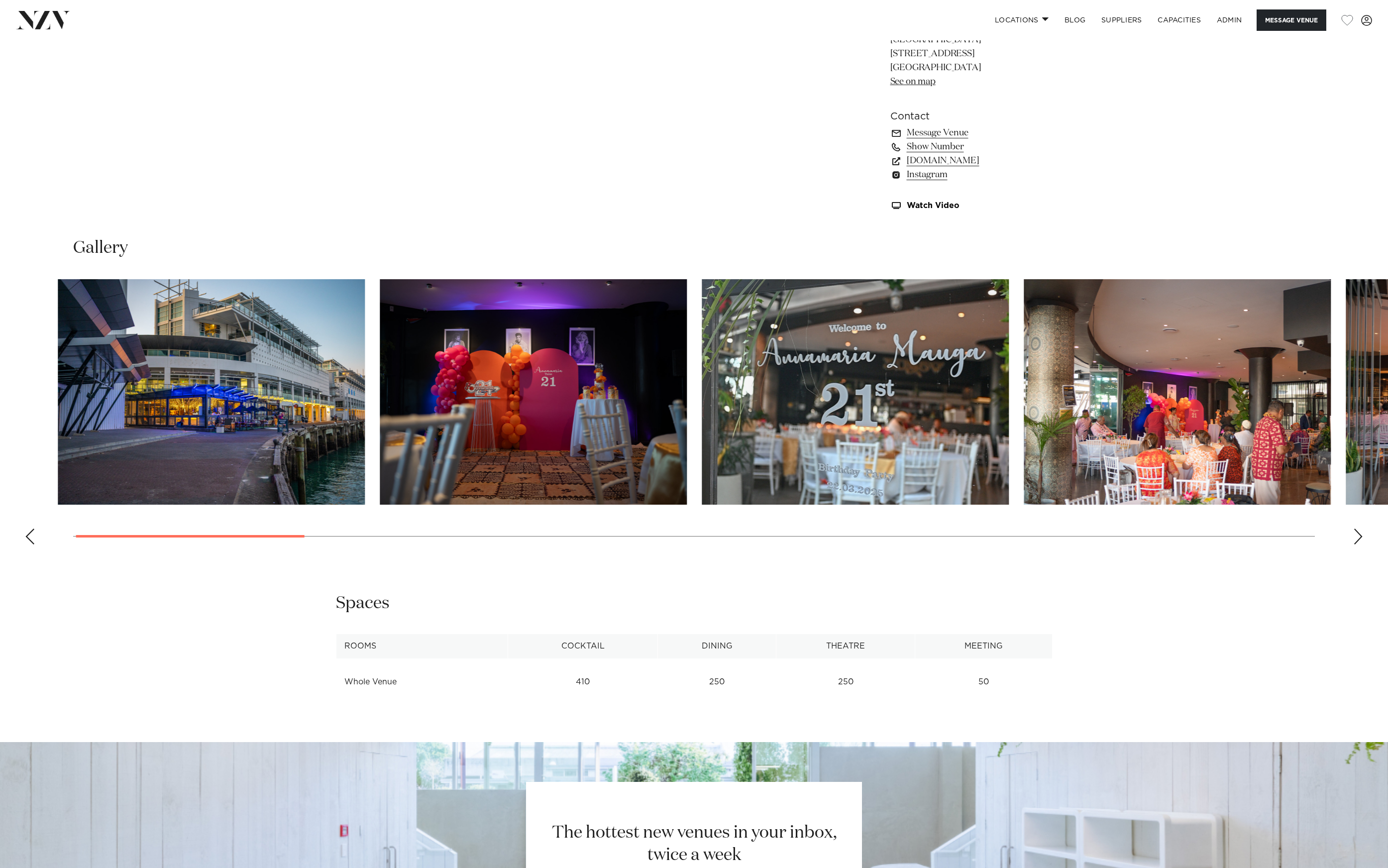
click at [701, 415] on img "3 / 21" at bounding box center [855, 392] width 307 height 225
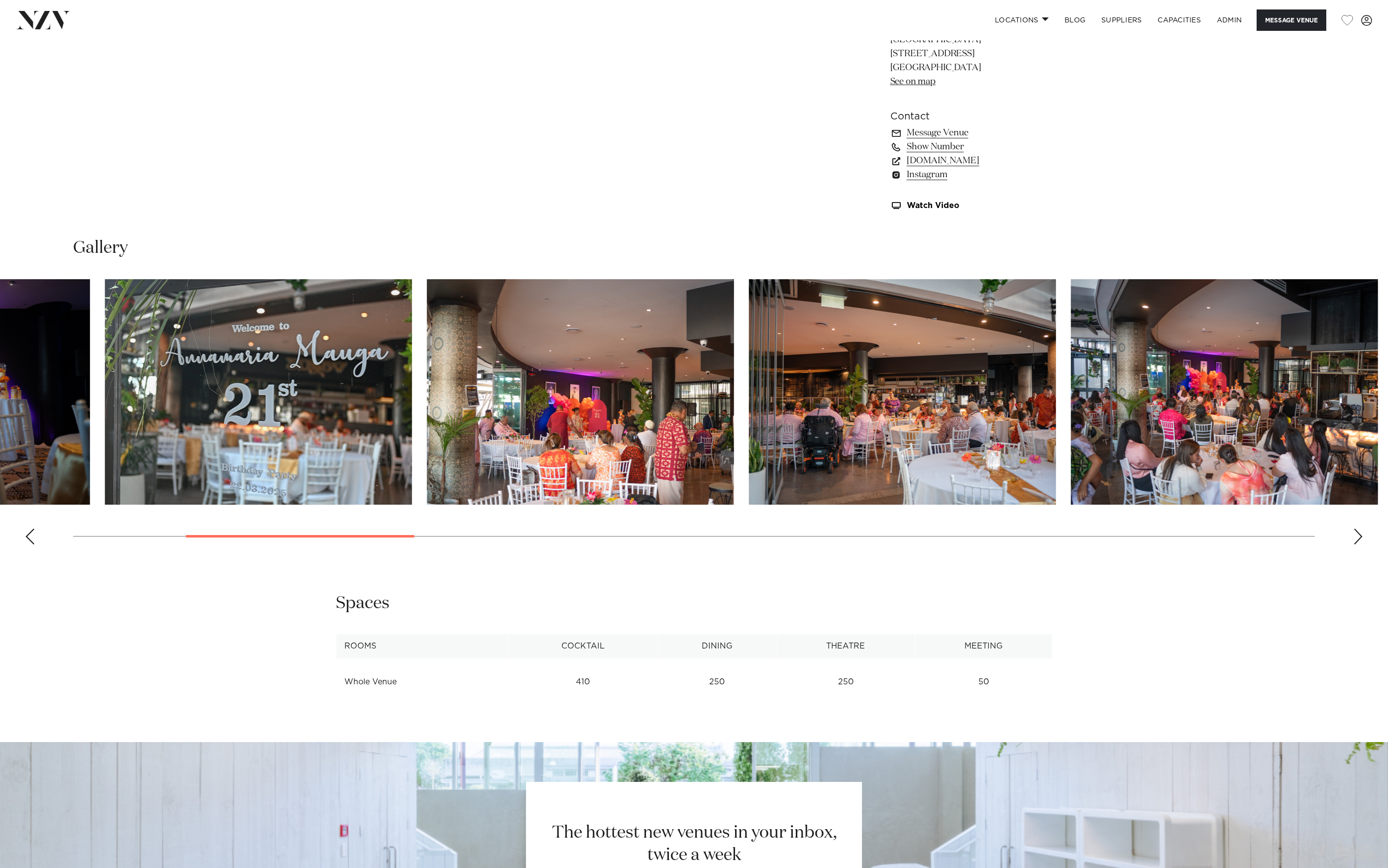
click at [390, 435] on img "3 / 21" at bounding box center [258, 392] width 307 height 225
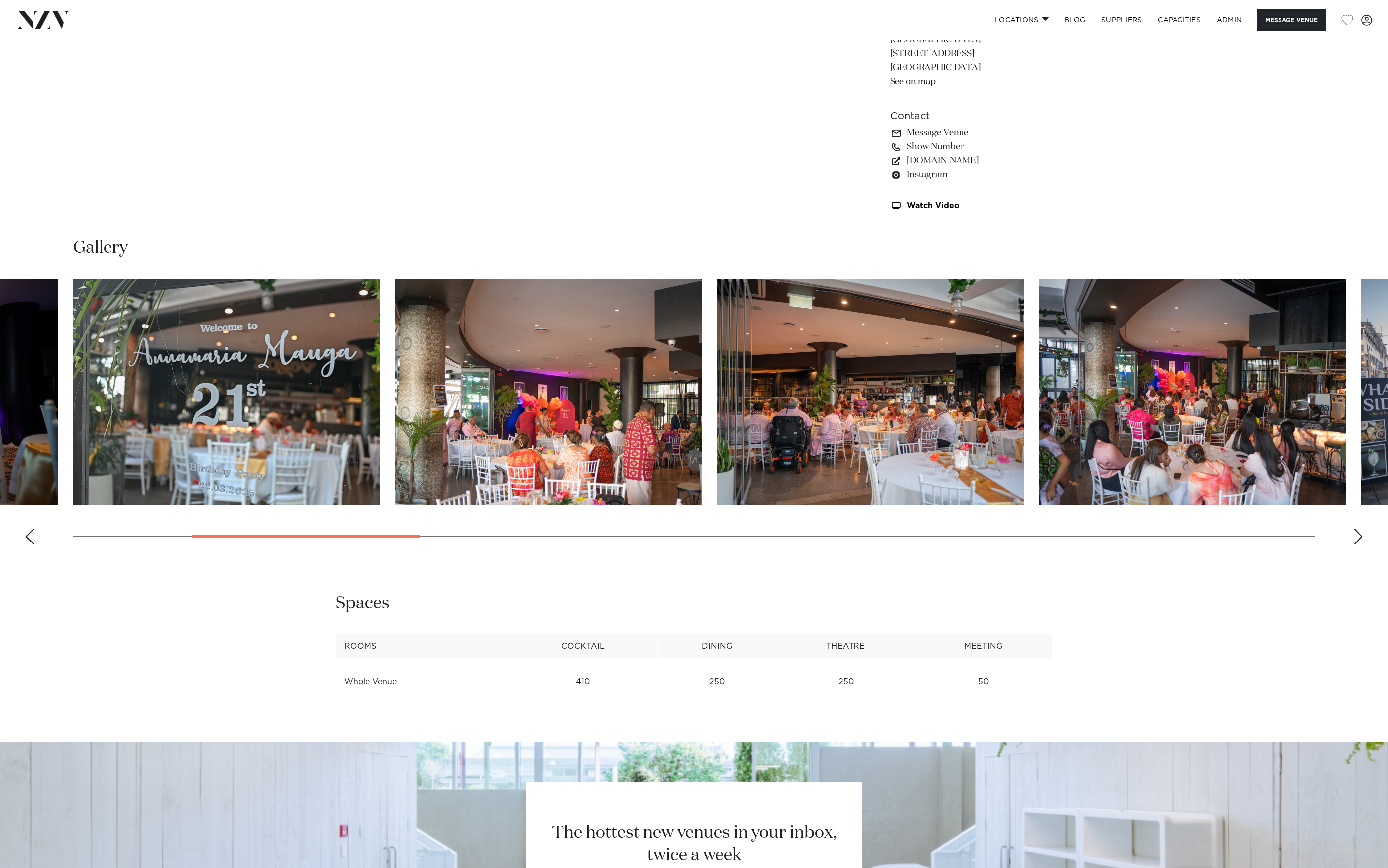
click at [284, 433] on swiper-container at bounding box center [694, 416] width 1388 height 273
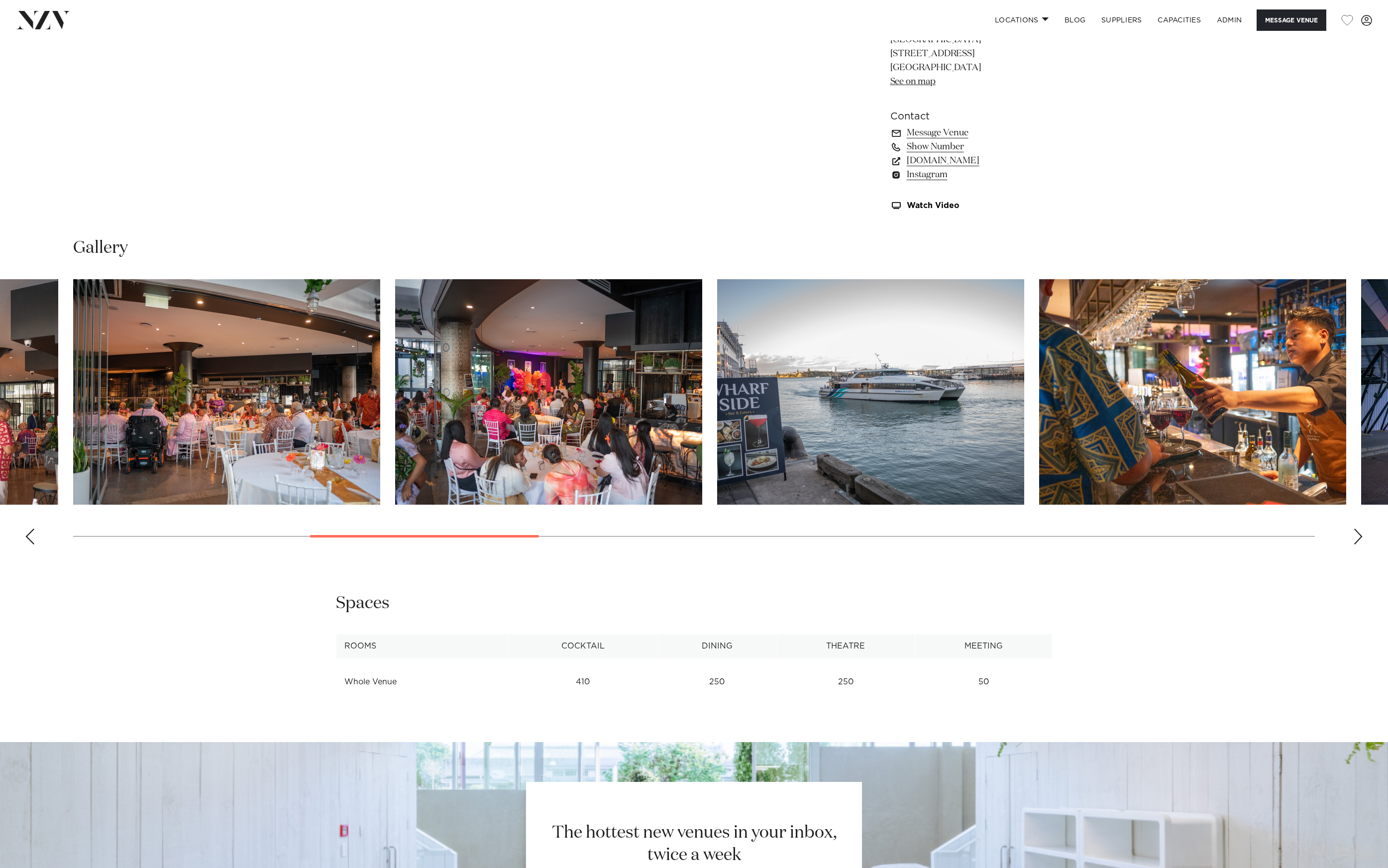
click at [402, 423] on img "6 / 21" at bounding box center [549, 392] width 307 height 225
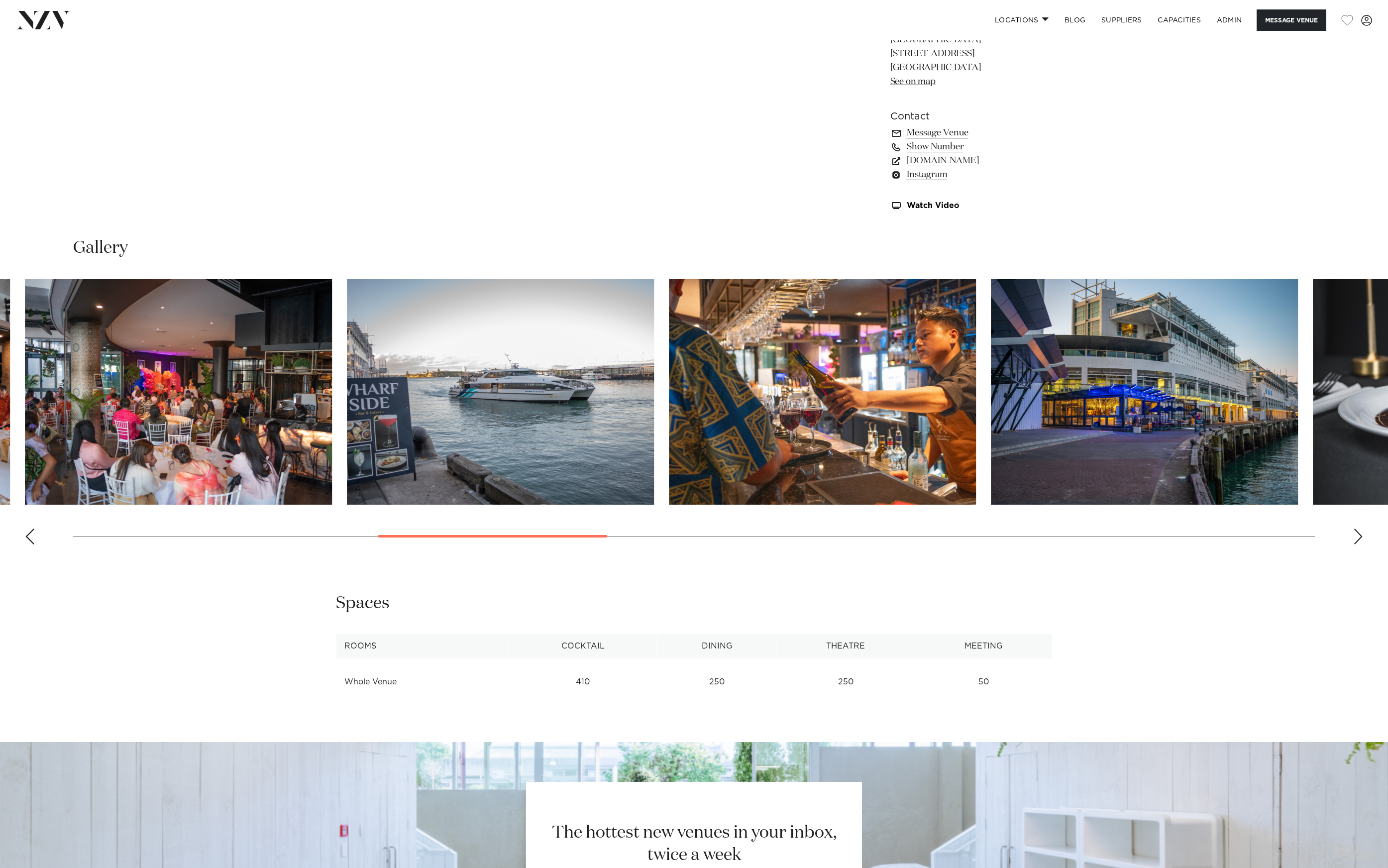
click at [429, 414] on img "7 / 21" at bounding box center [500, 392] width 307 height 225
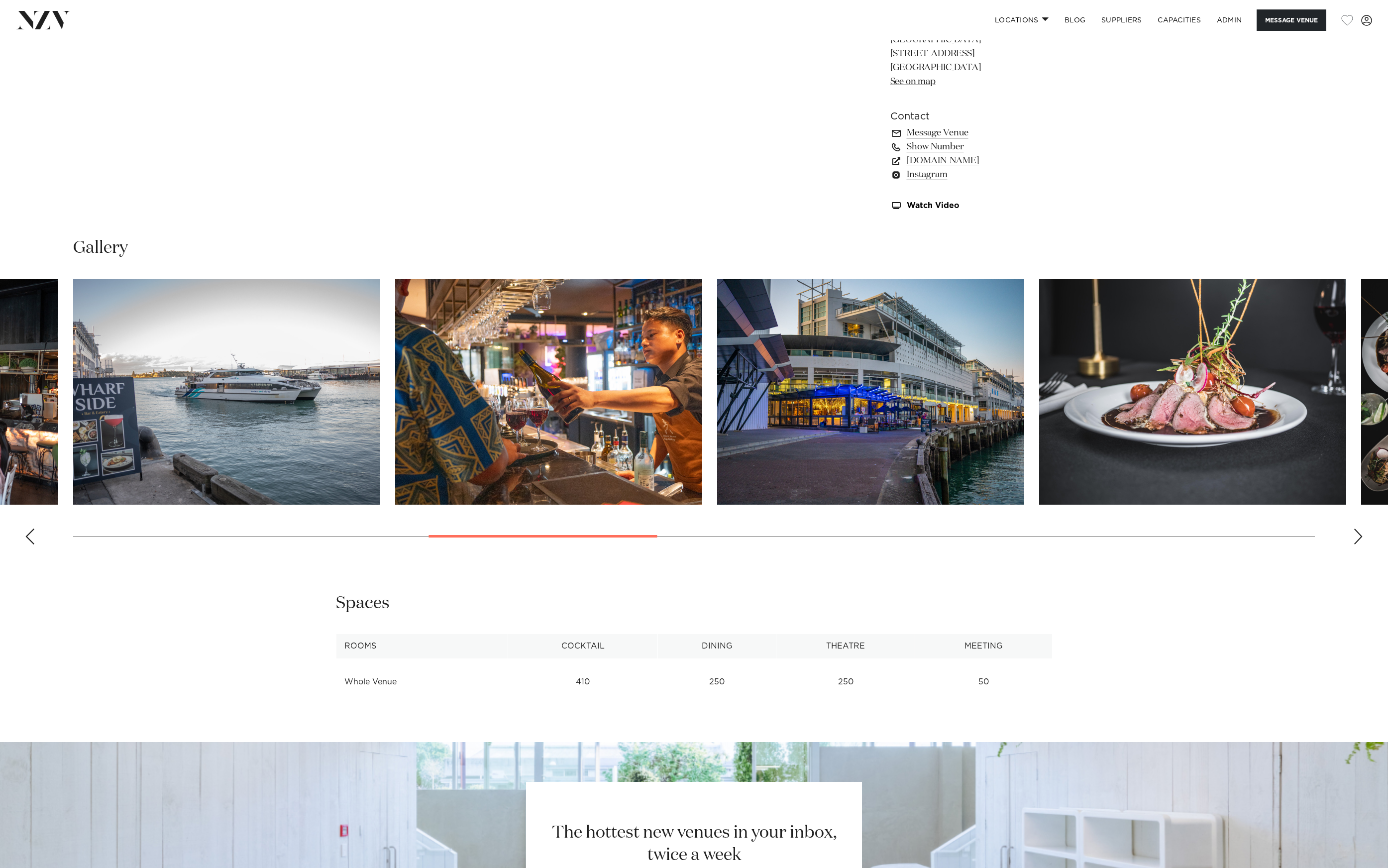
click at [717, 424] on img "9 / 21" at bounding box center [870, 392] width 307 height 225
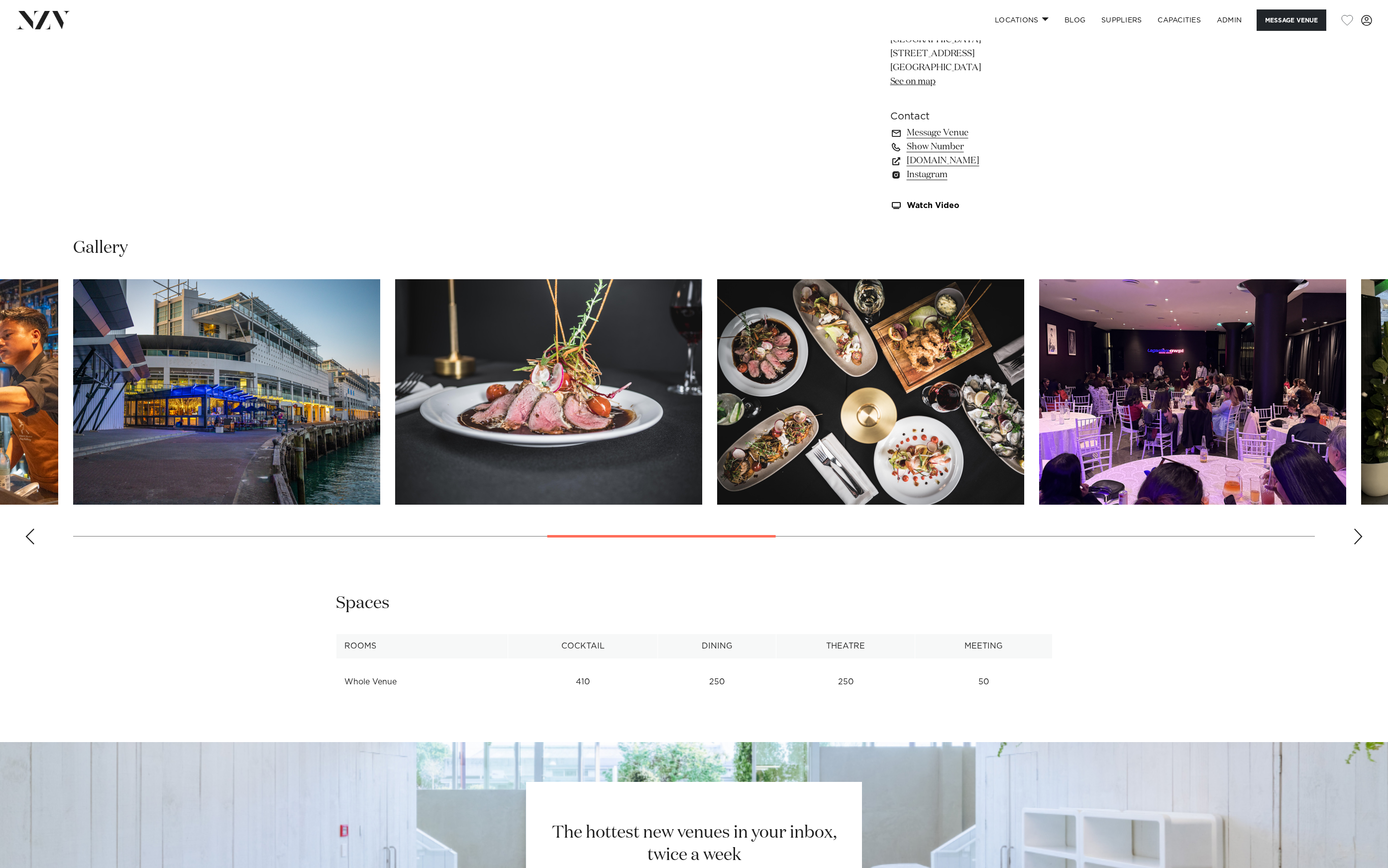
click at [717, 434] on img "11 / 21" at bounding box center [870, 392] width 307 height 225
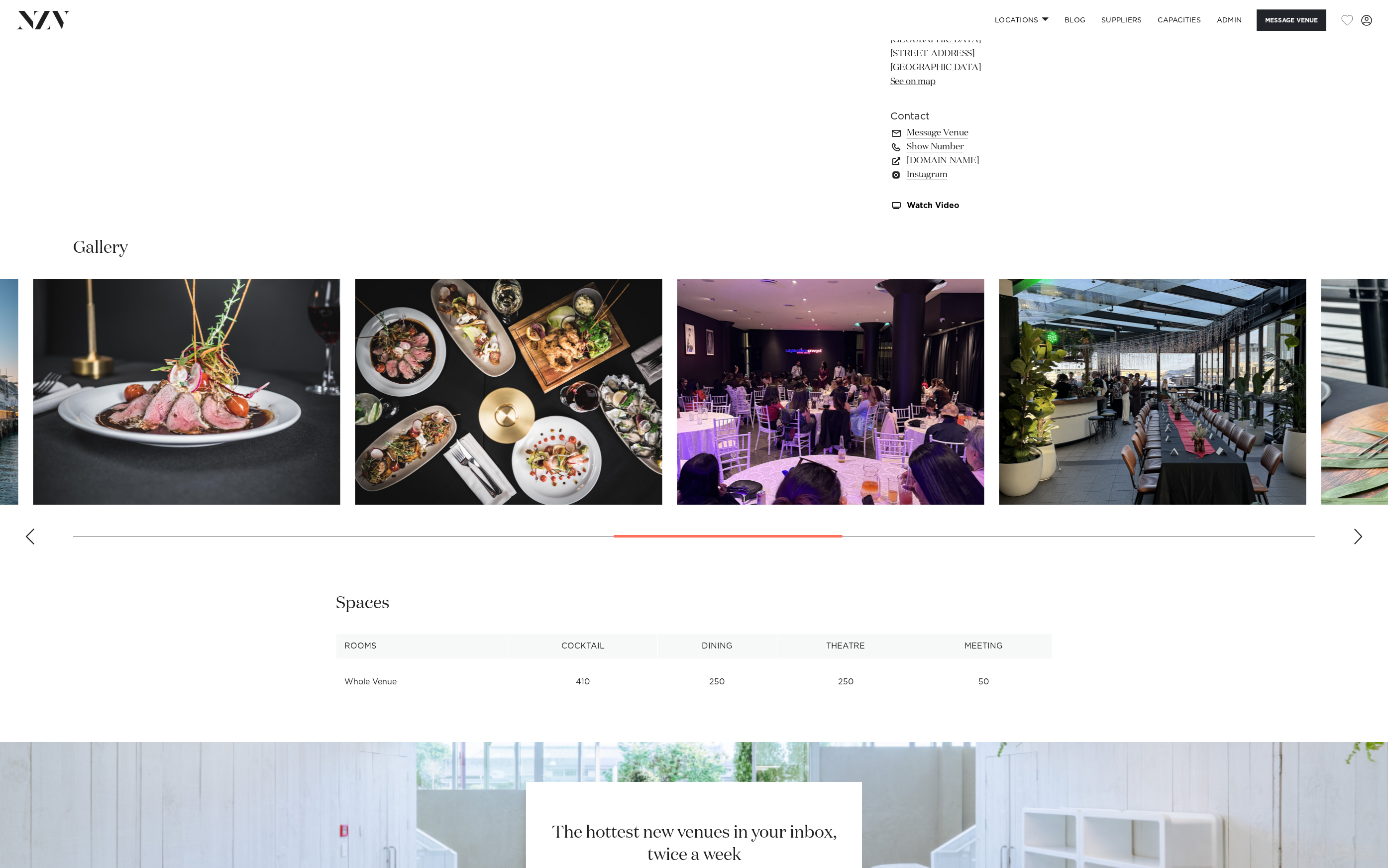
click at [678, 428] on img "12 / 21" at bounding box center [831, 392] width 307 height 225
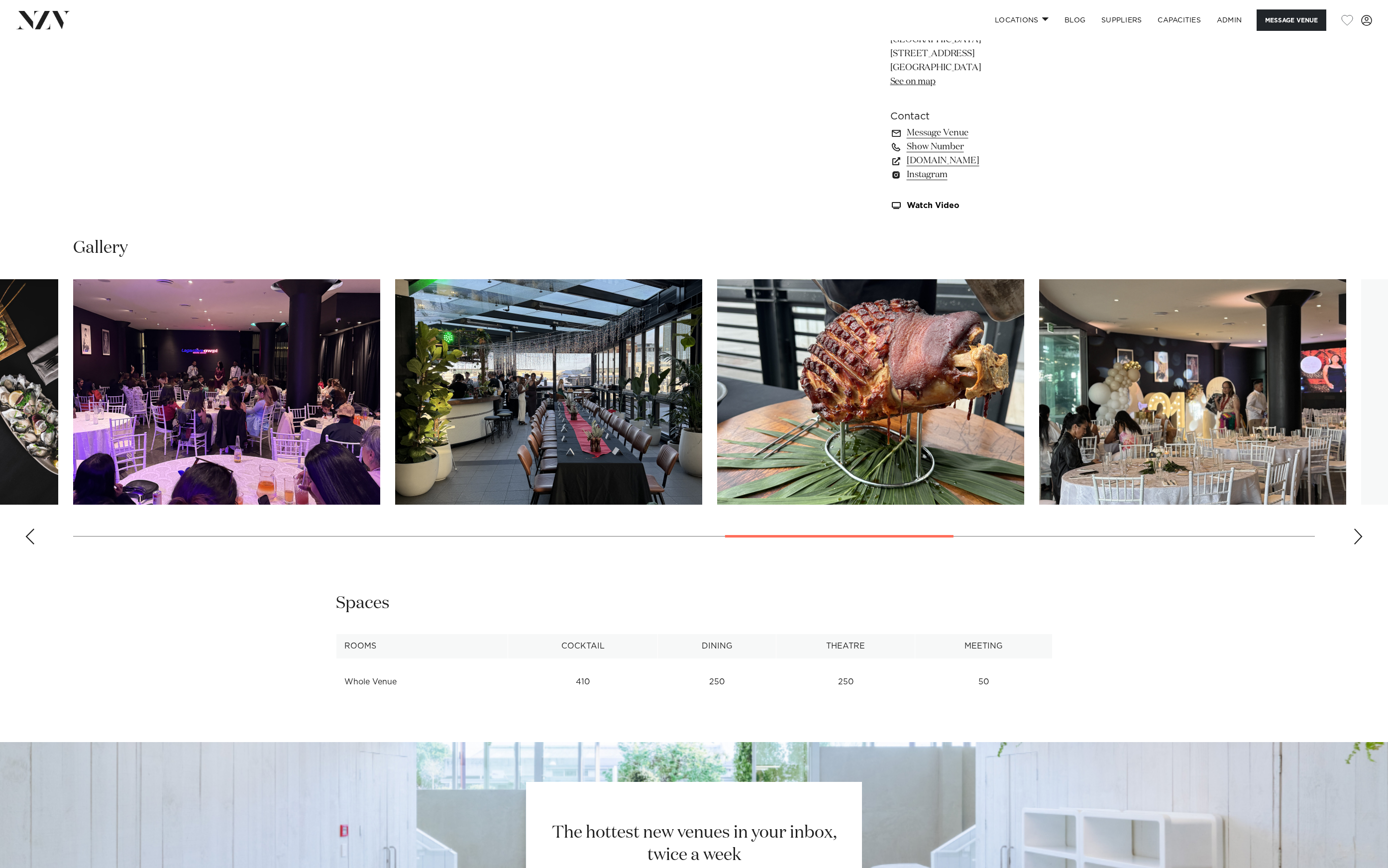
click at [0, 0] on slot at bounding box center [0, 0] width 0 height 0
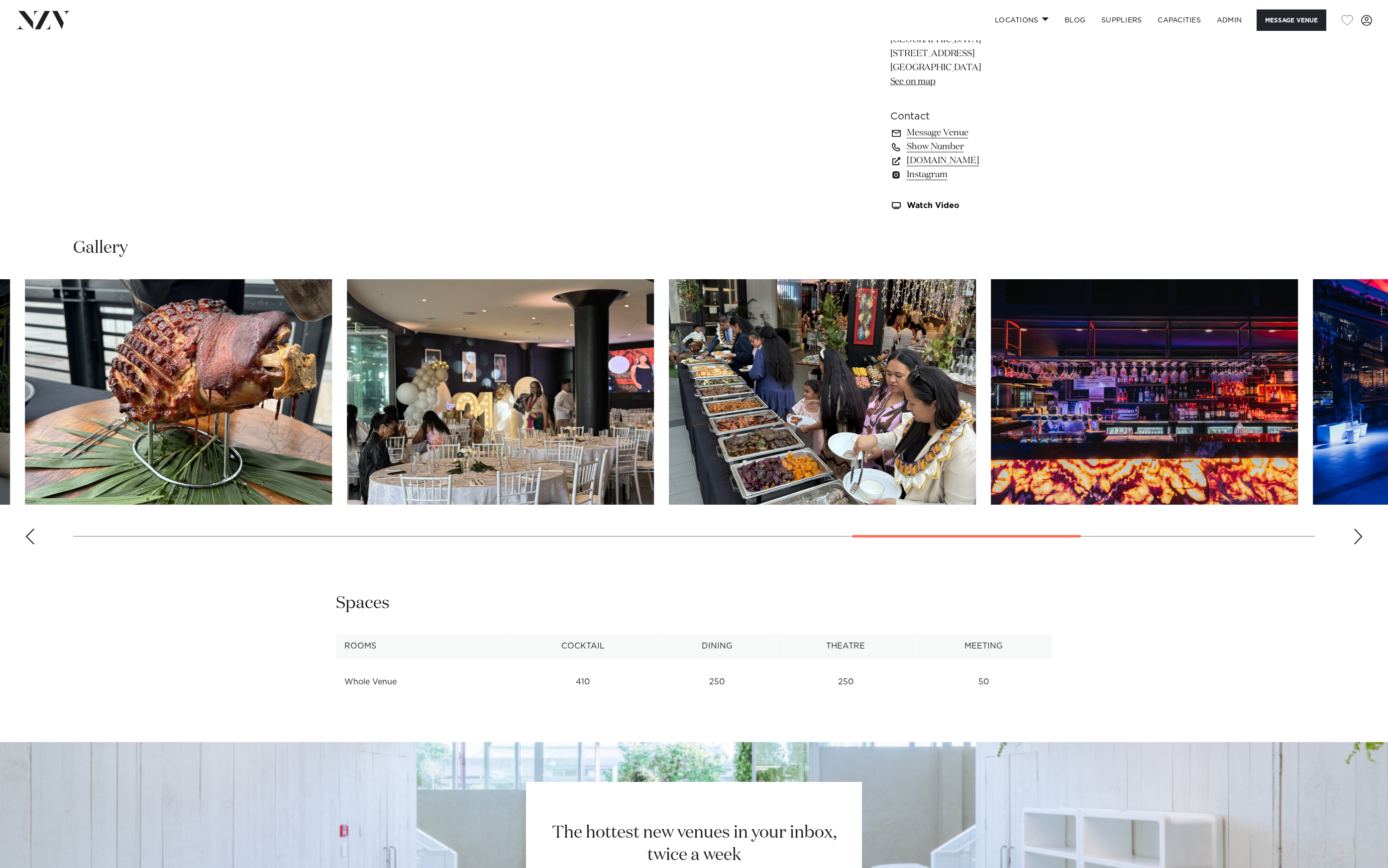
click at [347, 434] on img "15 / 21" at bounding box center [500, 392] width 307 height 225
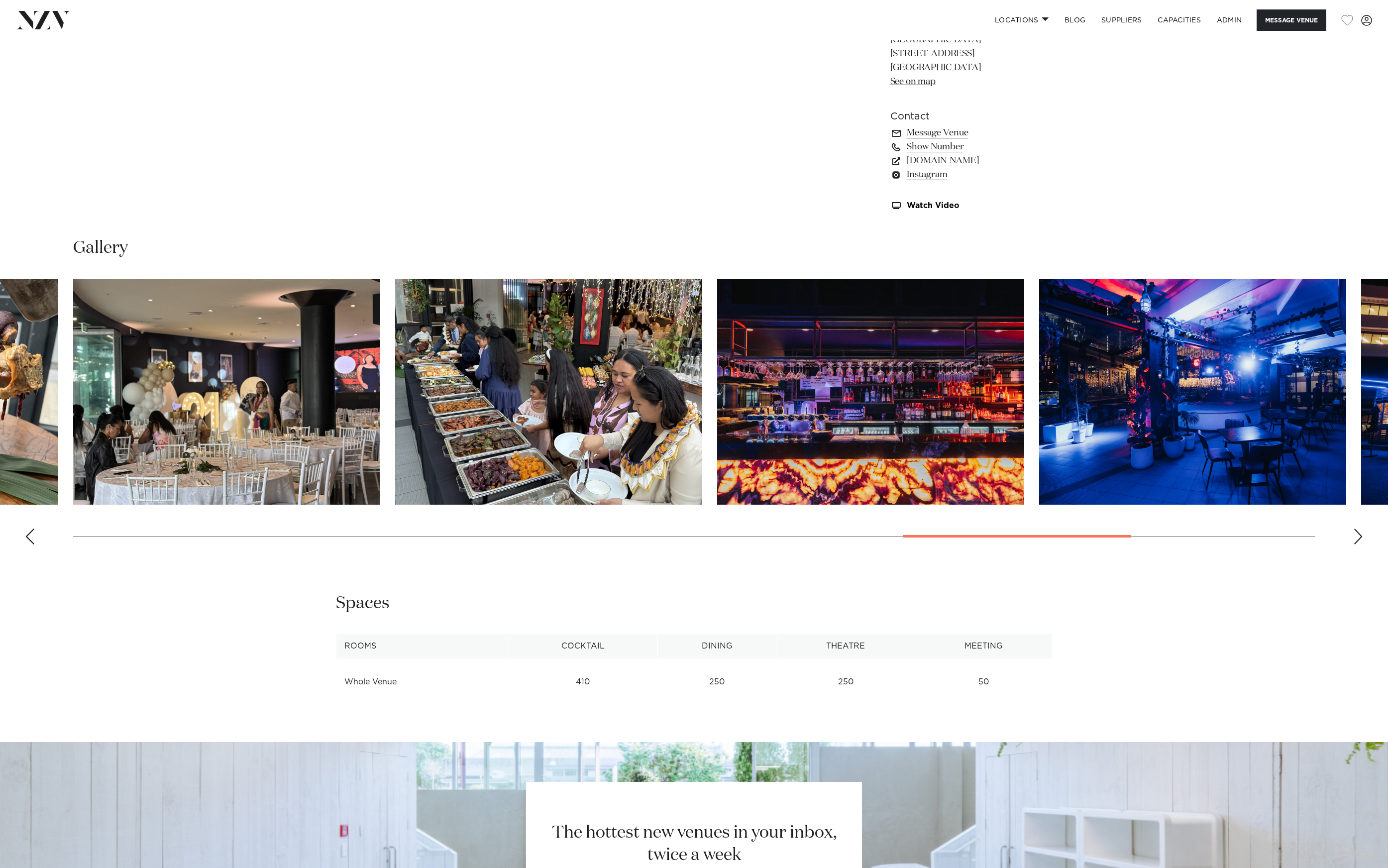
click at [872, 371] on img "17 / 21" at bounding box center [870, 392] width 307 height 225
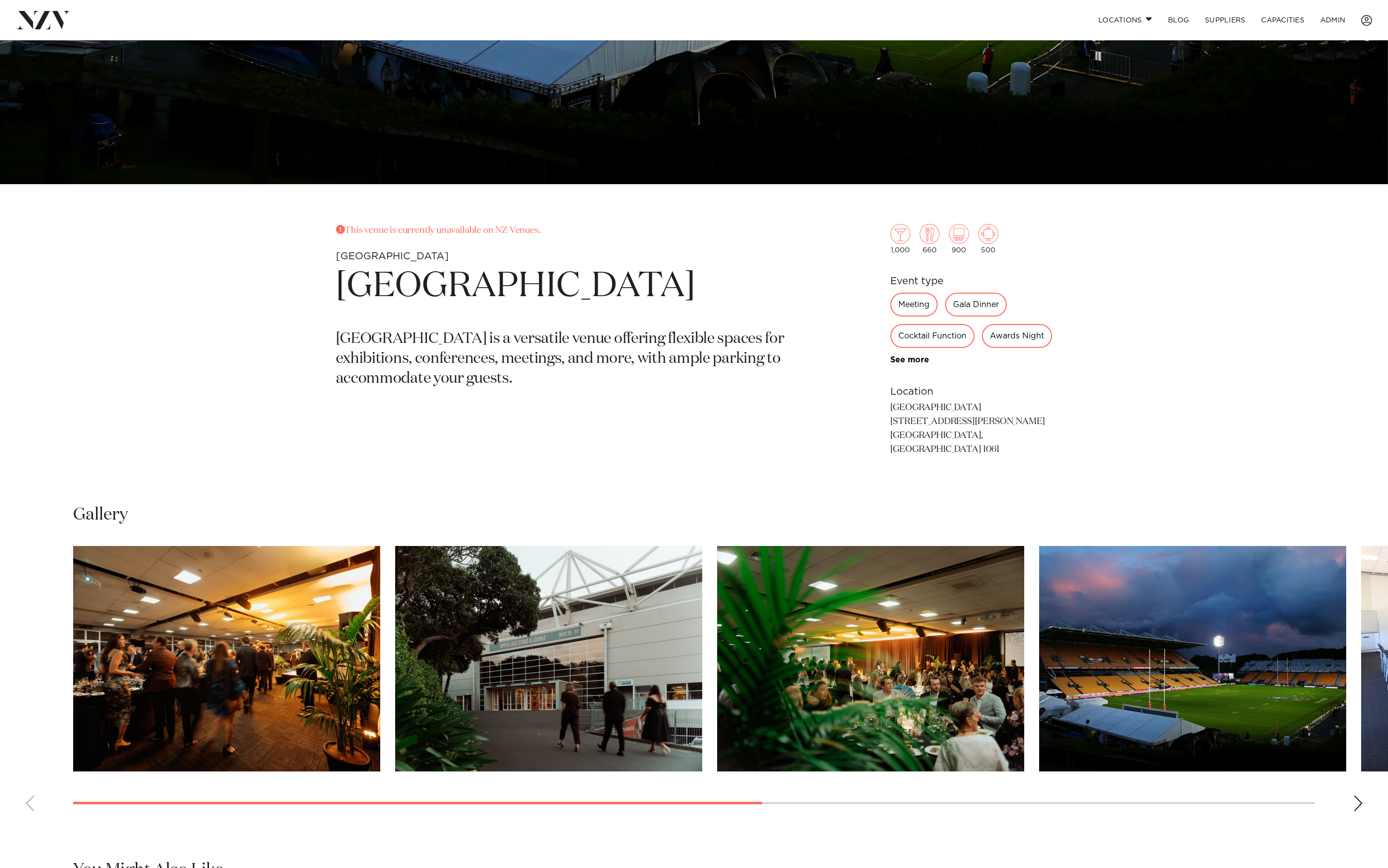
scroll to position [594, 0]
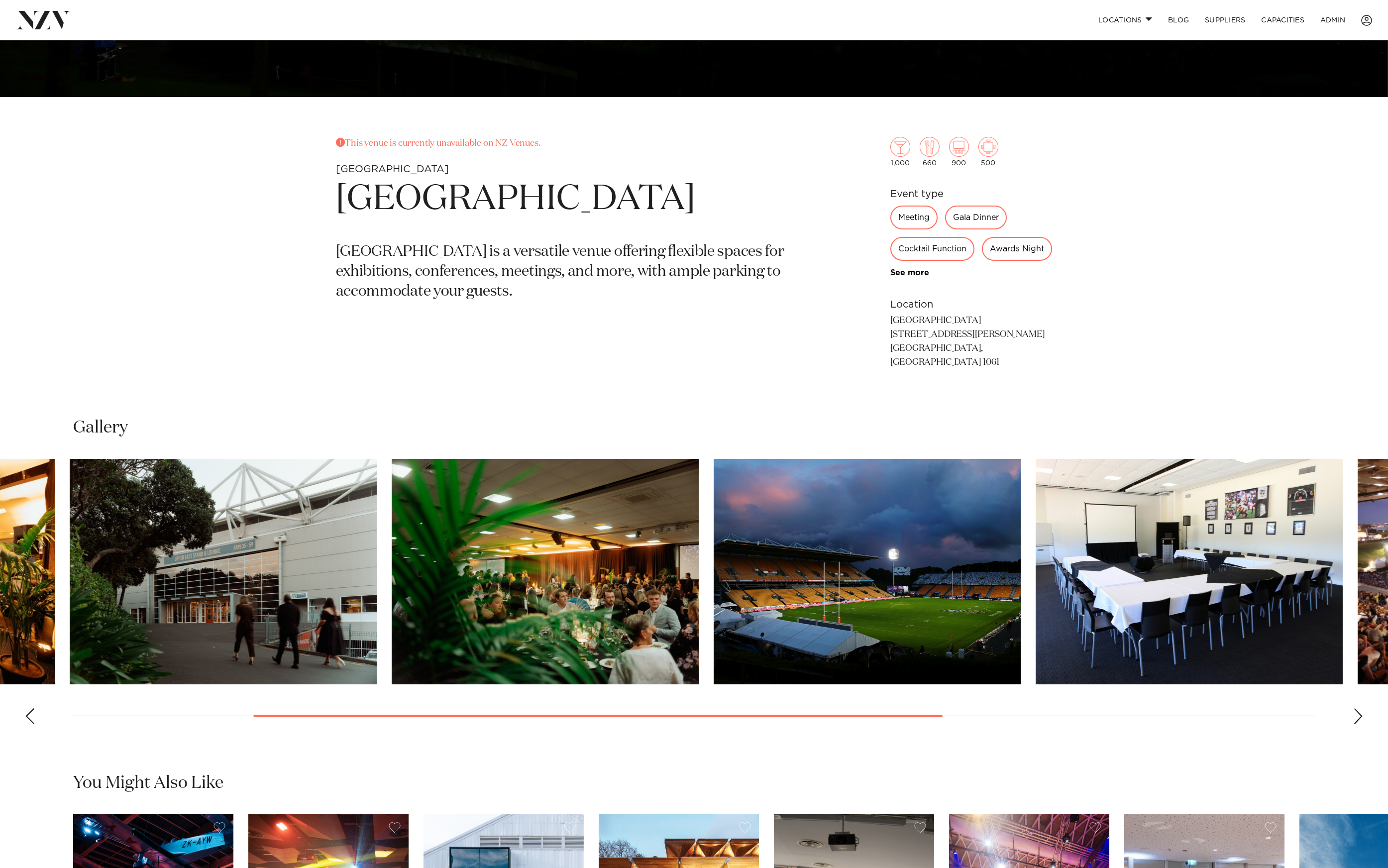
click at [462, 547] on img "3 / 7" at bounding box center [545, 571] width 307 height 225
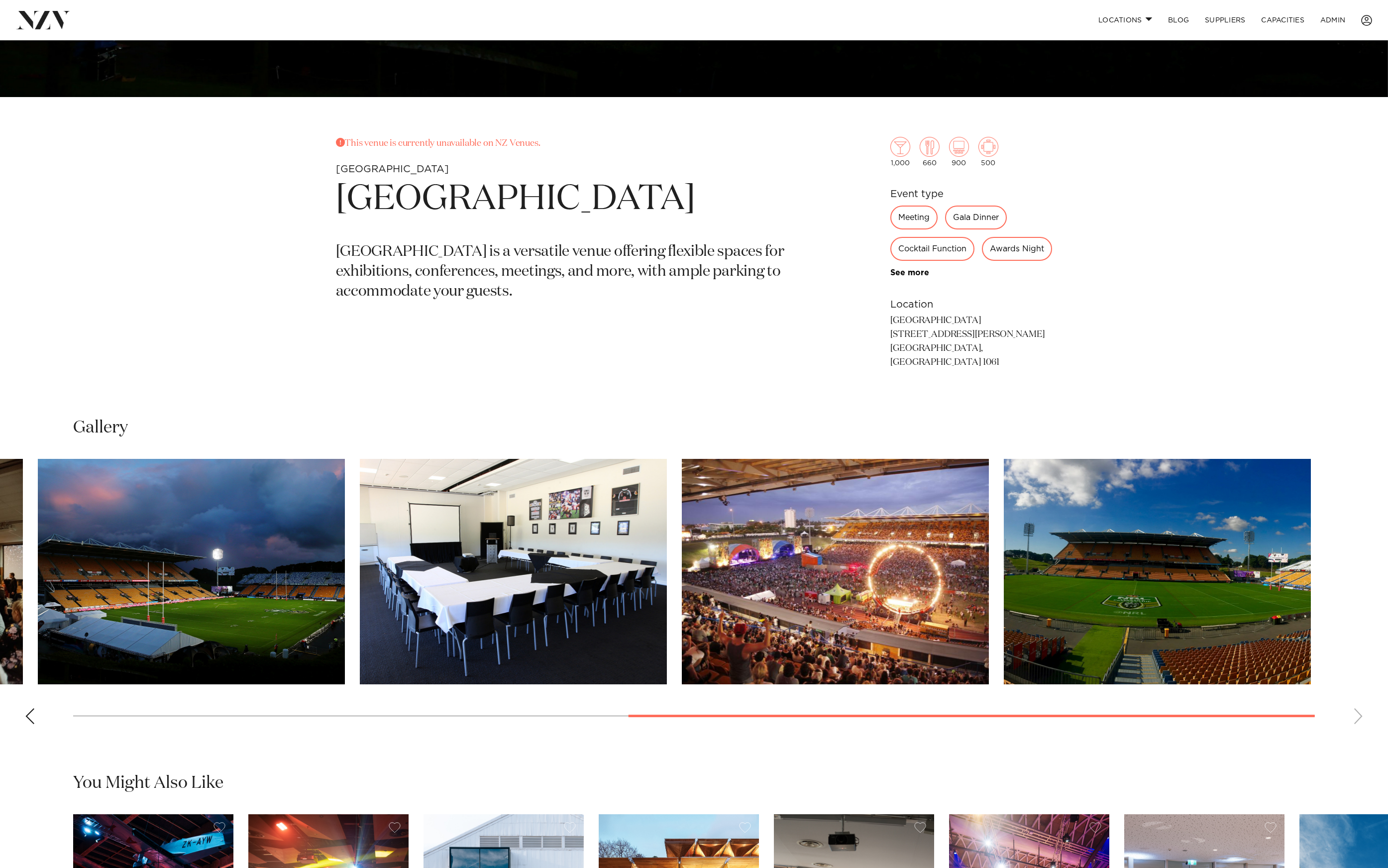
click at [440, 557] on img "5 / 7" at bounding box center [513, 571] width 307 height 225
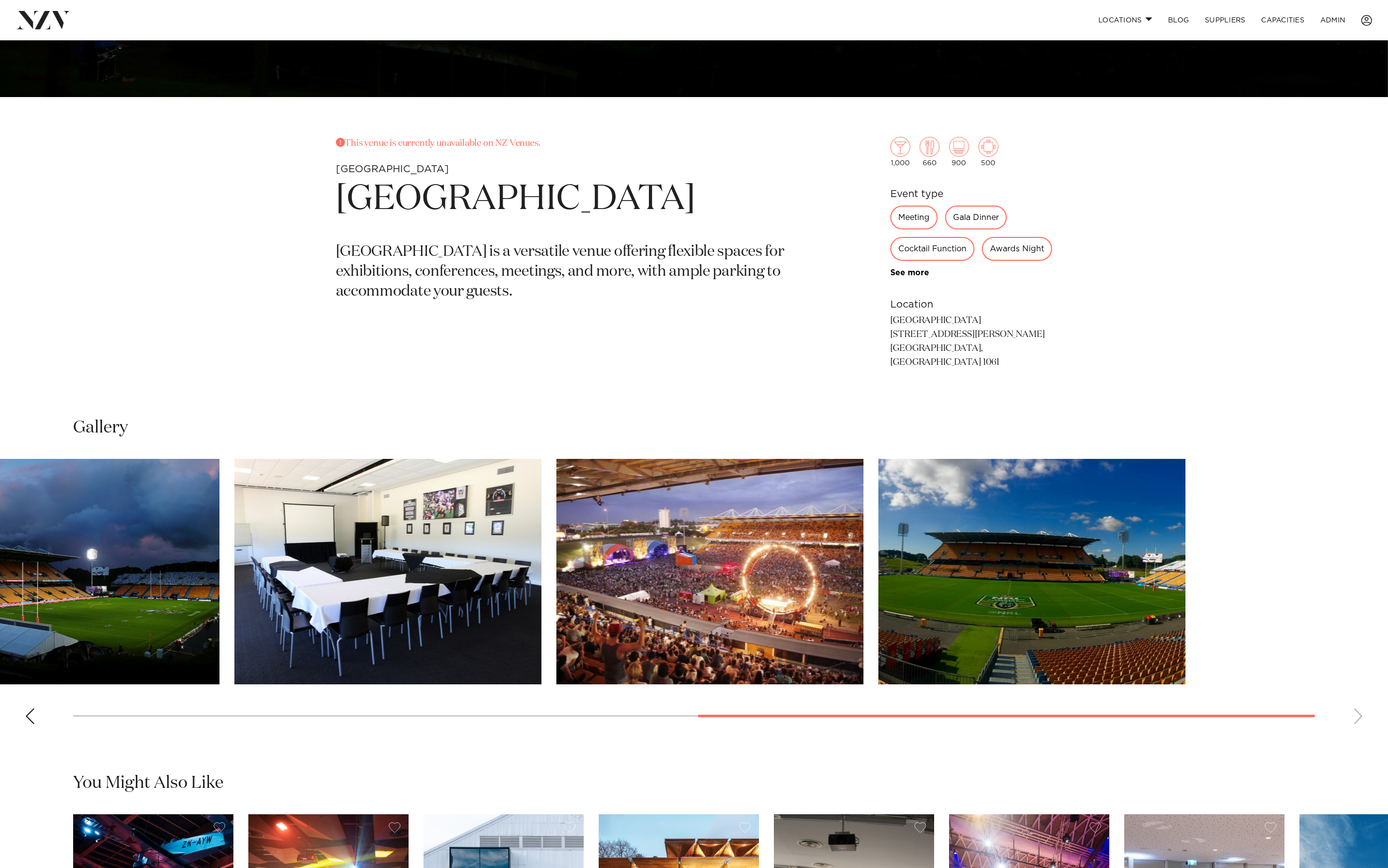
click at [271, 561] on img "5 / 7" at bounding box center [388, 571] width 307 height 225
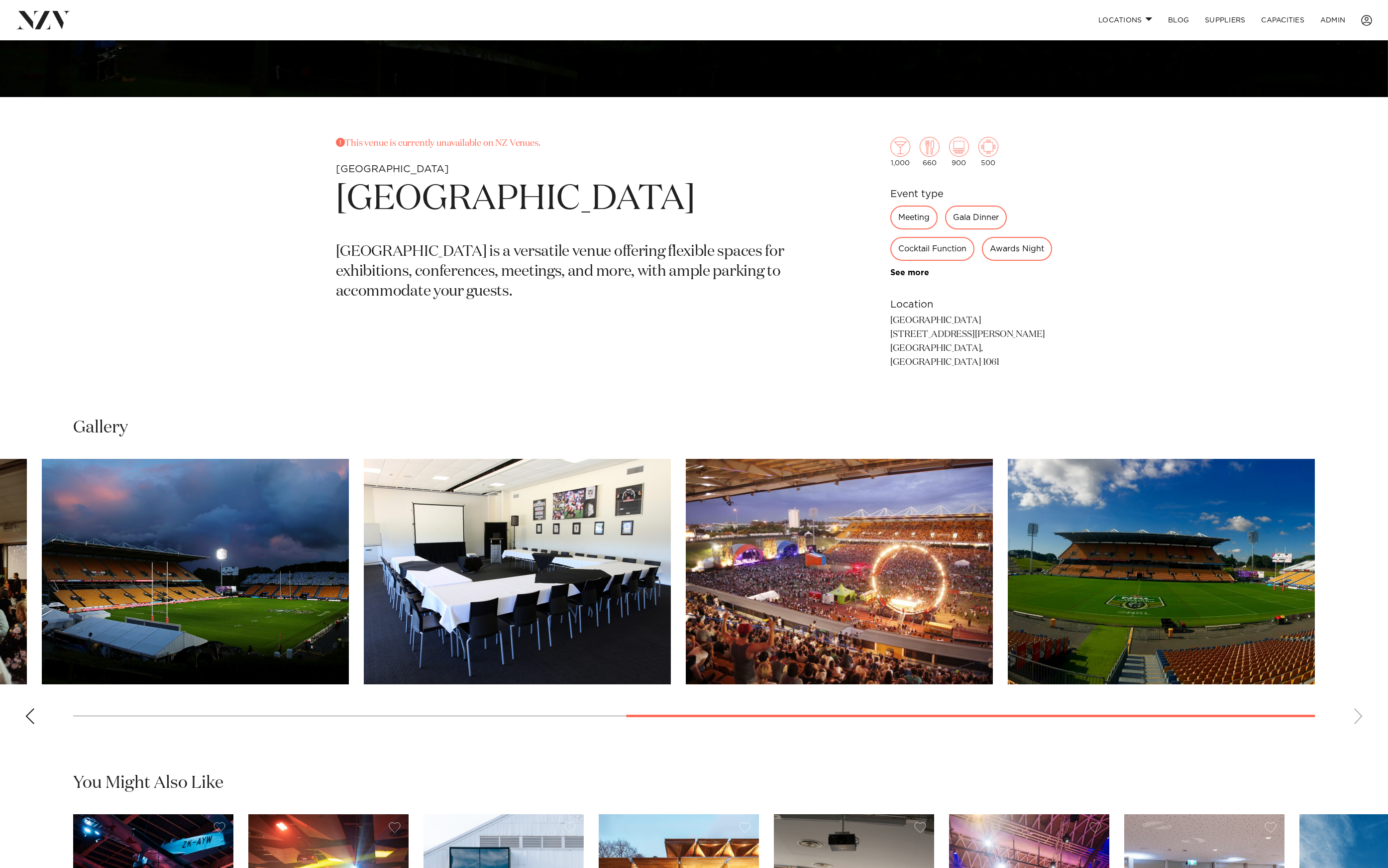
click at [349, 551] on img "4 / 7" at bounding box center [195, 571] width 307 height 225
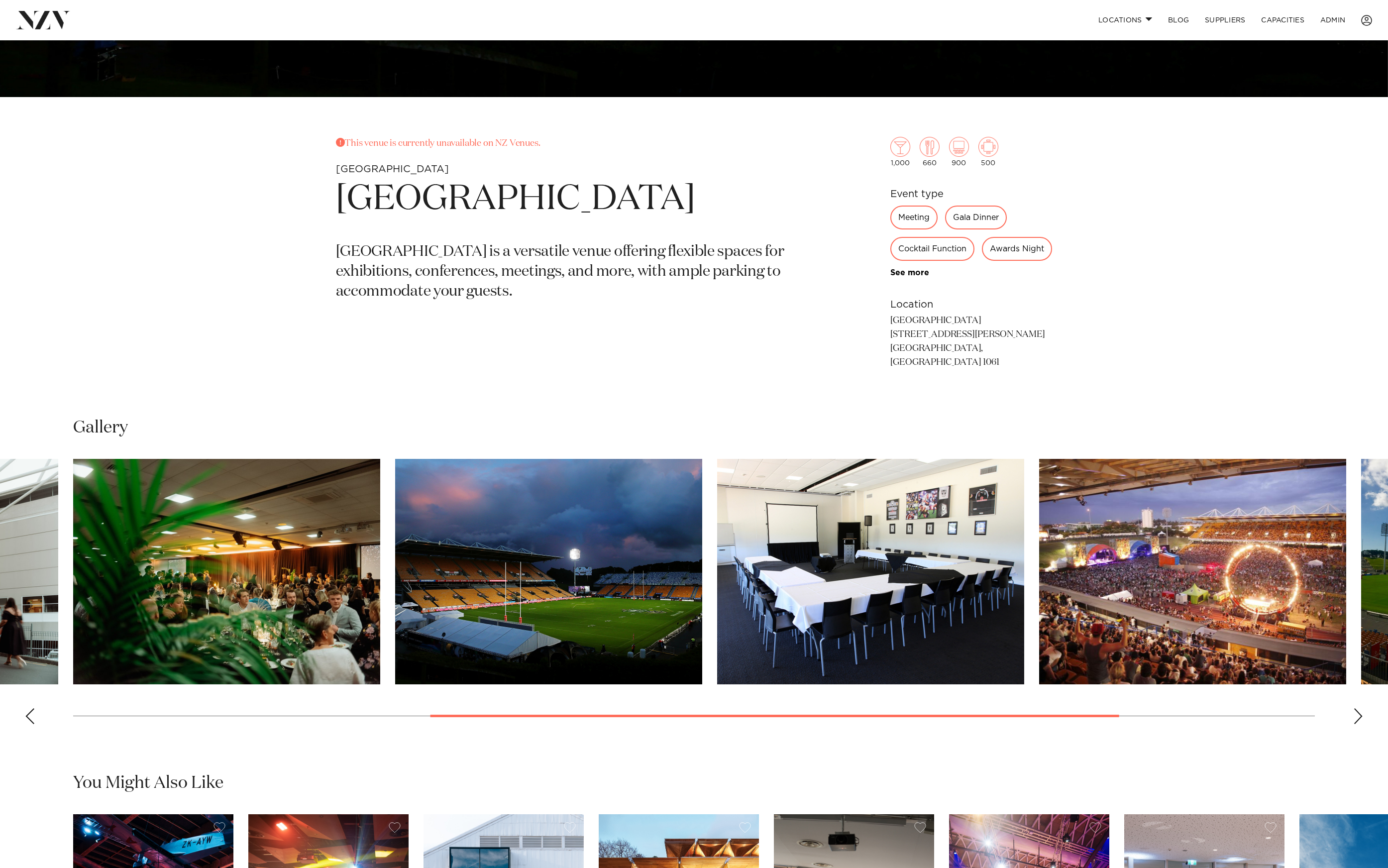
click at [380, 543] on img "3 / 7" at bounding box center [226, 571] width 307 height 225
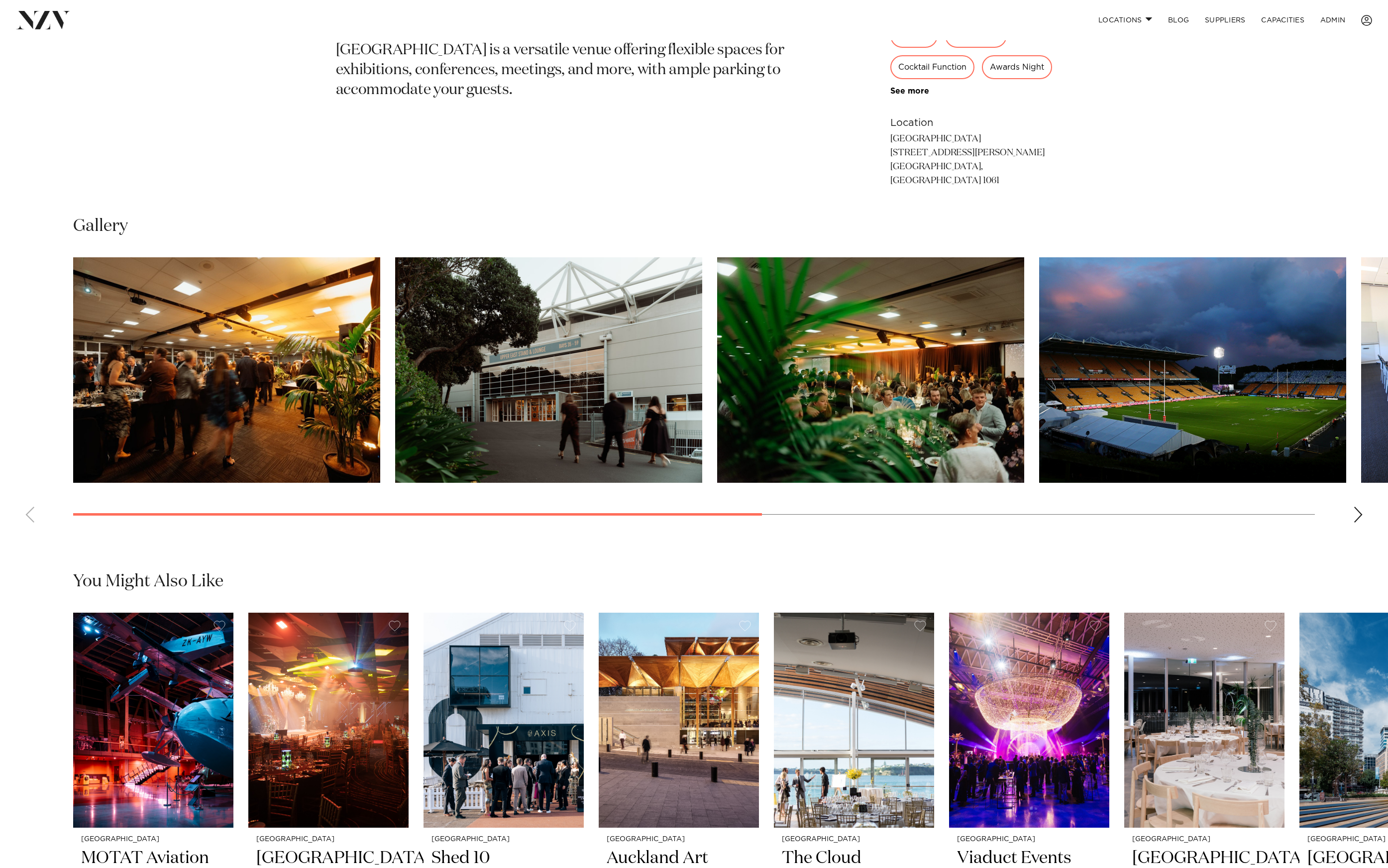
scroll to position [788, 0]
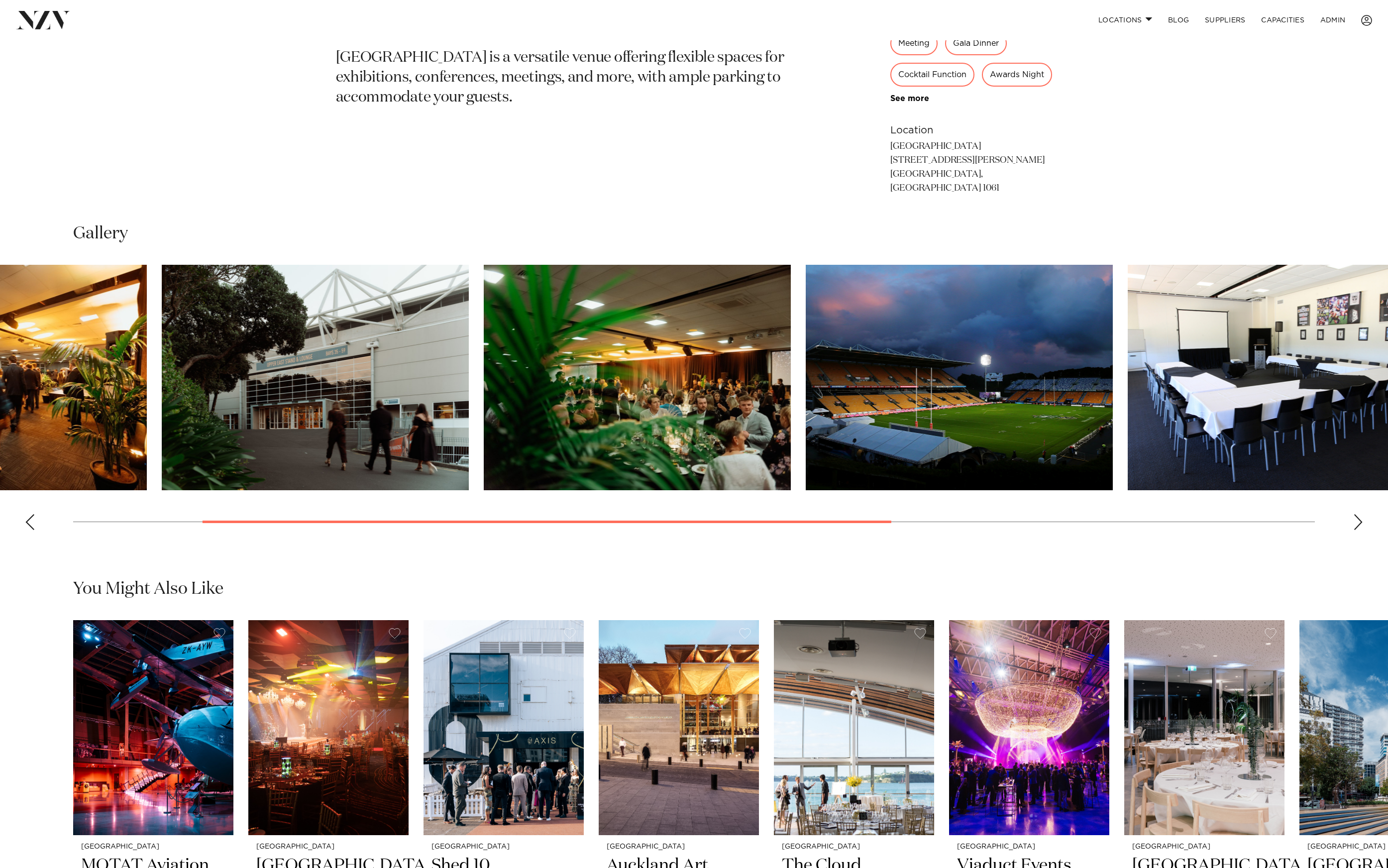
click at [267, 409] on img "2 / 7" at bounding box center [315, 377] width 307 height 225
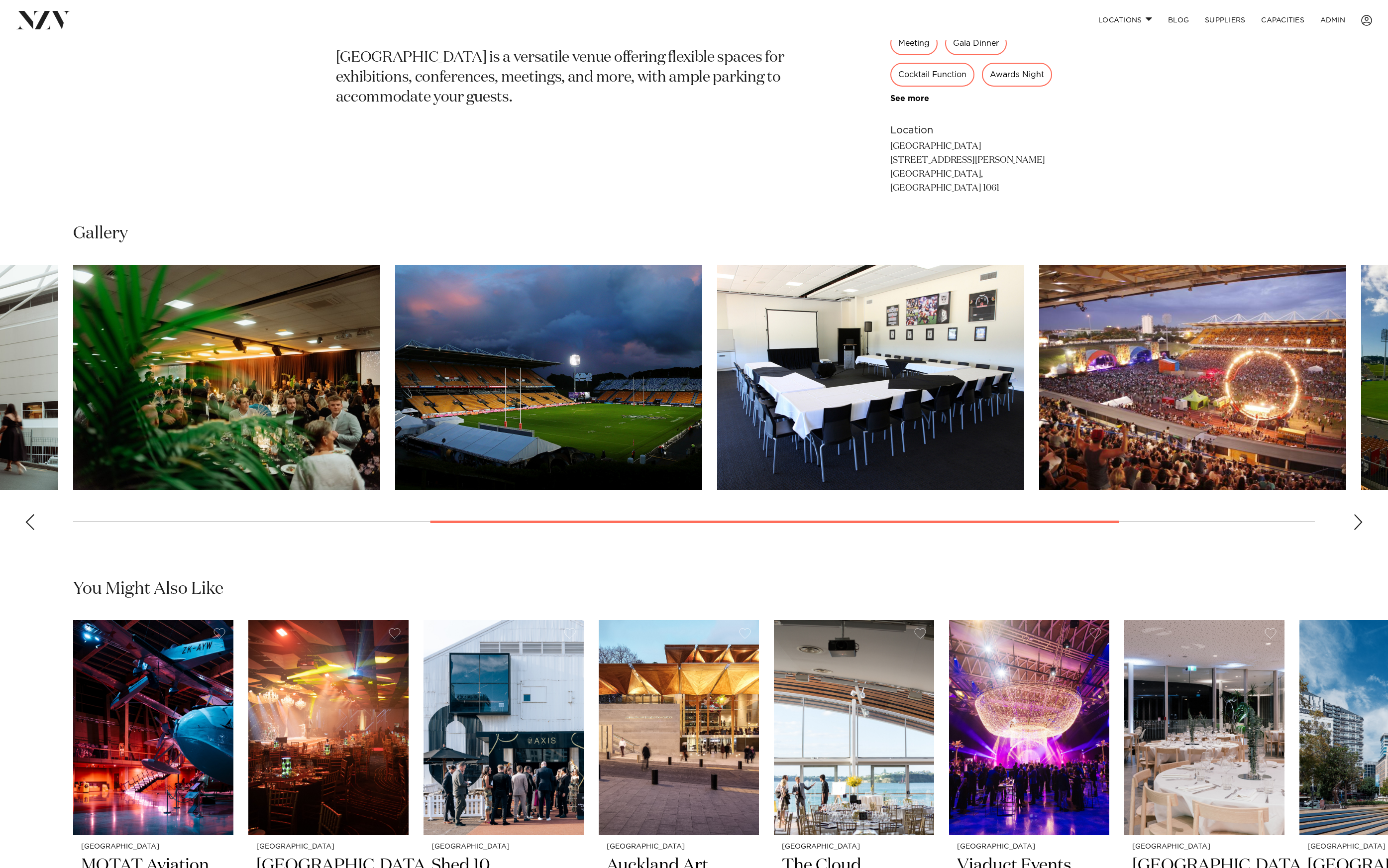
click at [468, 408] on img "4 / 7" at bounding box center [549, 377] width 307 height 225
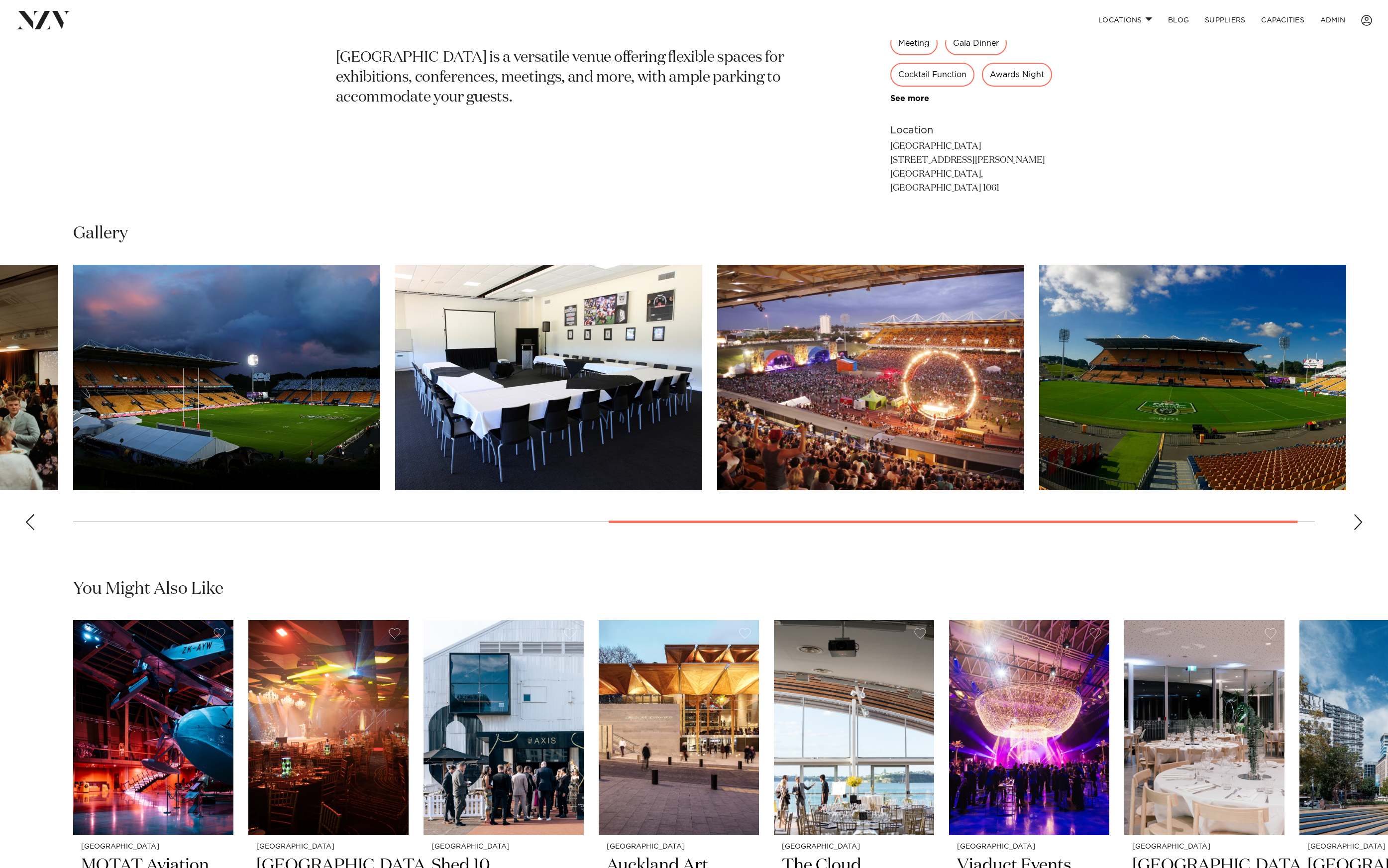
click at [280, 415] on swiper-container at bounding box center [694, 401] width 1388 height 273
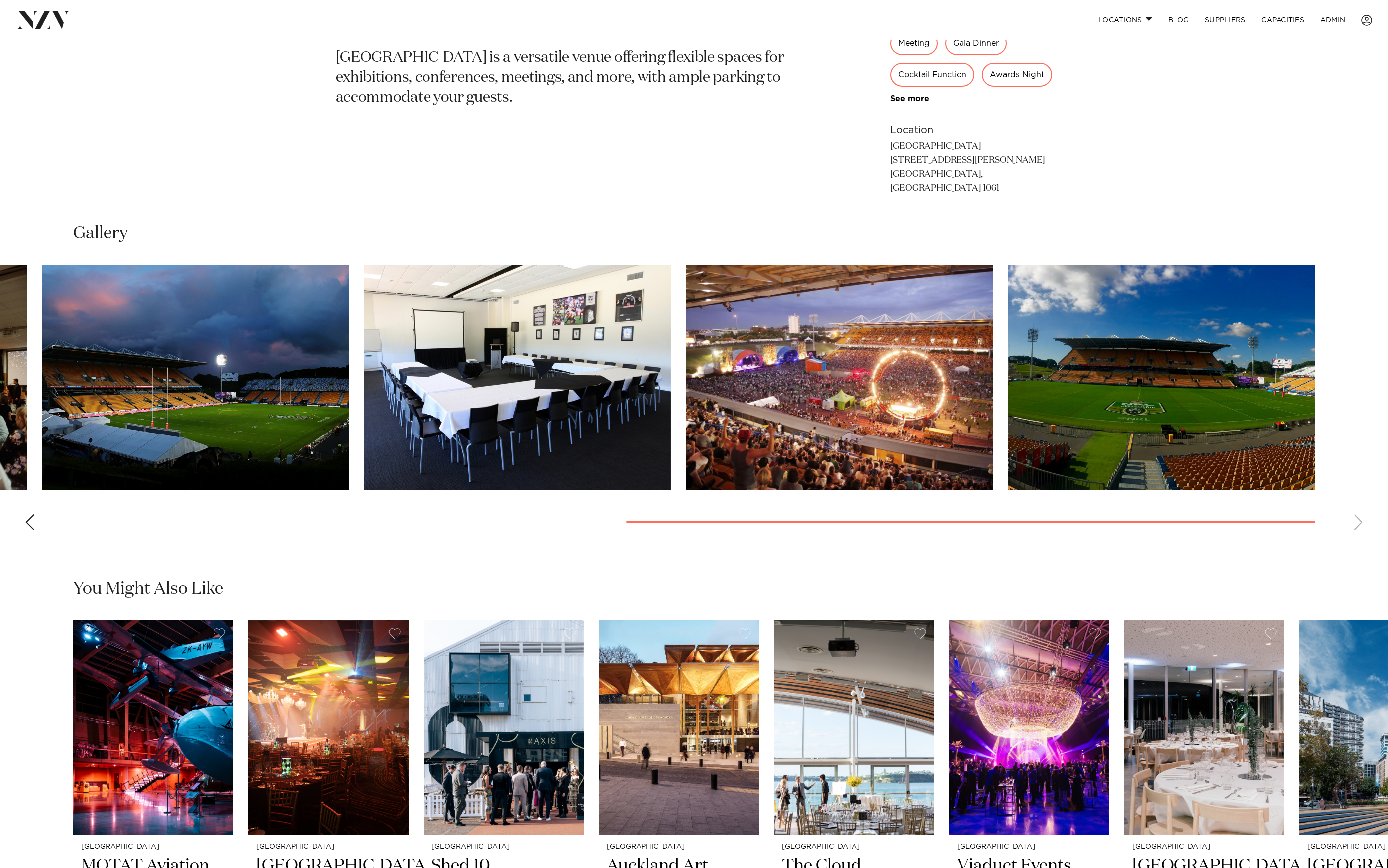
click at [481, 183] on section "This venue is currently unavailable on NZ Venues. Auckland Go Media Stadium Go …" at bounding box center [578, 75] width 484 height 265
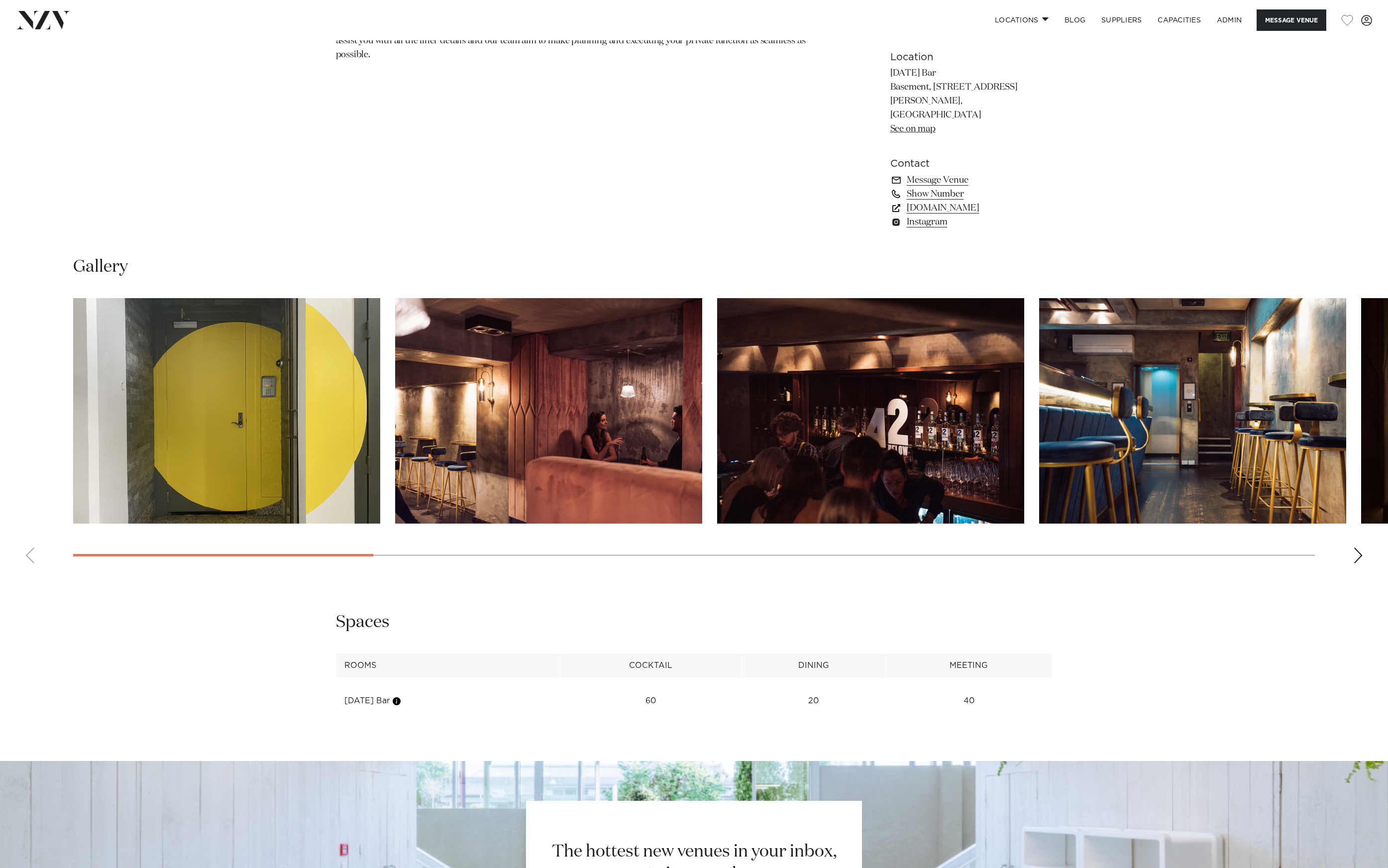
scroll to position [887, 0]
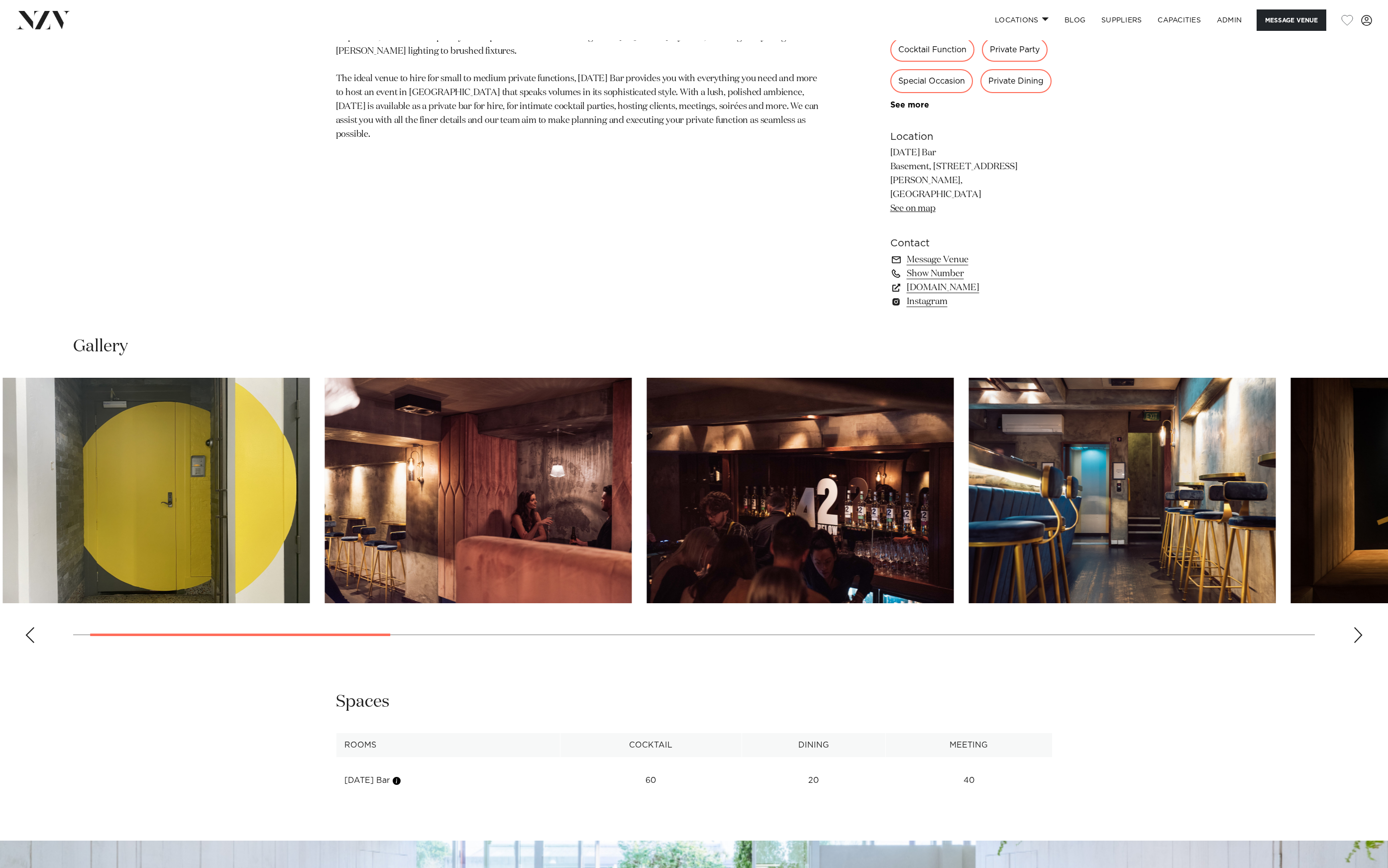
click at [647, 493] on img "3 / 16" at bounding box center [800, 491] width 307 height 225
click at [0, 0] on slot at bounding box center [0, 0] width 0 height 0
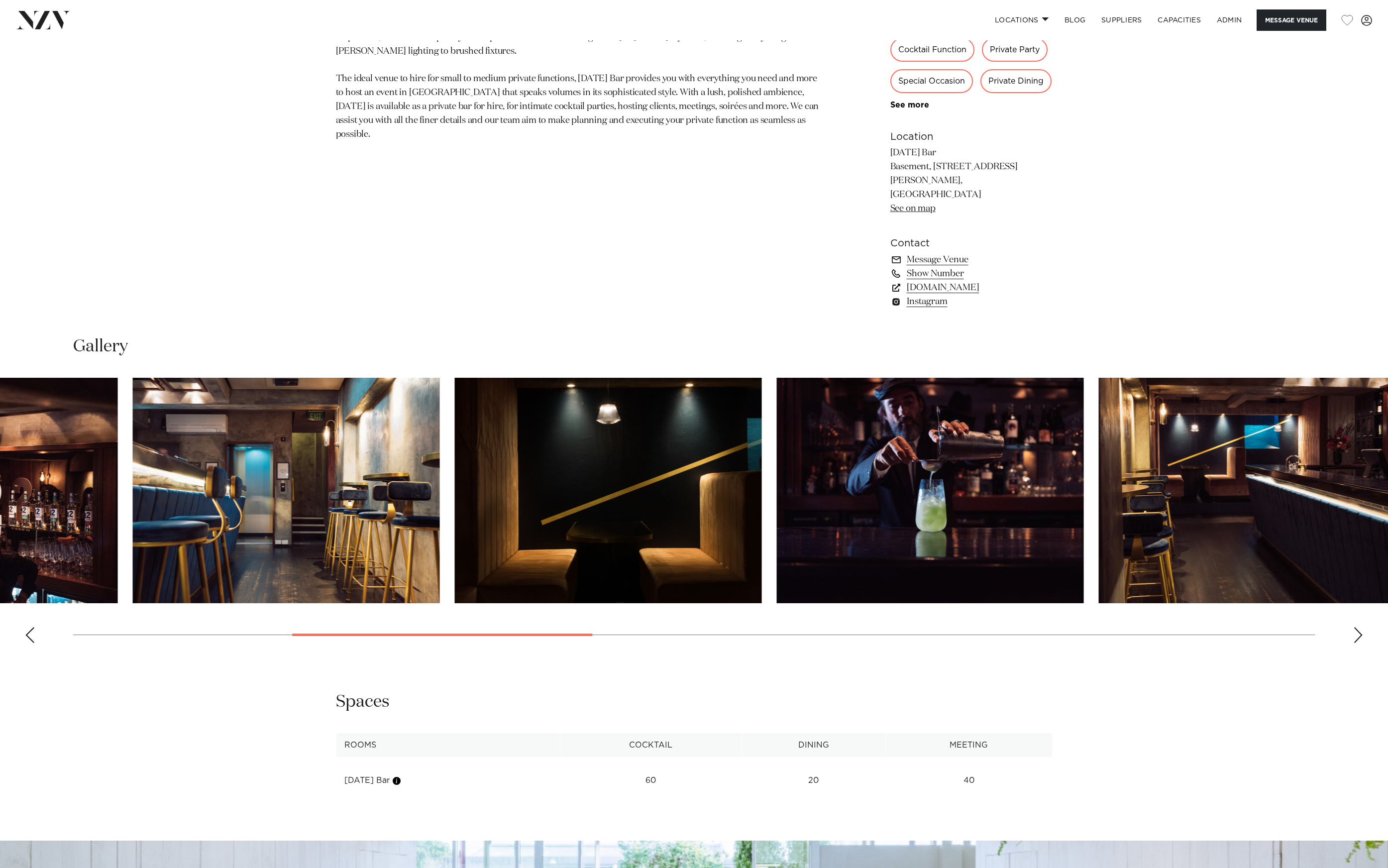
click at [464, 500] on img "5 / 16" at bounding box center [608, 491] width 307 height 225
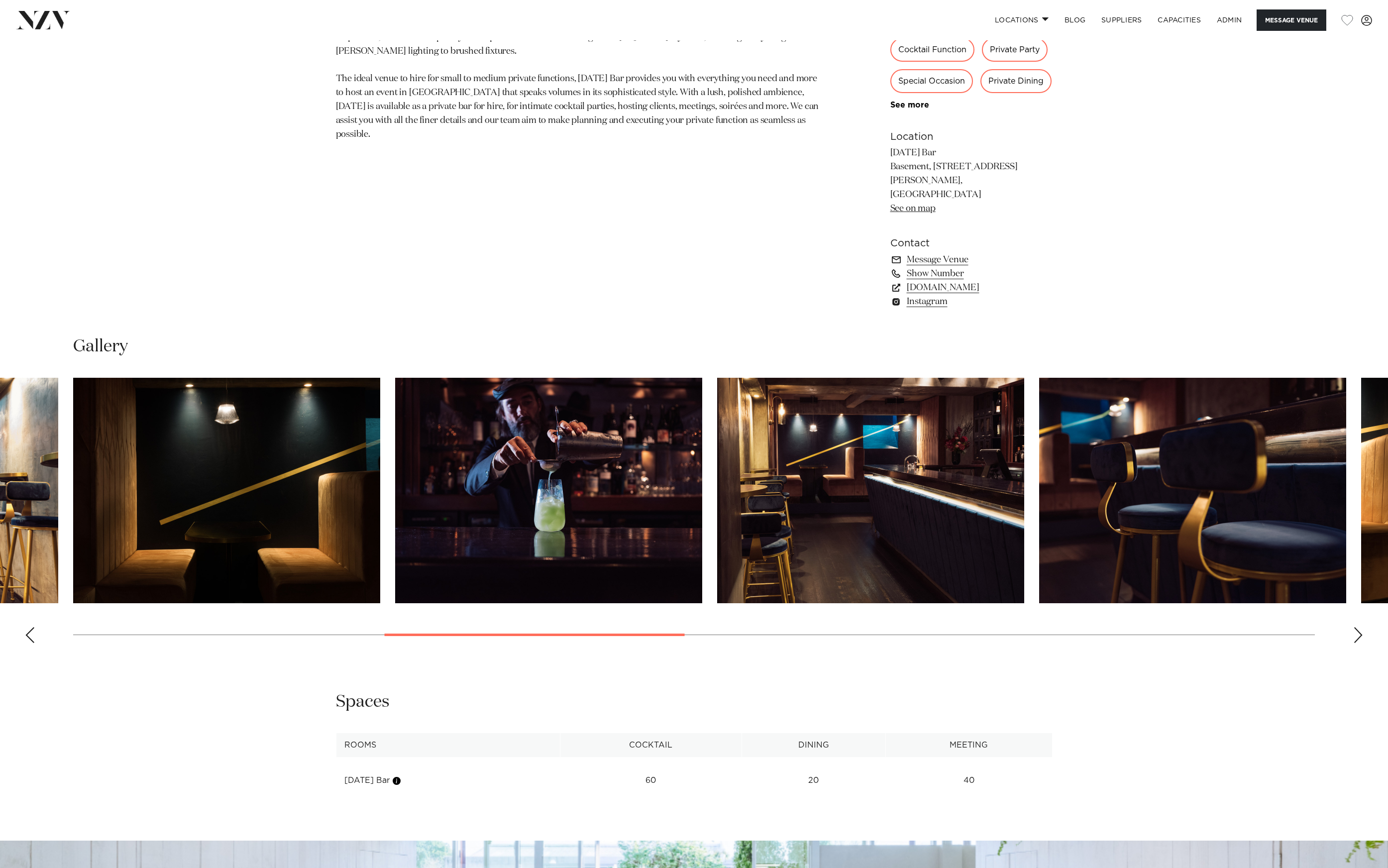
click at [499, 489] on swiper-container at bounding box center [694, 515] width 1388 height 273
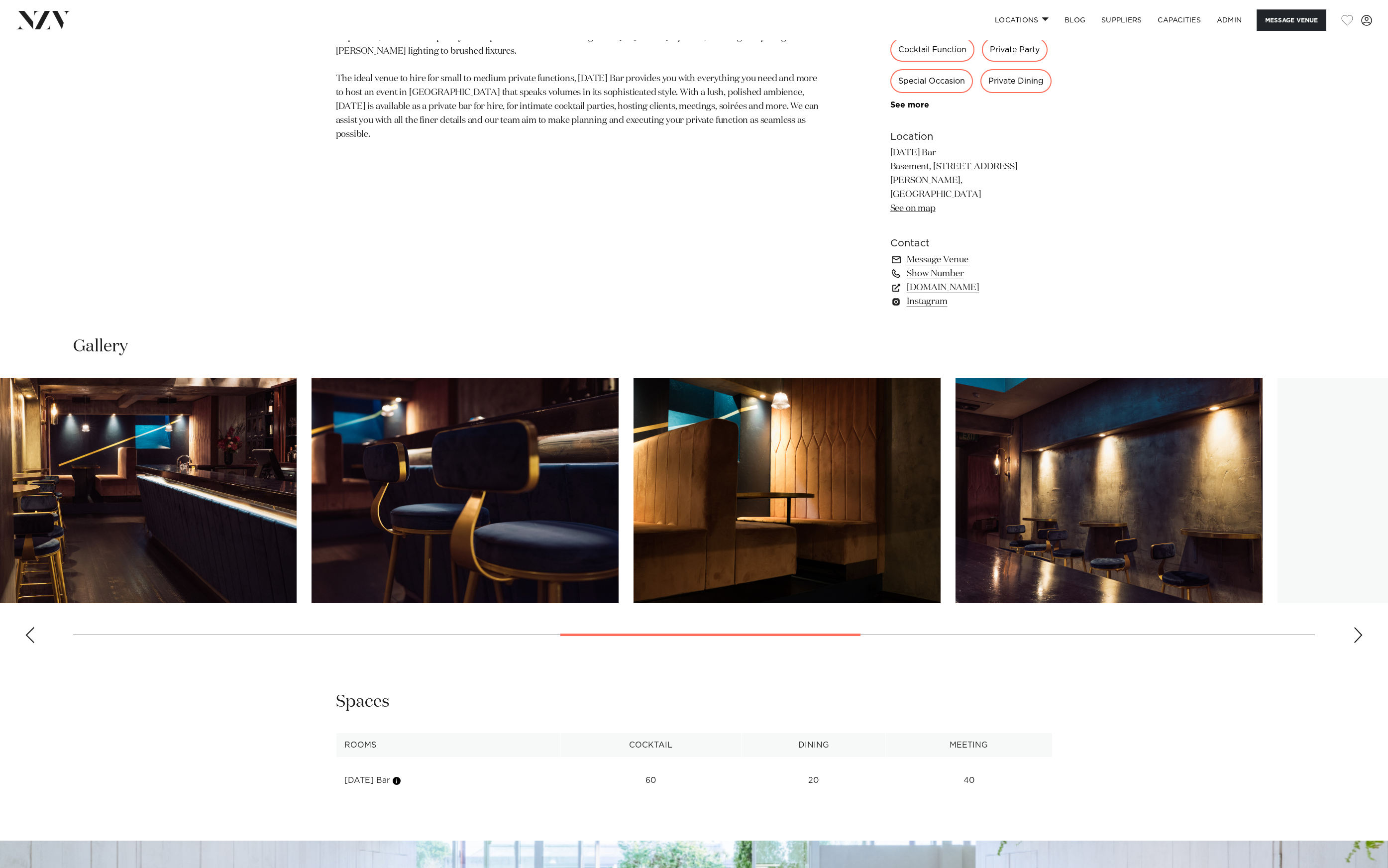
click at [382, 493] on img "8 / 16" at bounding box center [465, 491] width 307 height 225
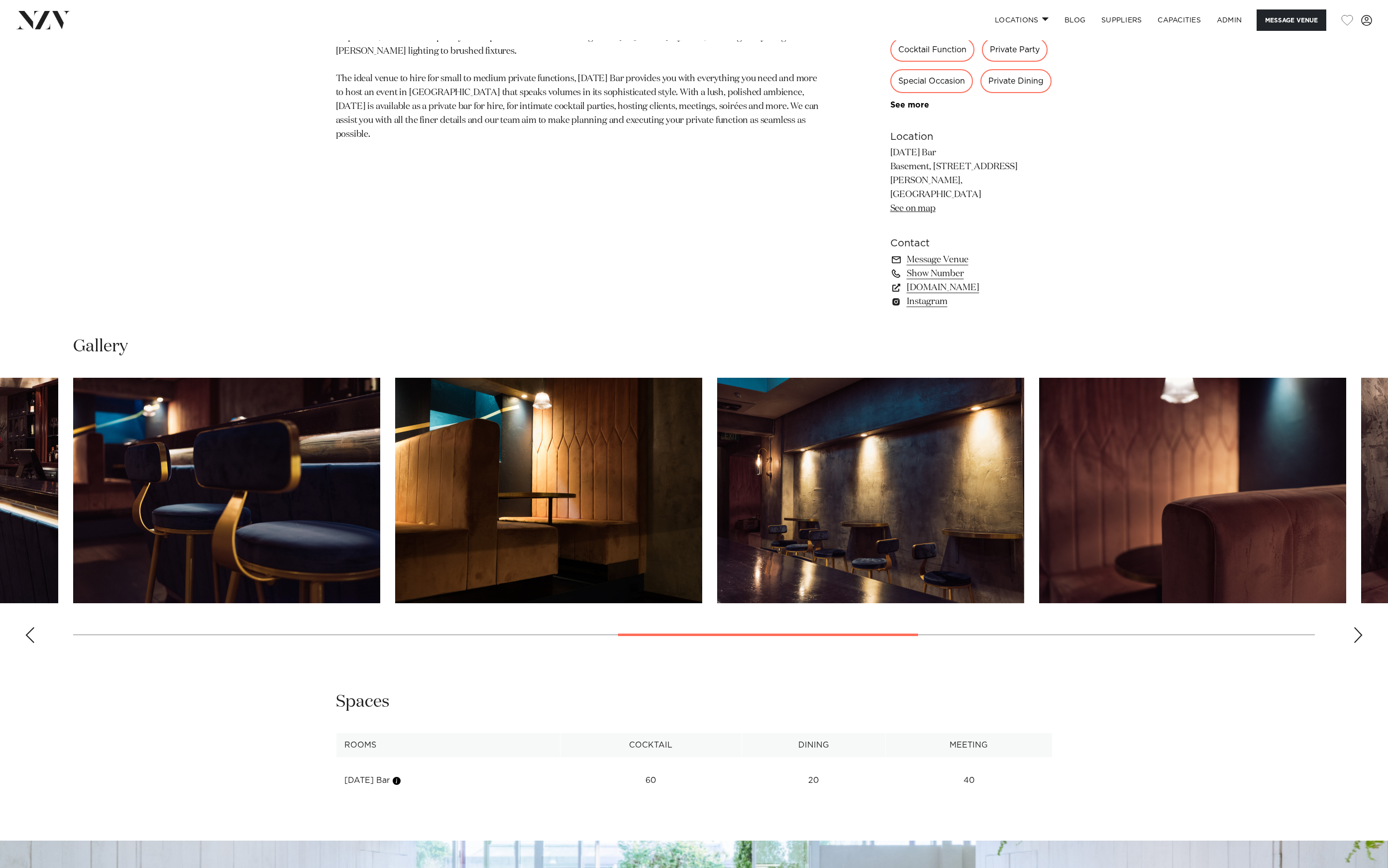
click at [395, 509] on img "9 / 16" at bounding box center [549, 491] width 307 height 225
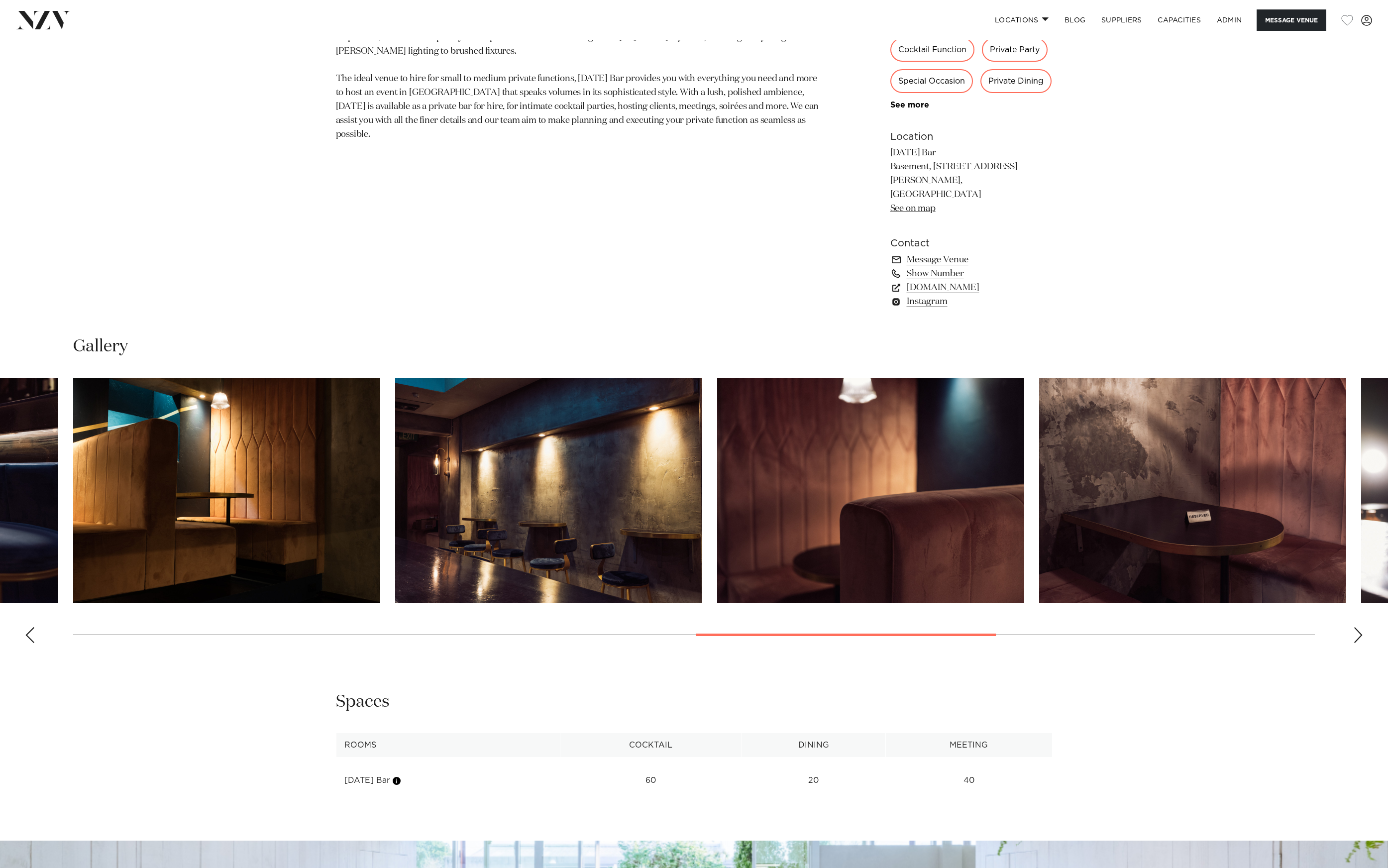
click at [0, 0] on slot at bounding box center [0, 0] width 0 height 0
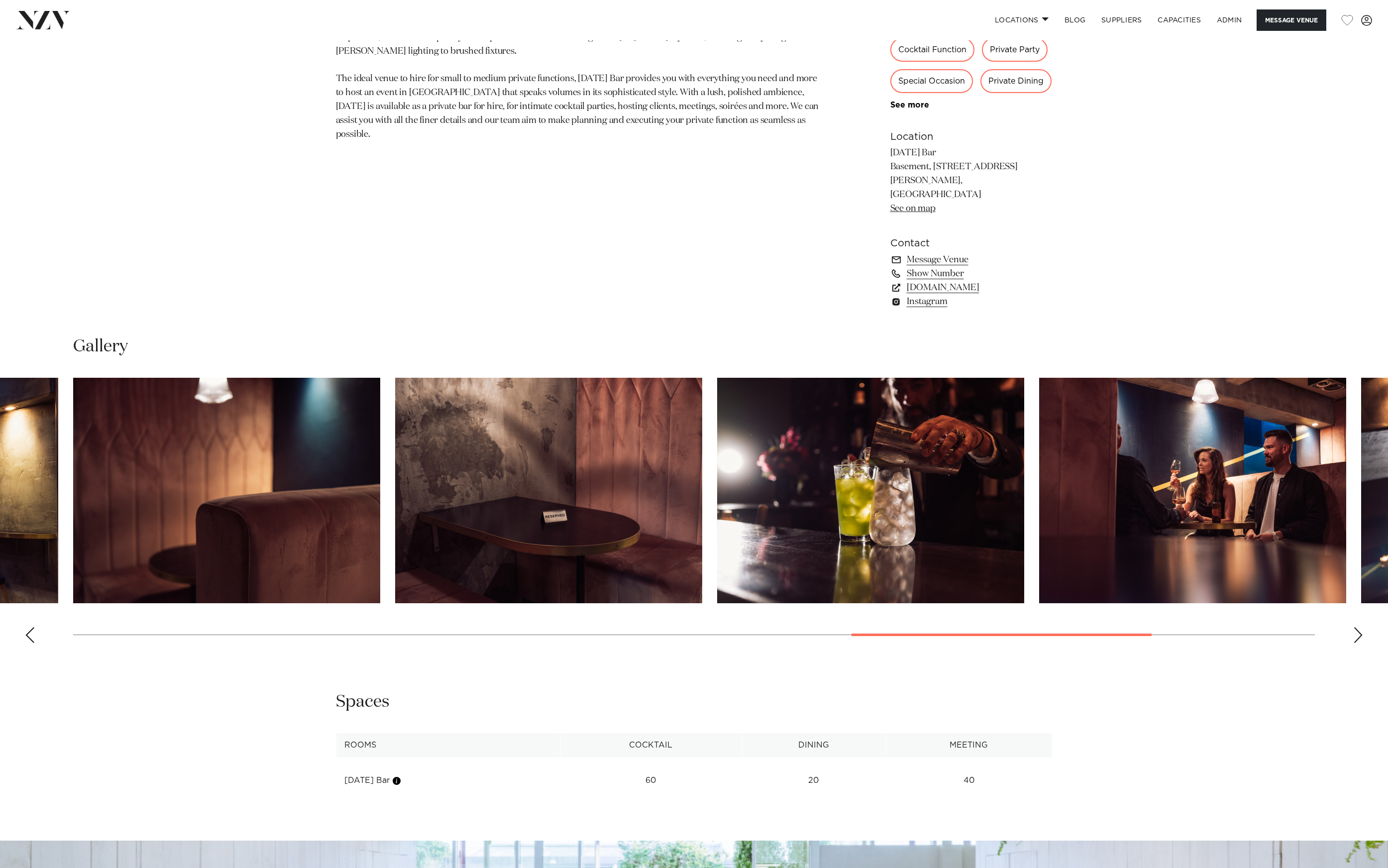
click at [1175, 467] on img "14 / 16" at bounding box center [1193, 491] width 307 height 225
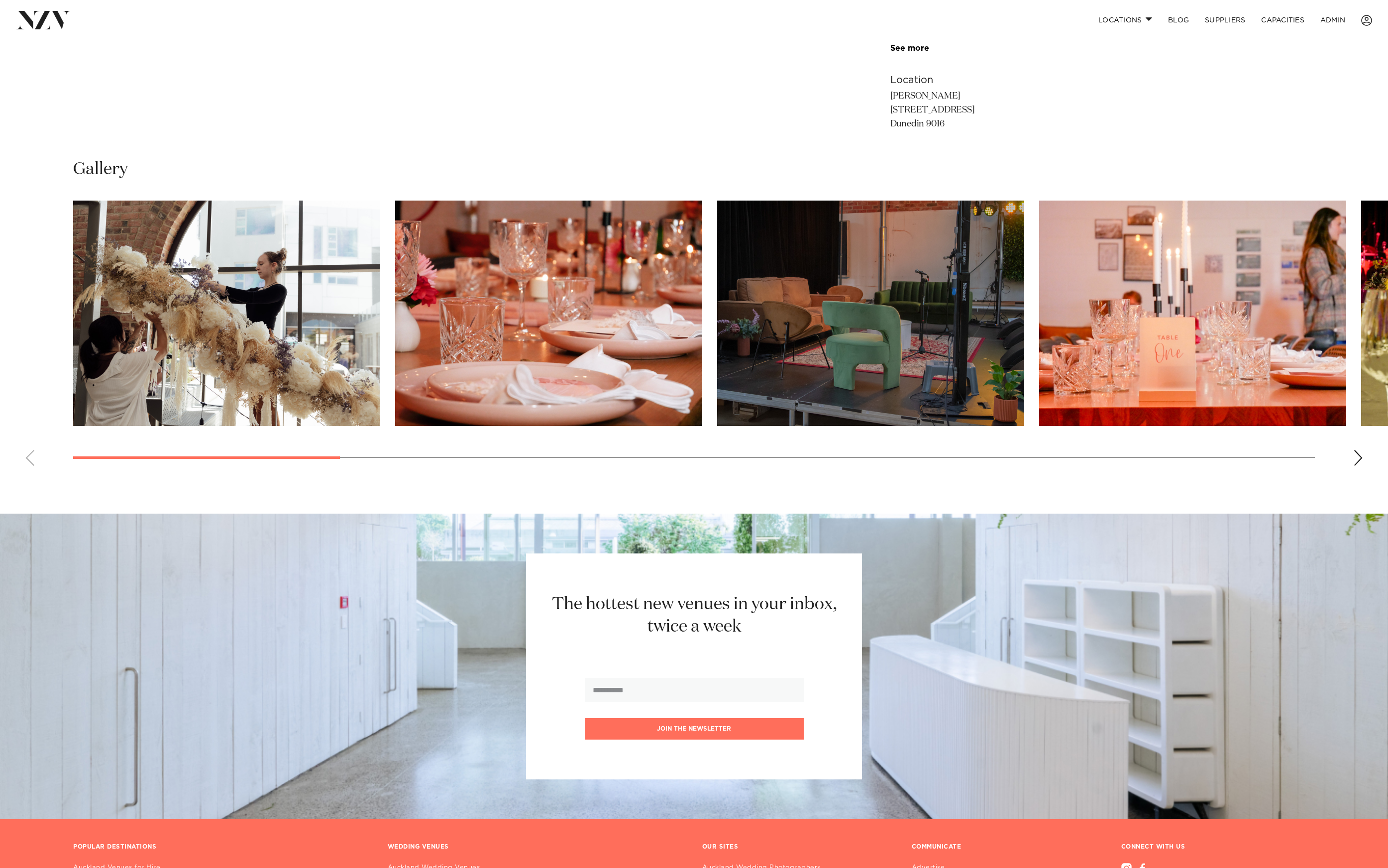
scroll to position [805, 0]
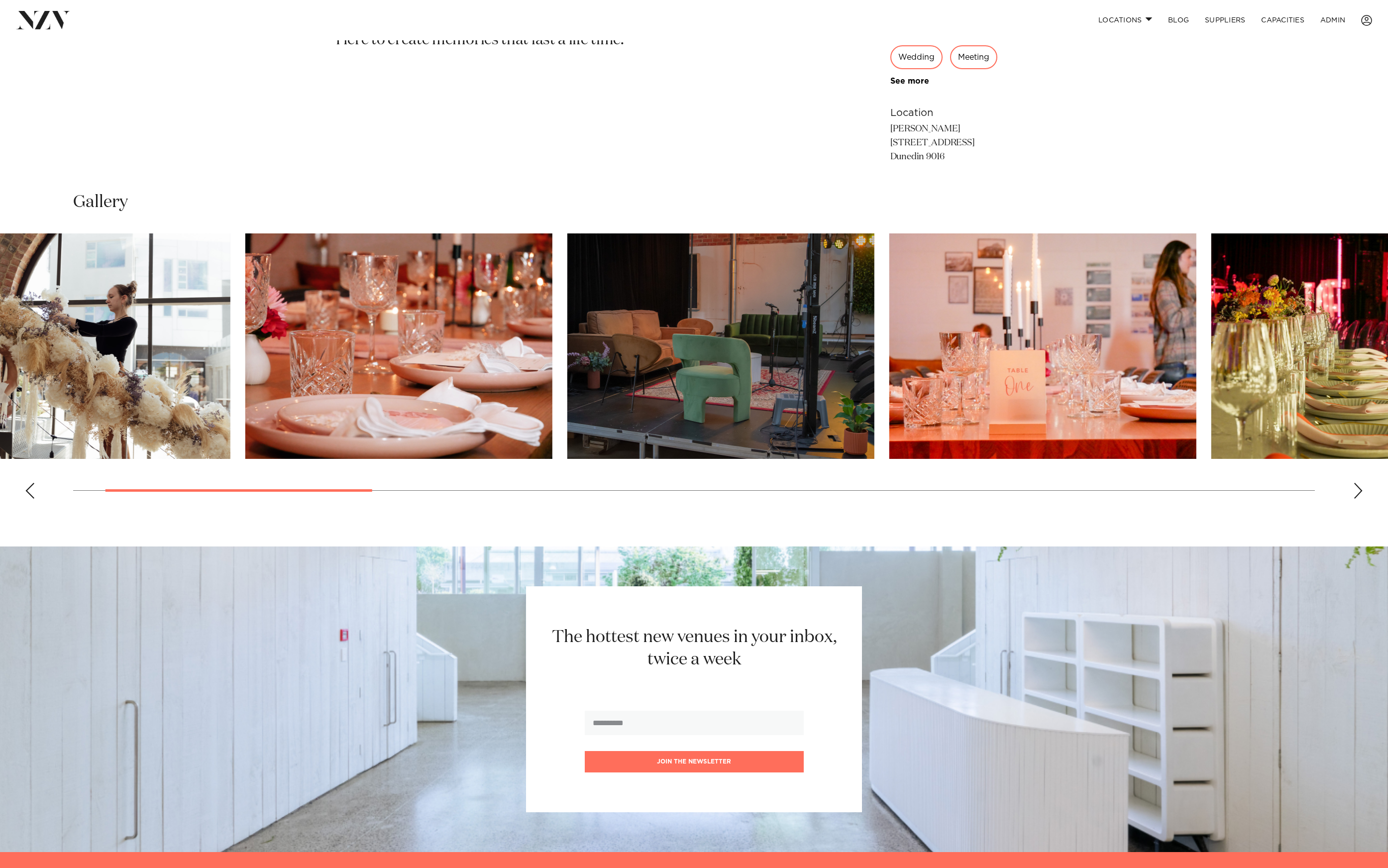
click at [567, 381] on img "3 / 18" at bounding box center [721, 346] width 307 height 225
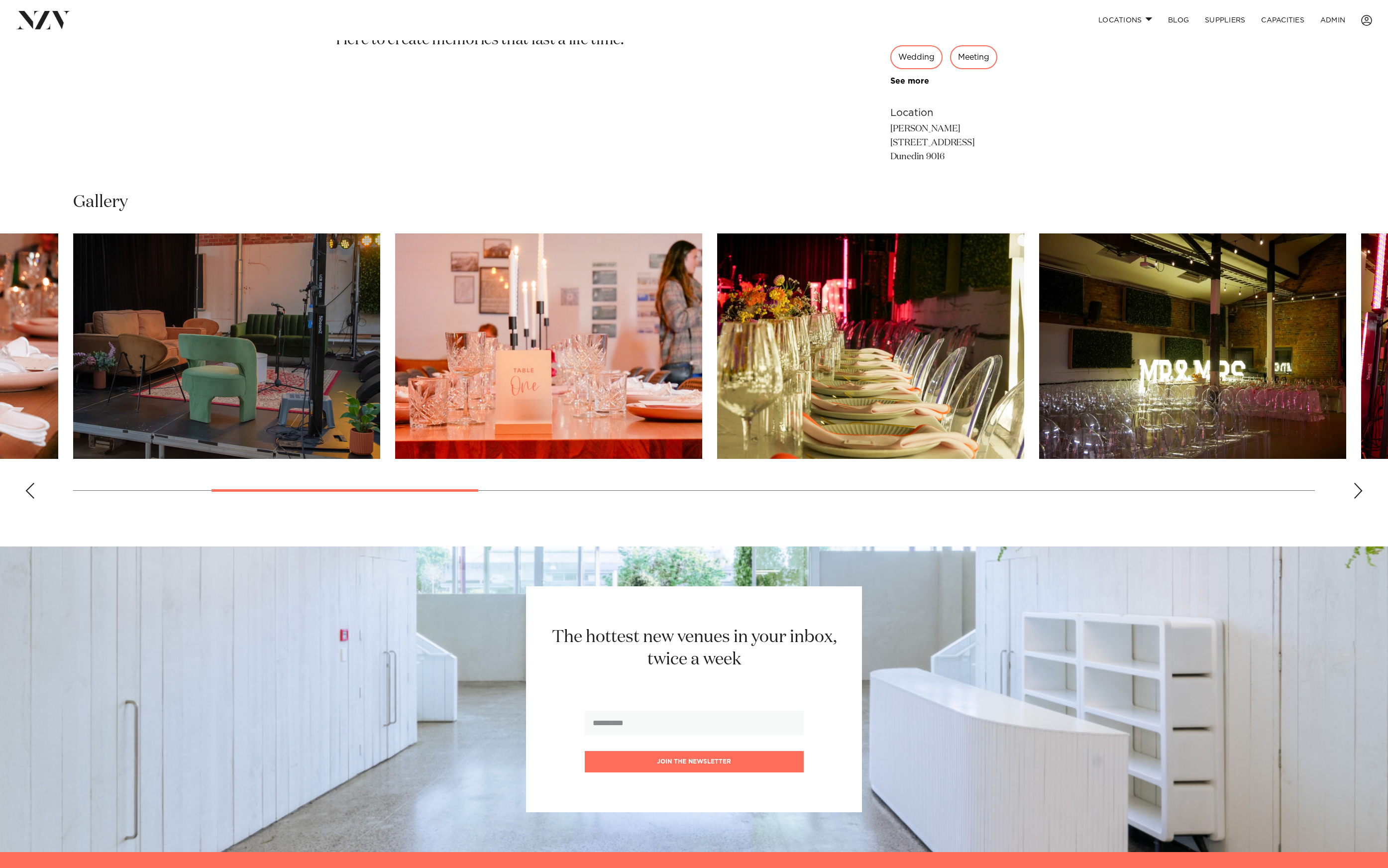
click at [395, 375] on img "4 / 18" at bounding box center [549, 346] width 307 height 225
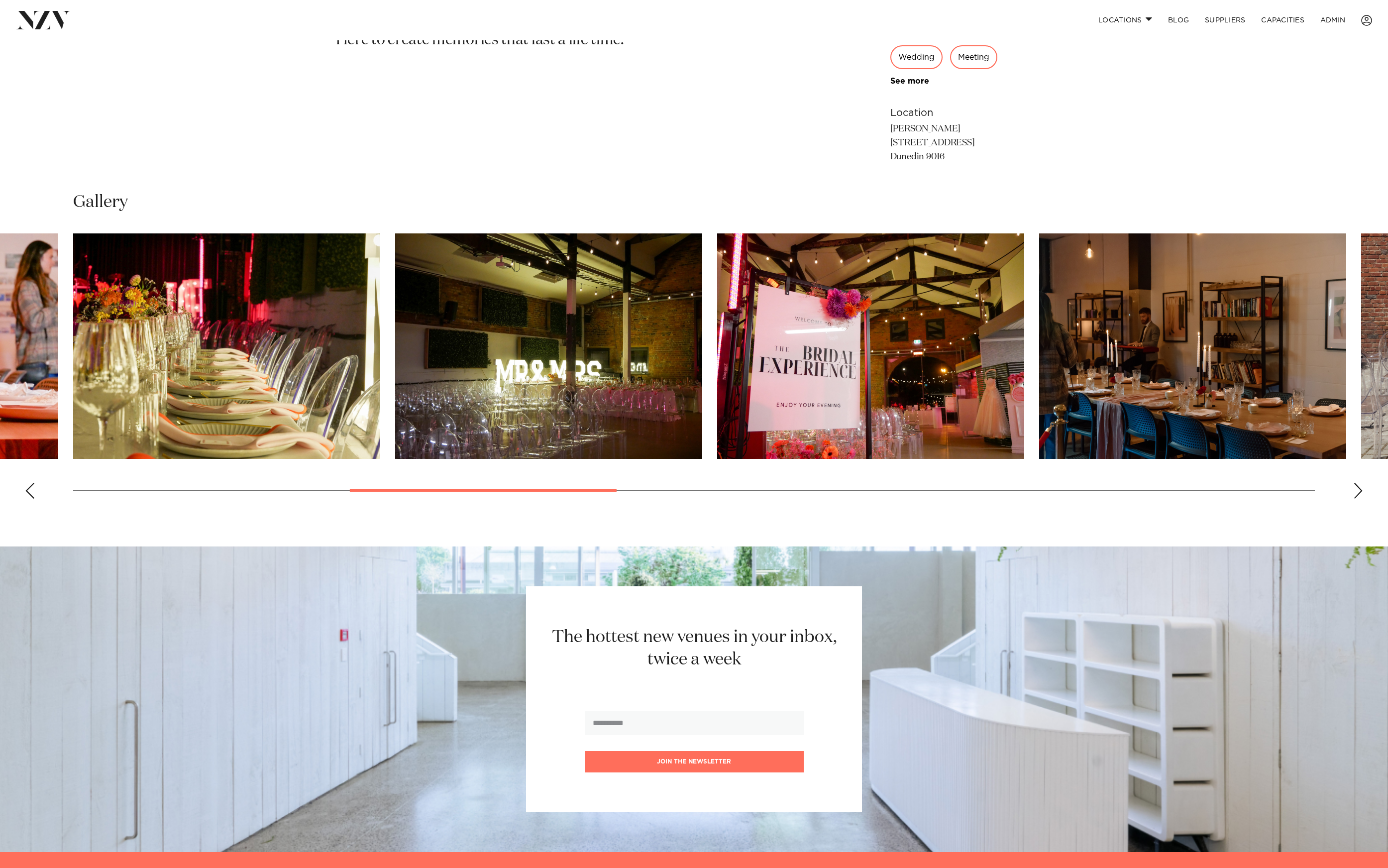
click at [395, 365] on img "6 / 18" at bounding box center [549, 346] width 307 height 225
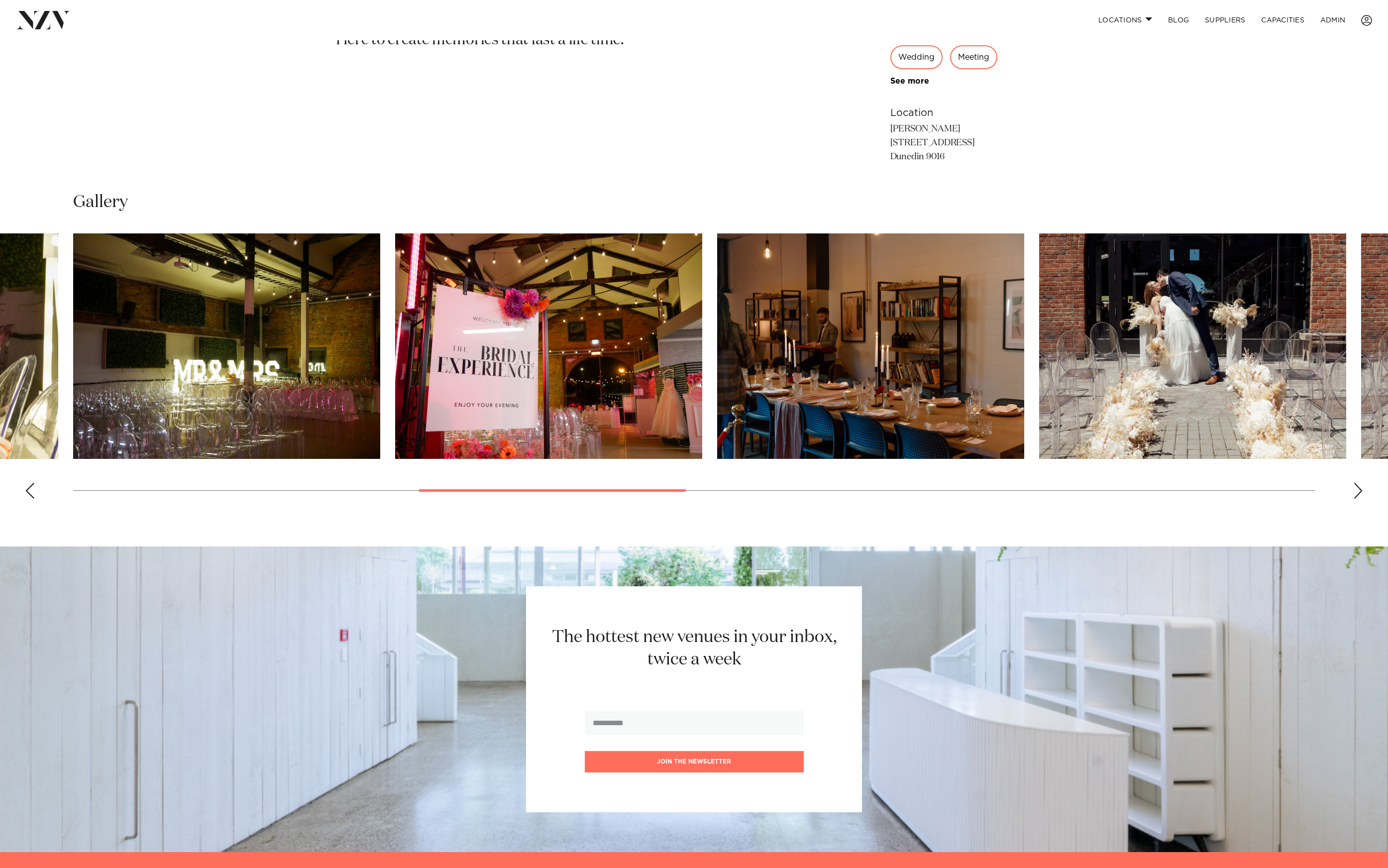
click at [421, 364] on swiper-container at bounding box center [694, 370] width 1388 height 273
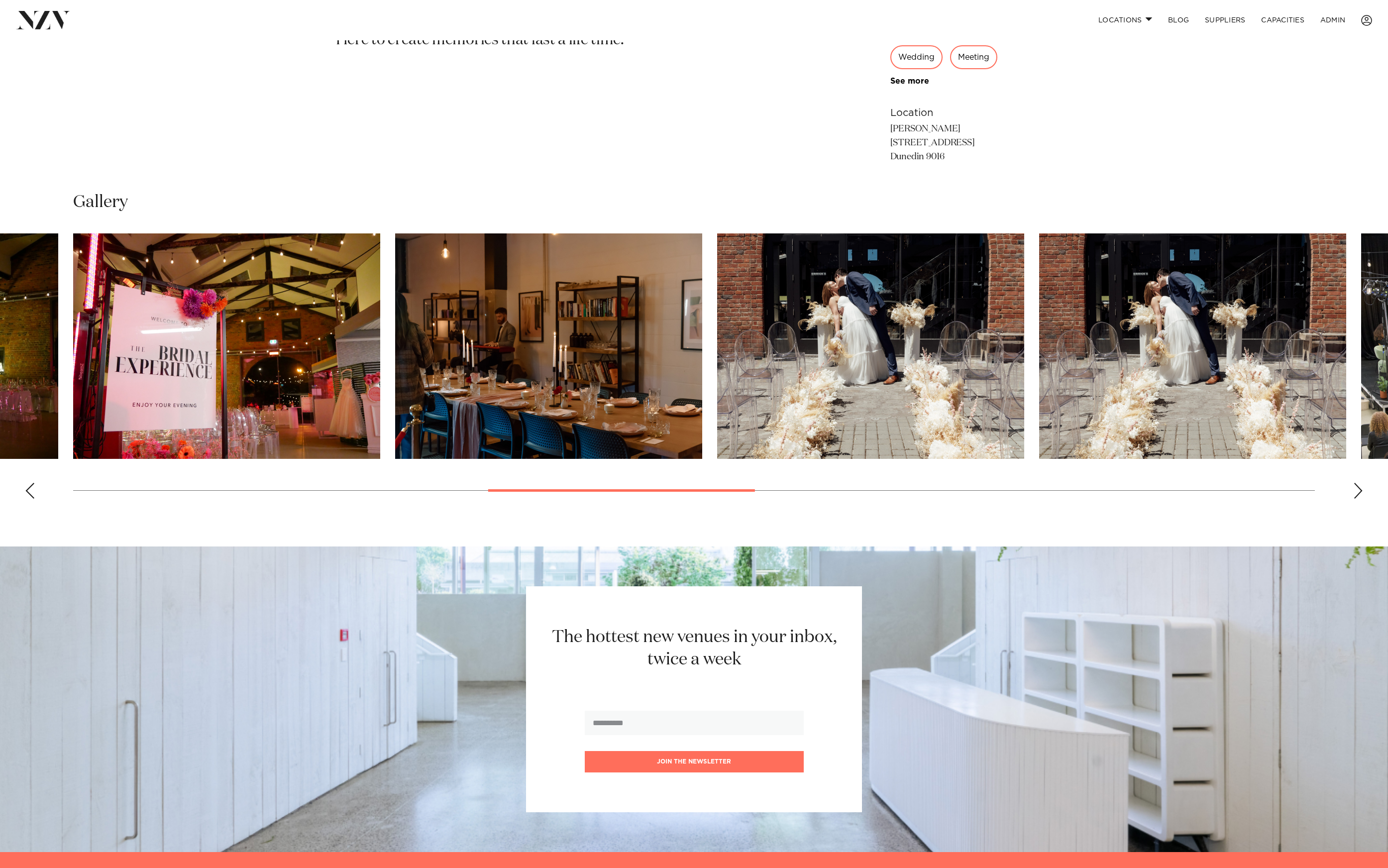
click at [395, 355] on img "8 / 18" at bounding box center [549, 346] width 307 height 225
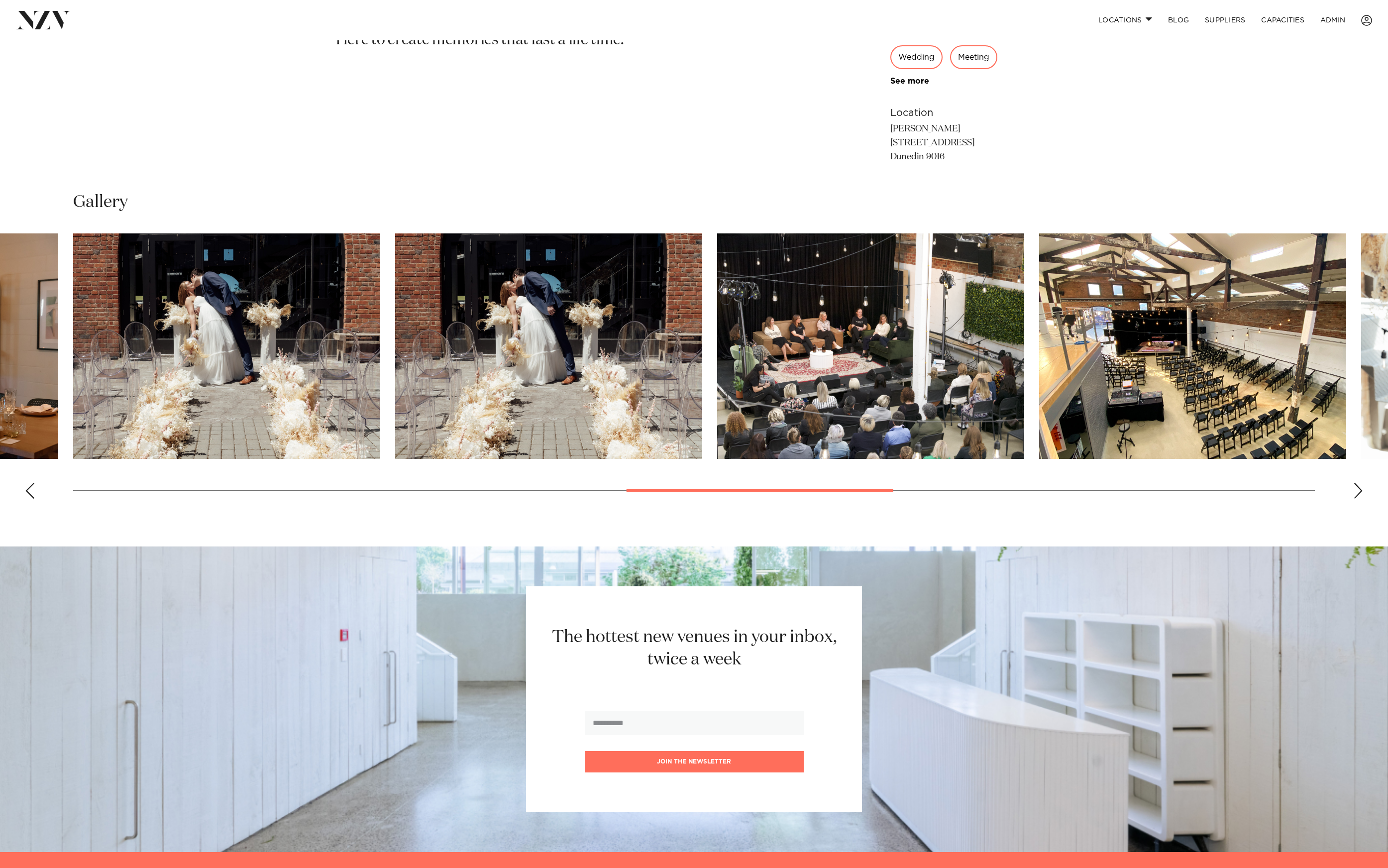
click at [427, 343] on img "10 / 18" at bounding box center [549, 346] width 307 height 225
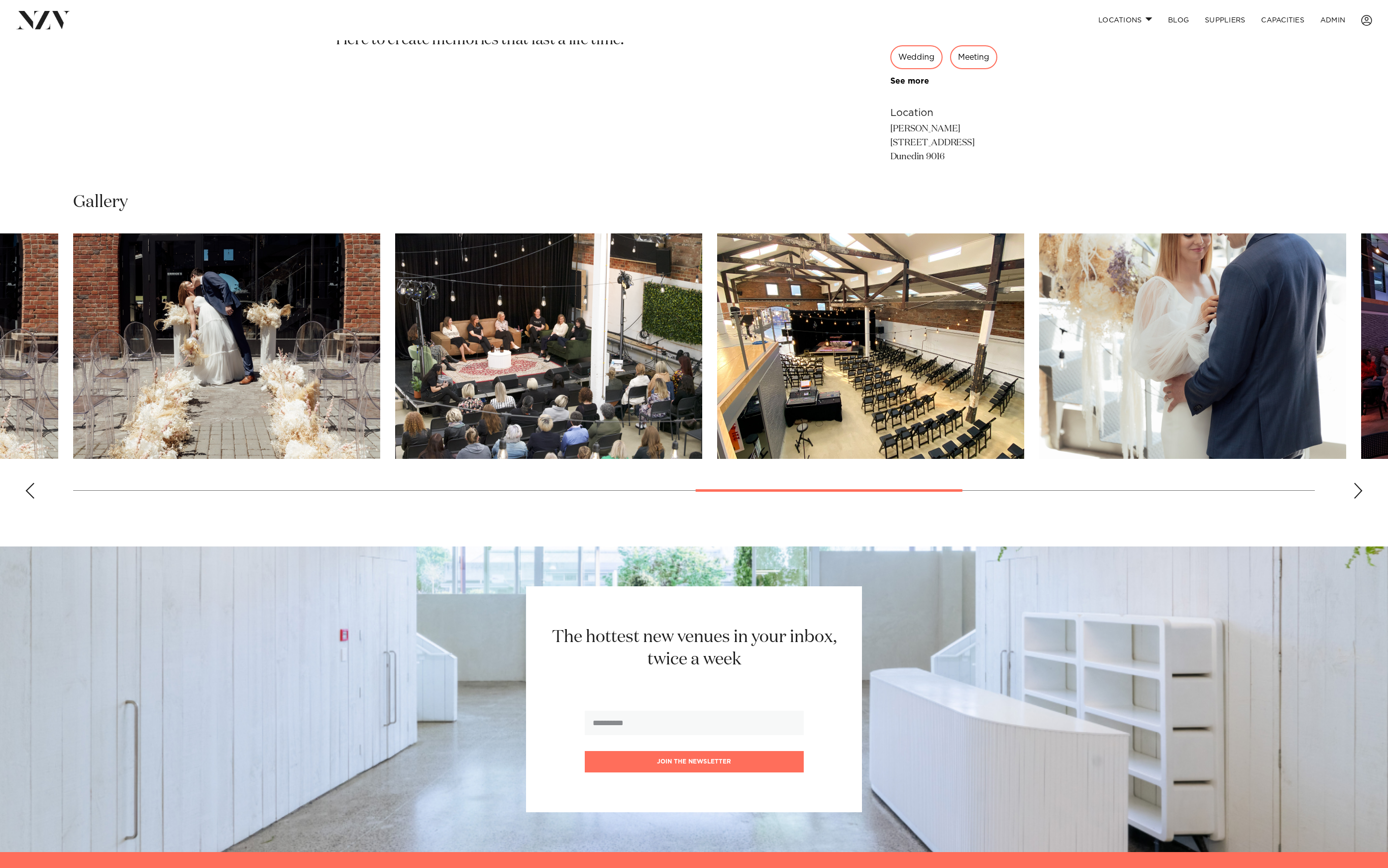
click at [520, 310] on img "11 / 18" at bounding box center [549, 346] width 307 height 225
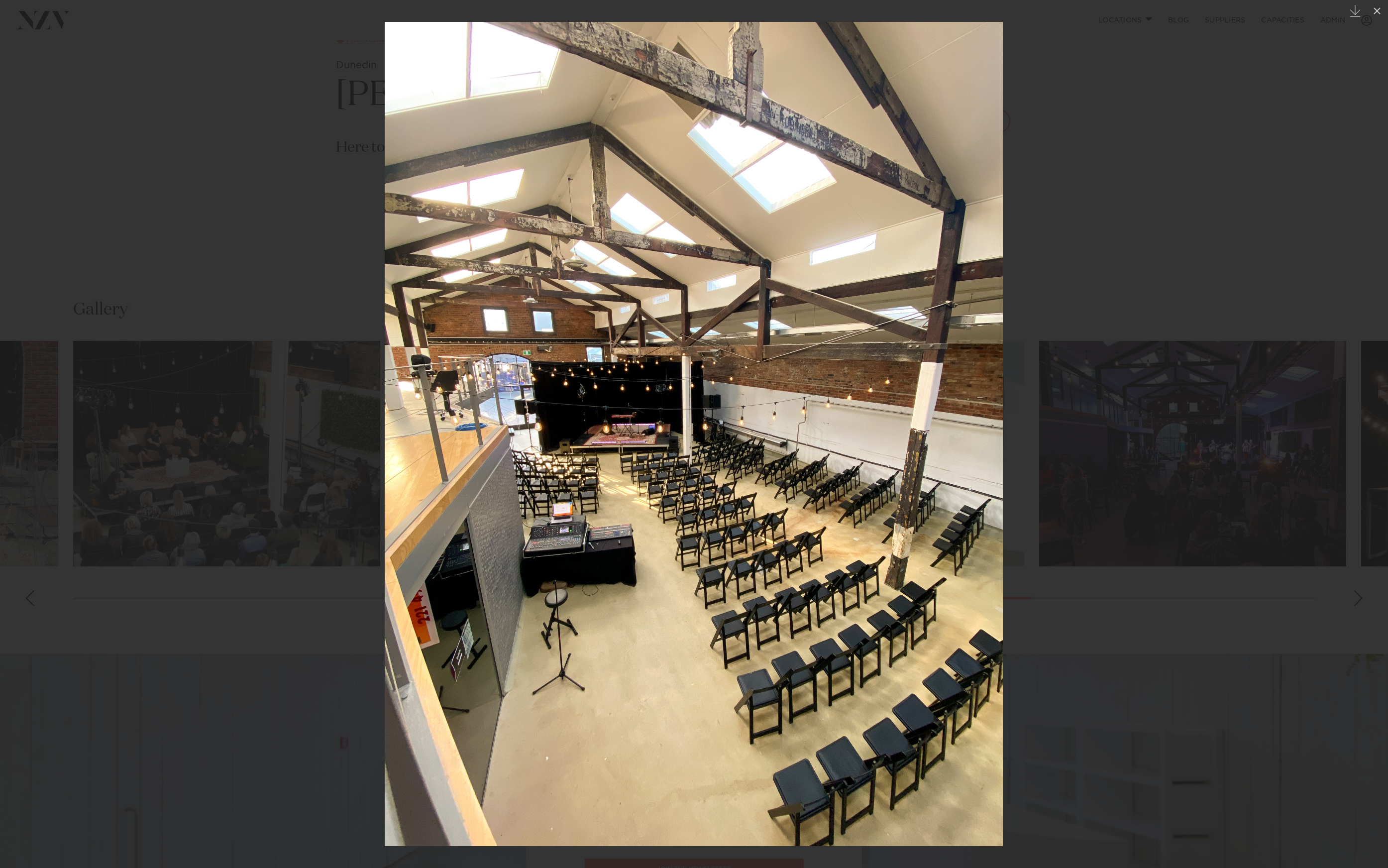
click at [54, 428] on div at bounding box center [694, 434] width 1388 height 868
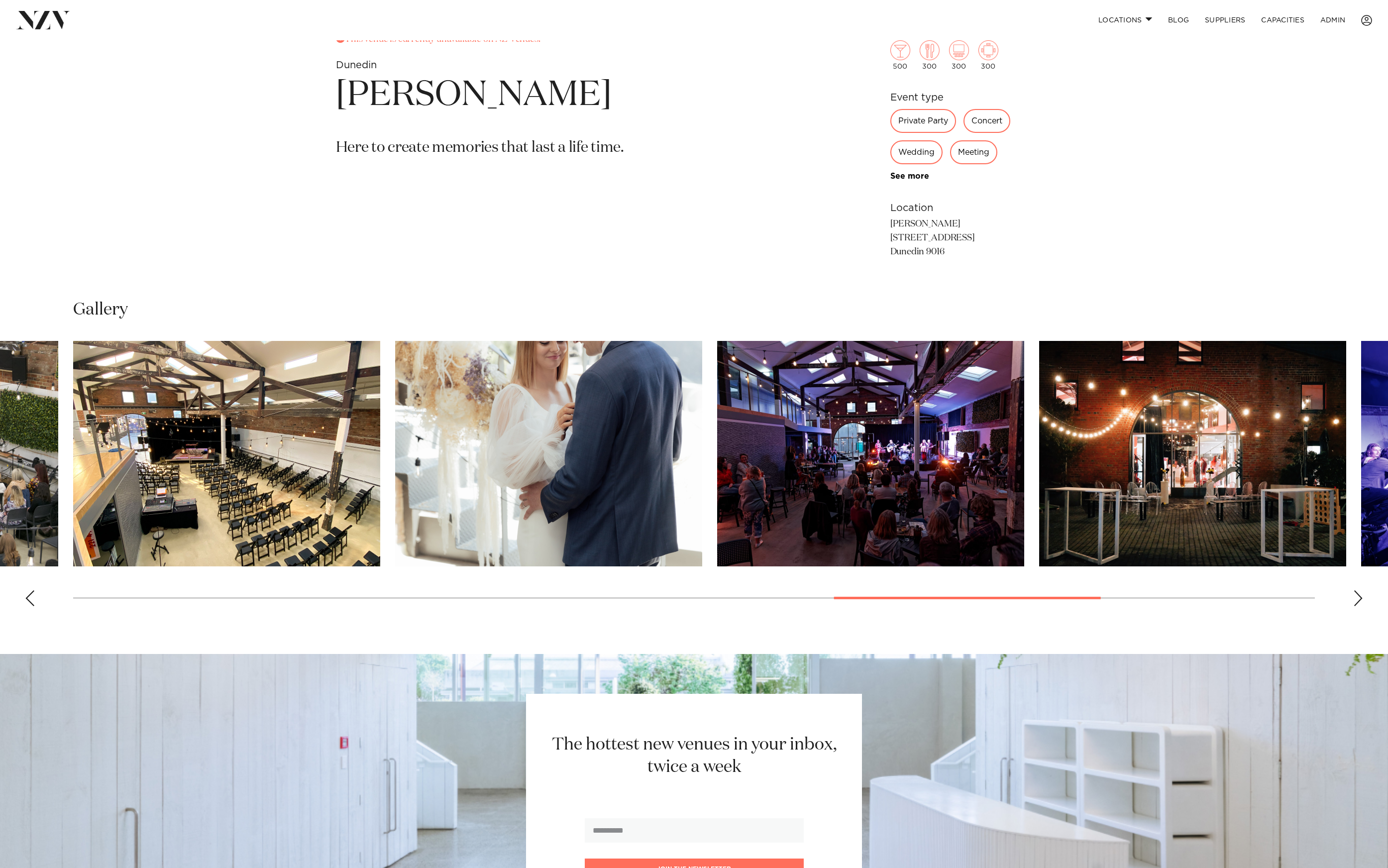
click at [388, 317] on div "Gallery" at bounding box center [694, 310] width 1242 height 22
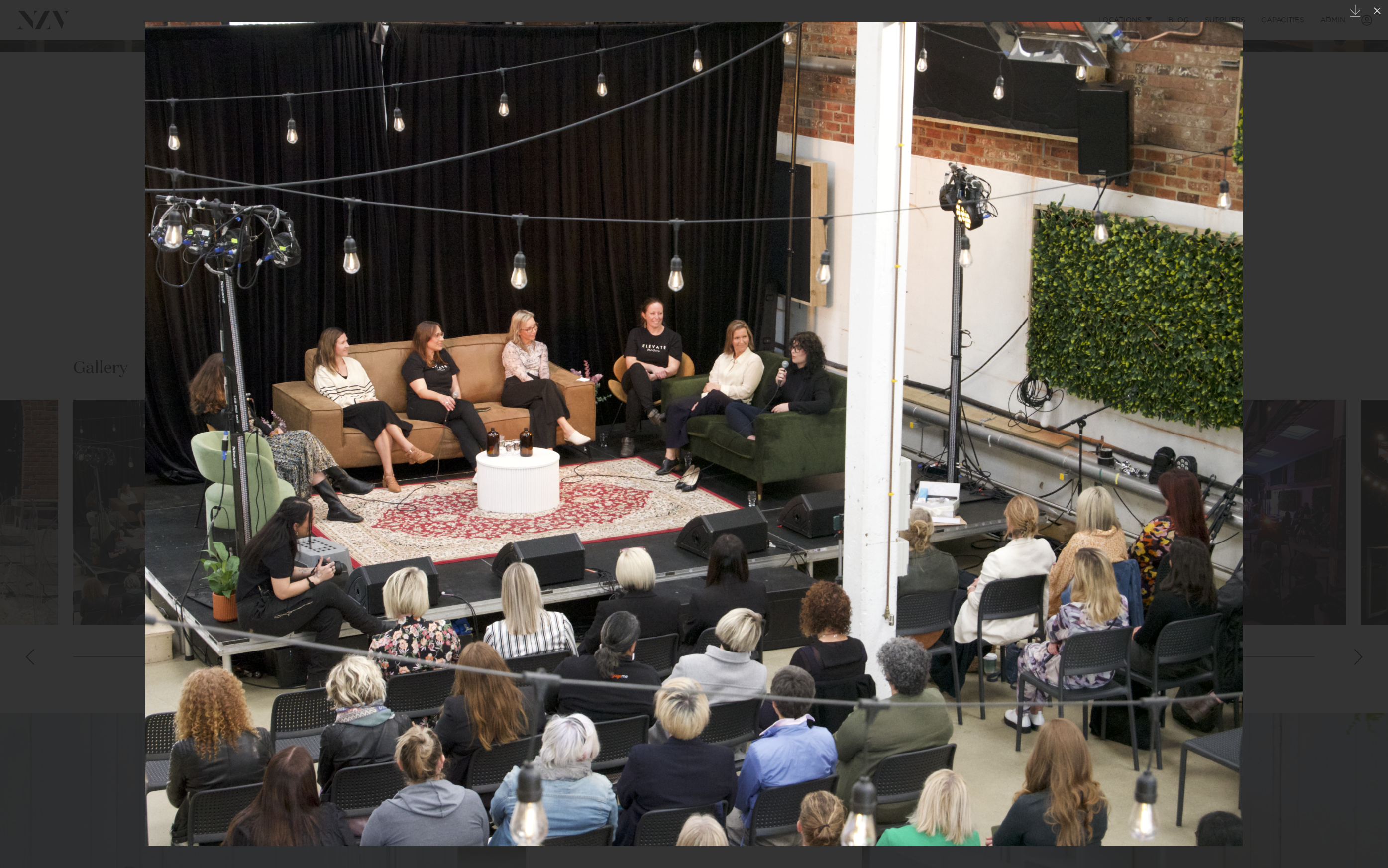
scroll to position [698, 0]
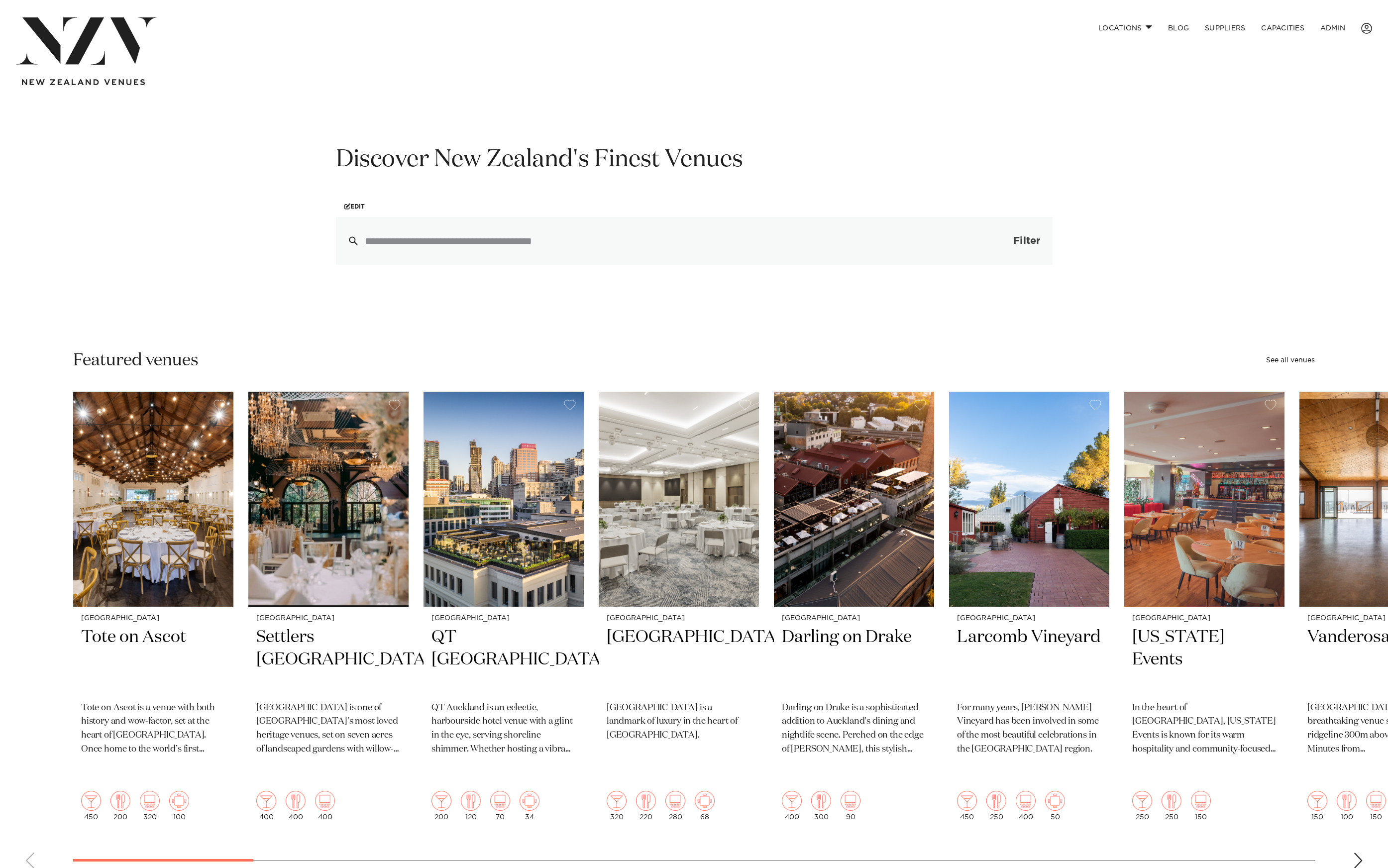
click at [1008, 234] on button "Filter 0" at bounding box center [1017, 241] width 71 height 48
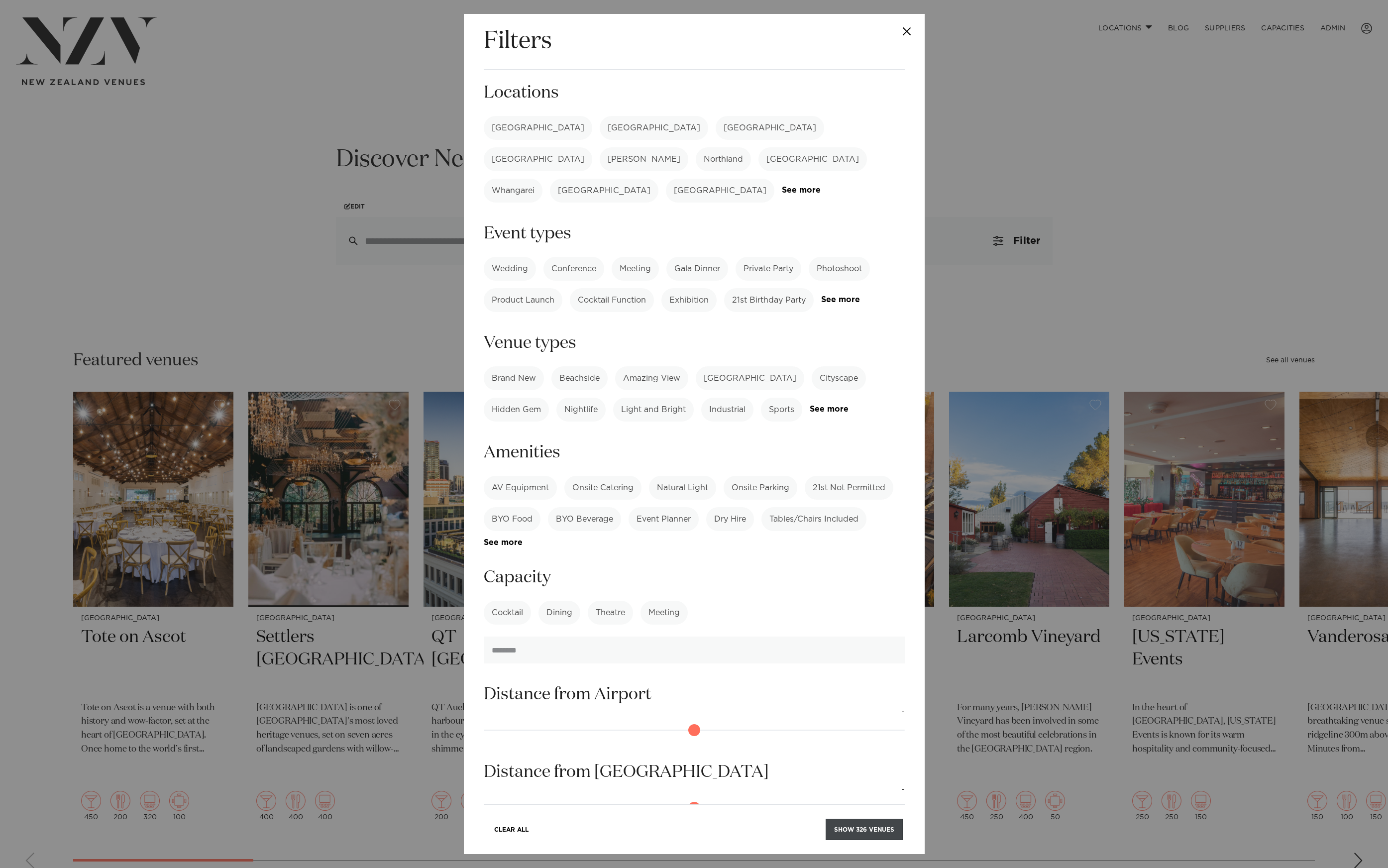
click at [863, 827] on button "Show 326 venues" at bounding box center [864, 830] width 77 height 22
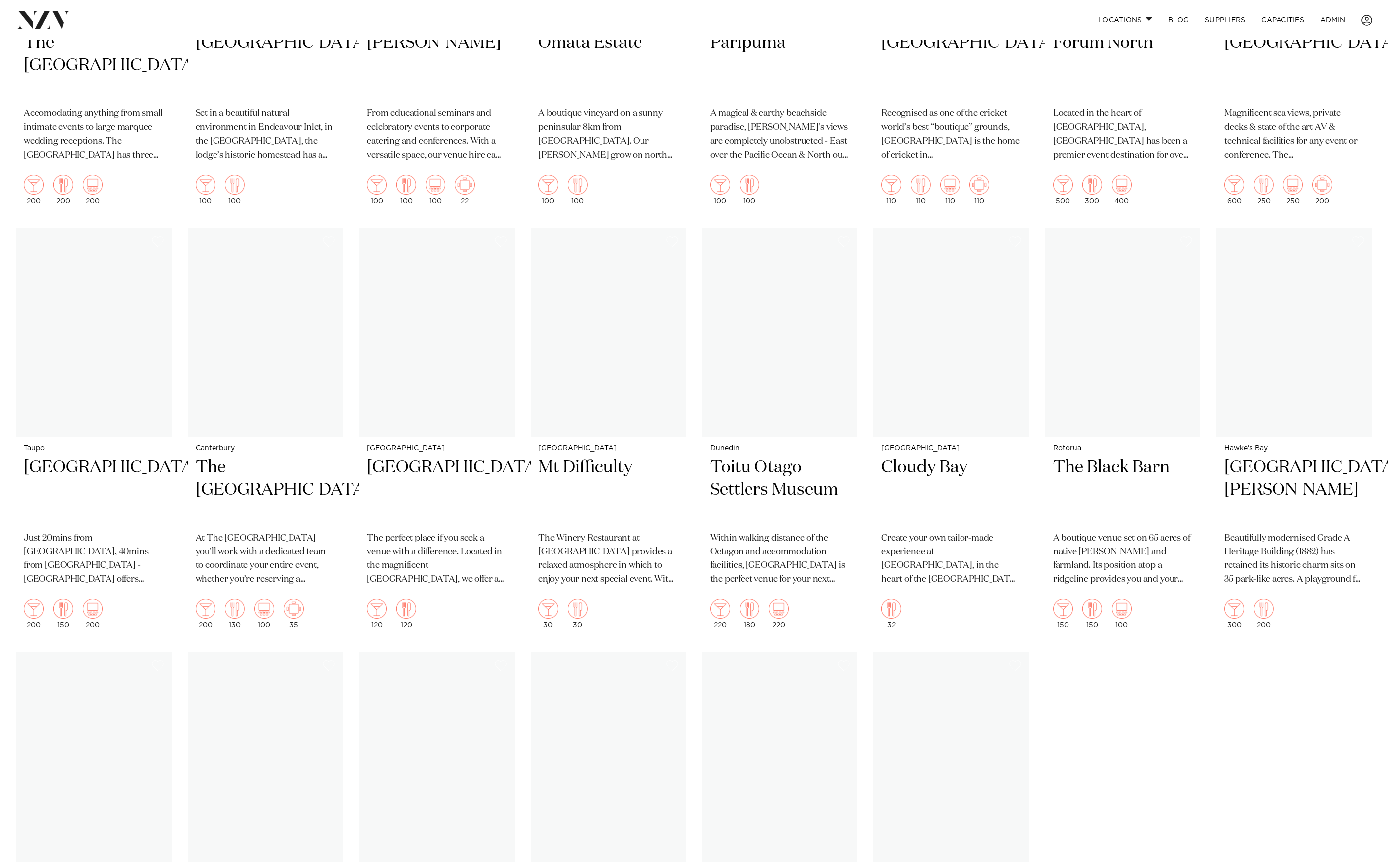
scroll to position [16585, 0]
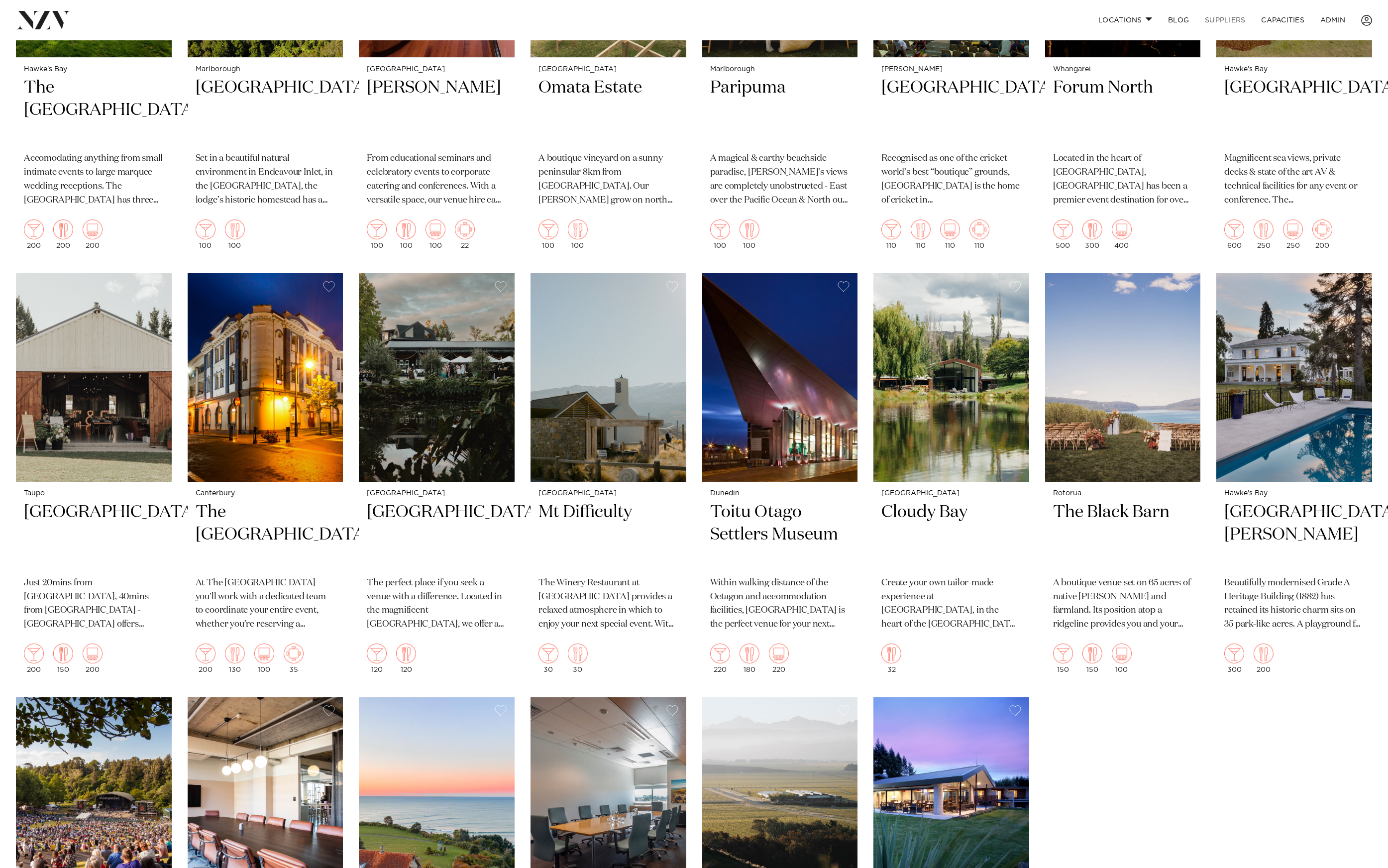
click at [1217, 17] on link "SUPPLIERS" at bounding box center [1225, 20] width 56 height 22
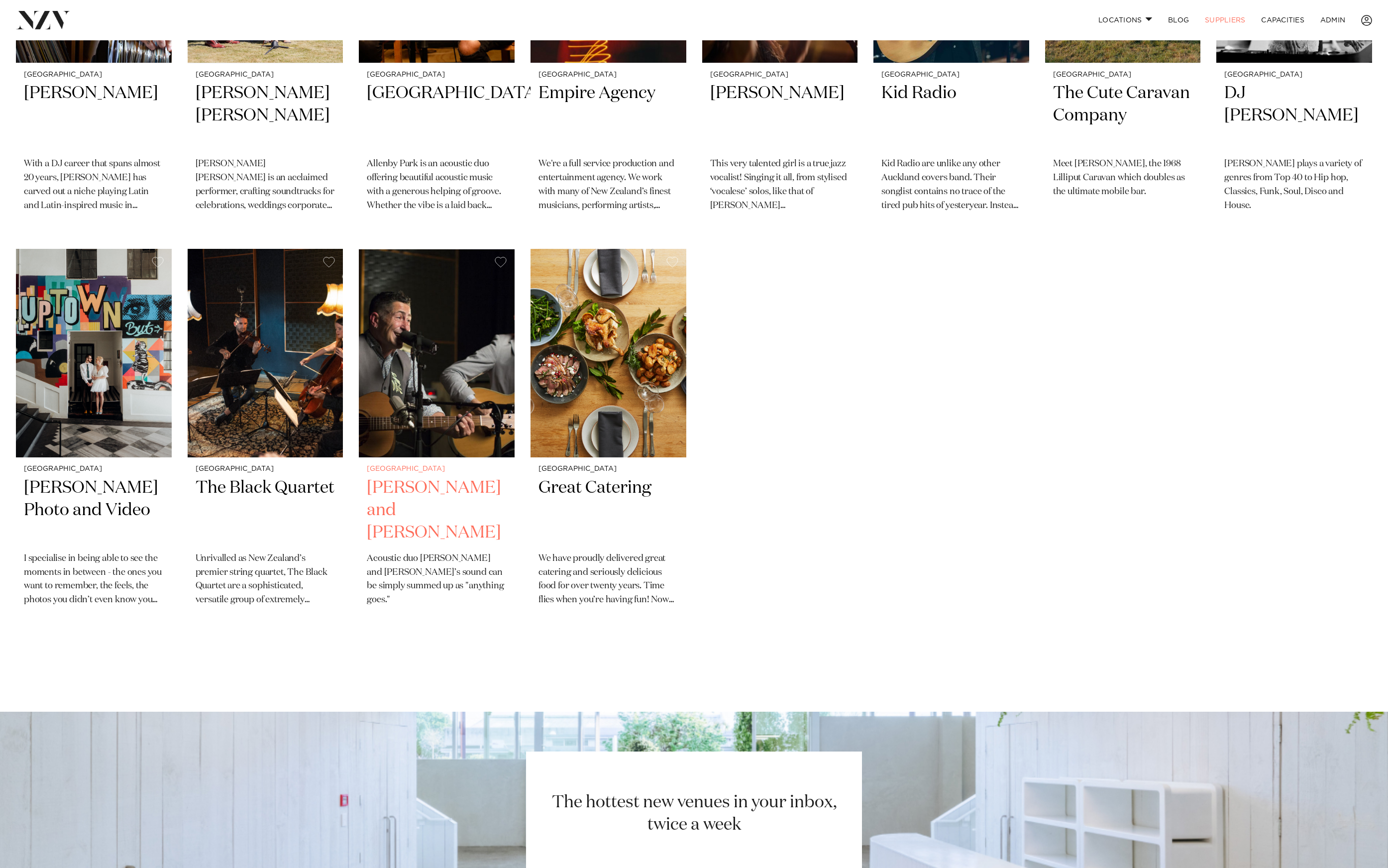
scroll to position [3593, 0]
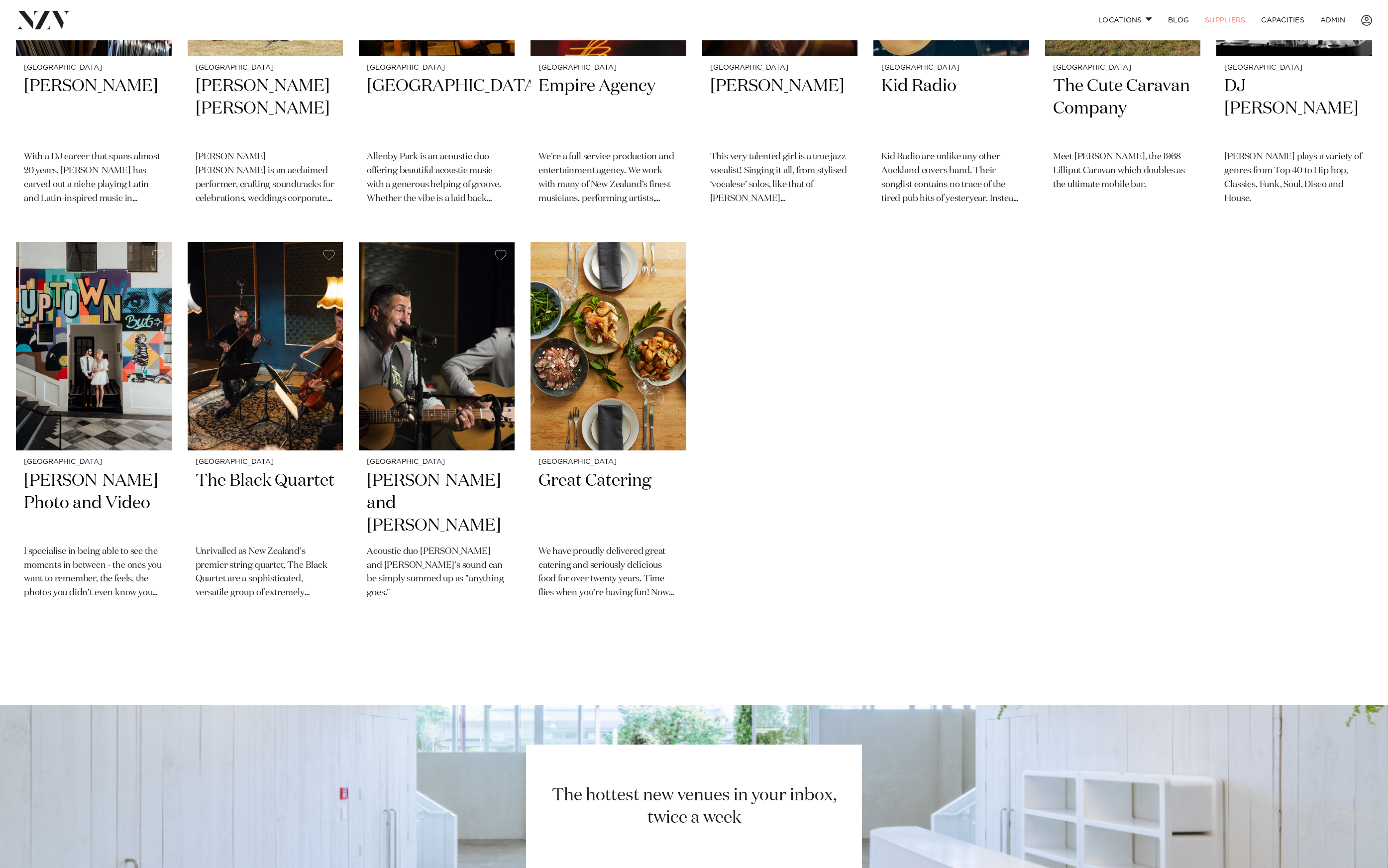
click at [49, 15] on img at bounding box center [43, 20] width 55 height 18
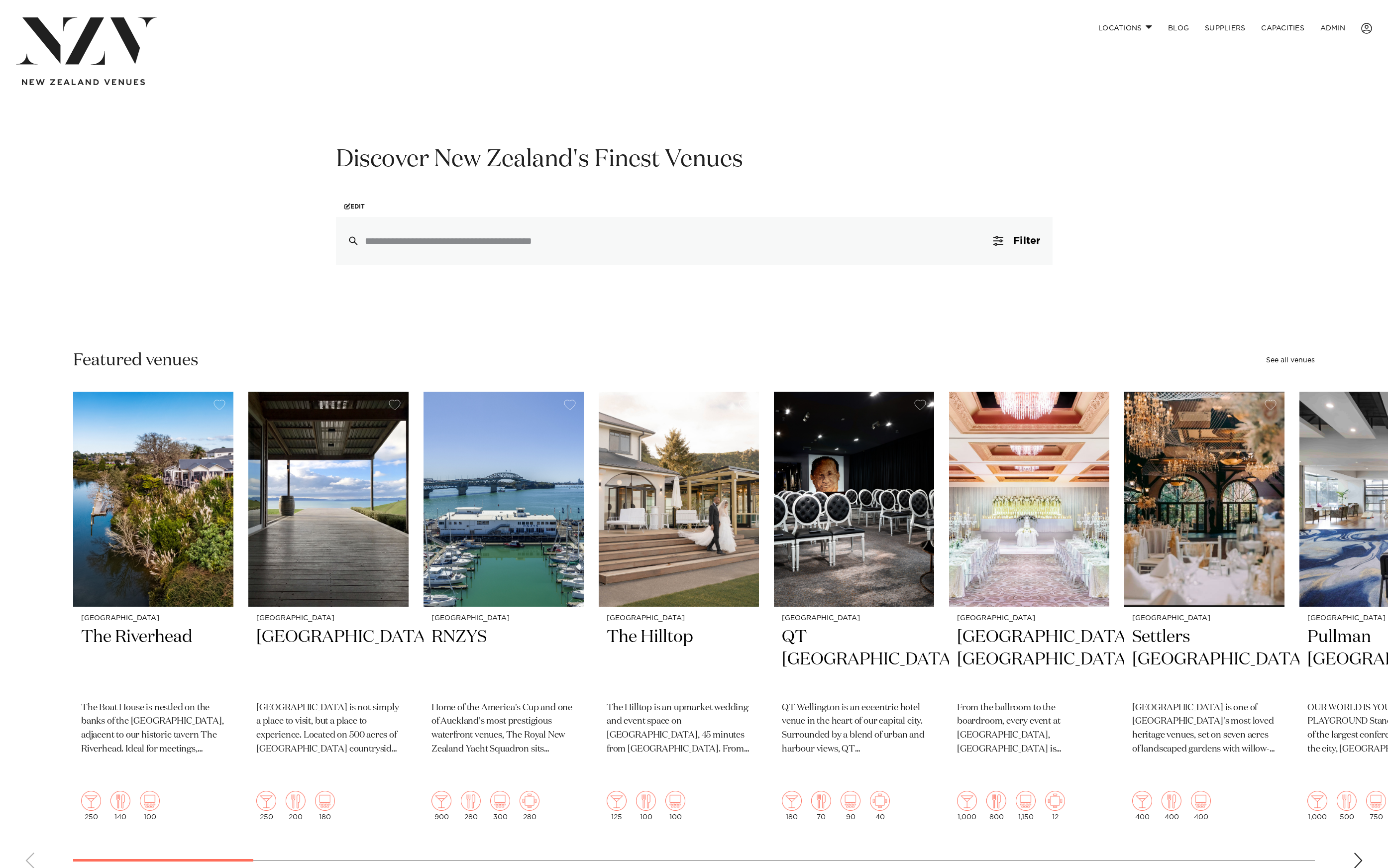
click at [239, 162] on div "Discover New Zealand's Finest Venues Edit Filter 0 Filters Search Type Venue Su…" at bounding box center [694, 204] width 1388 height 120
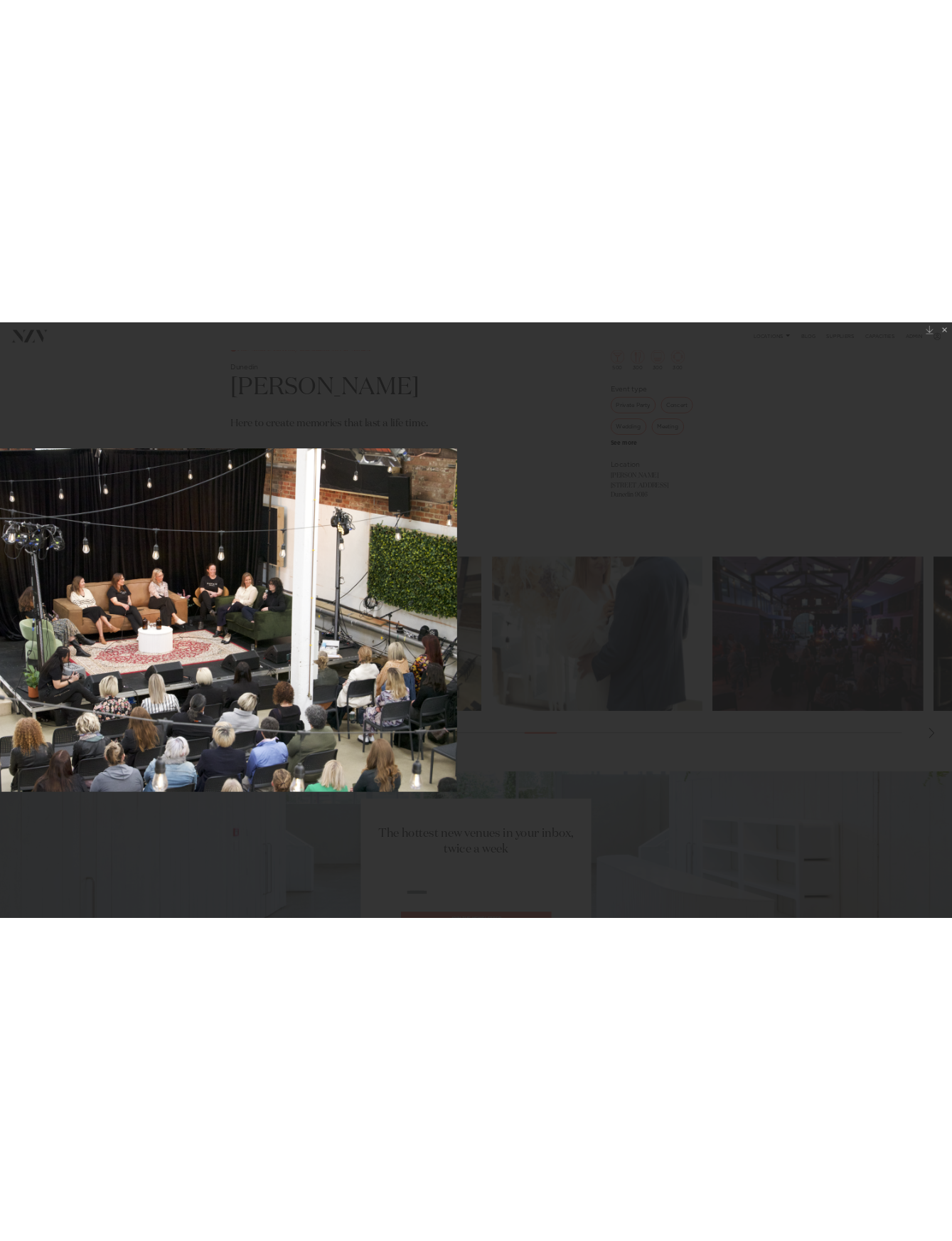
scroll to position [514, 0]
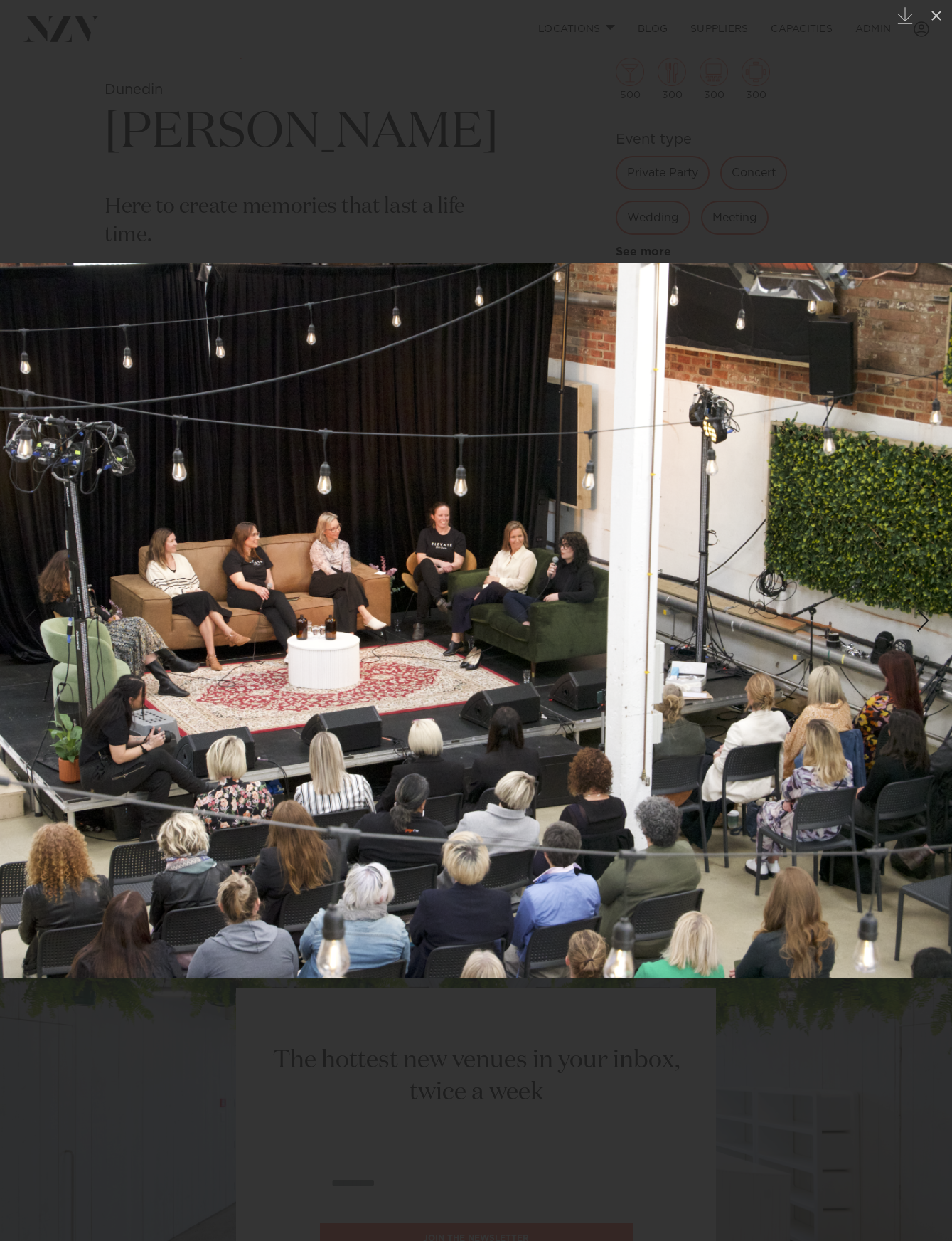
scroll to position [514, 0]
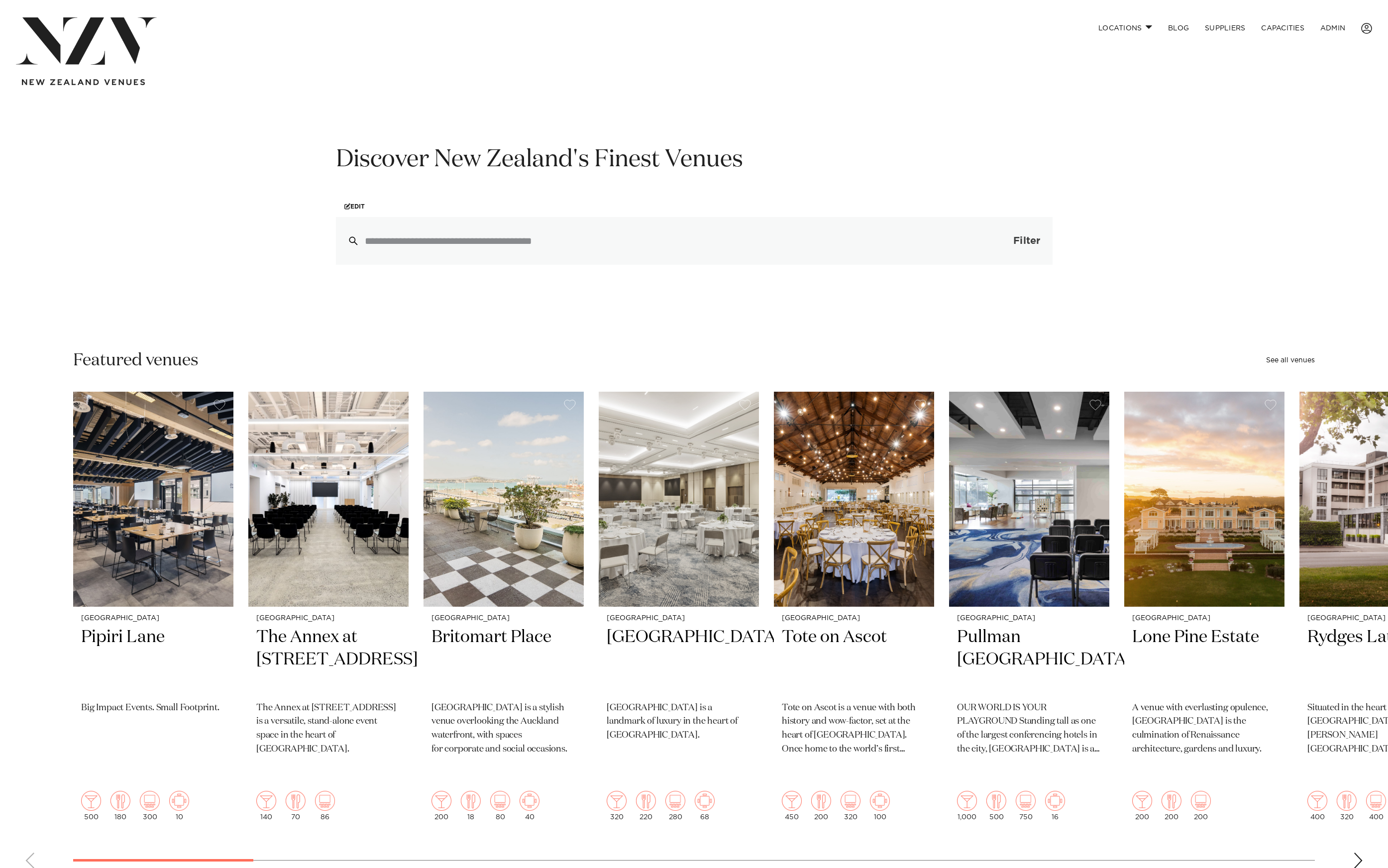
click at [1035, 240] on span "Filter" at bounding box center [1027, 241] width 27 height 10
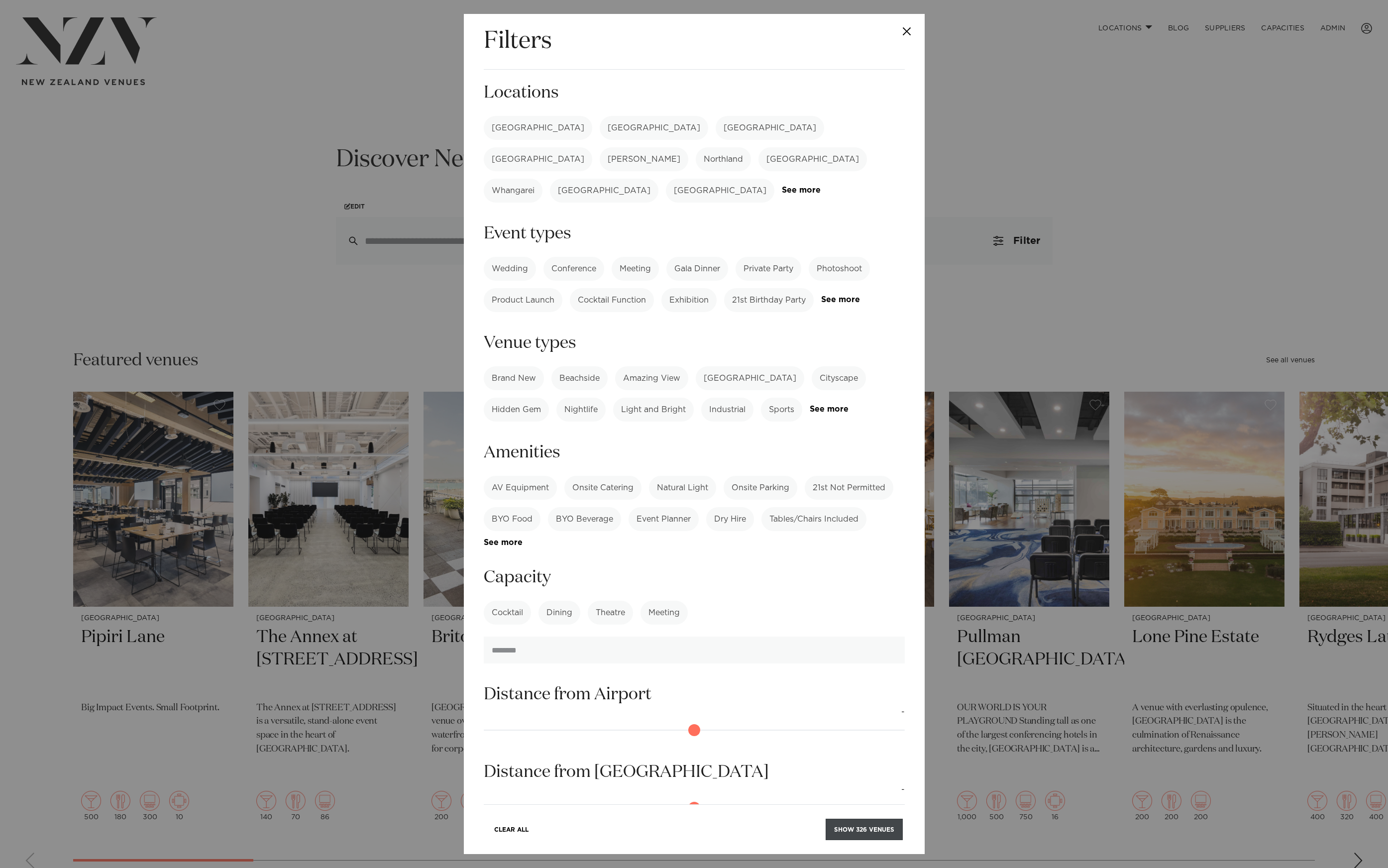
click at [872, 824] on button "Show 326 venues" at bounding box center [864, 830] width 77 height 22
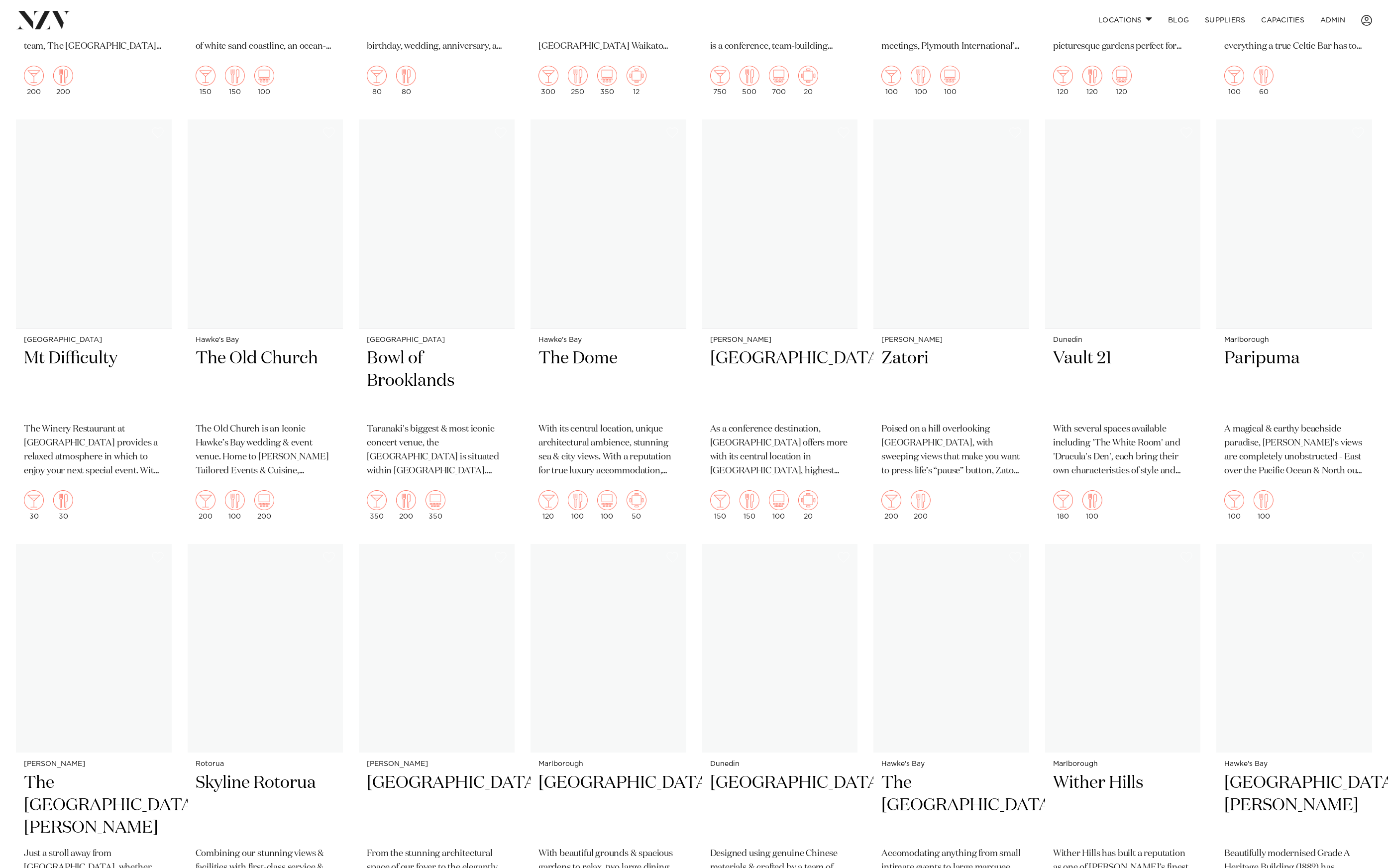
scroll to position [14050, 0]
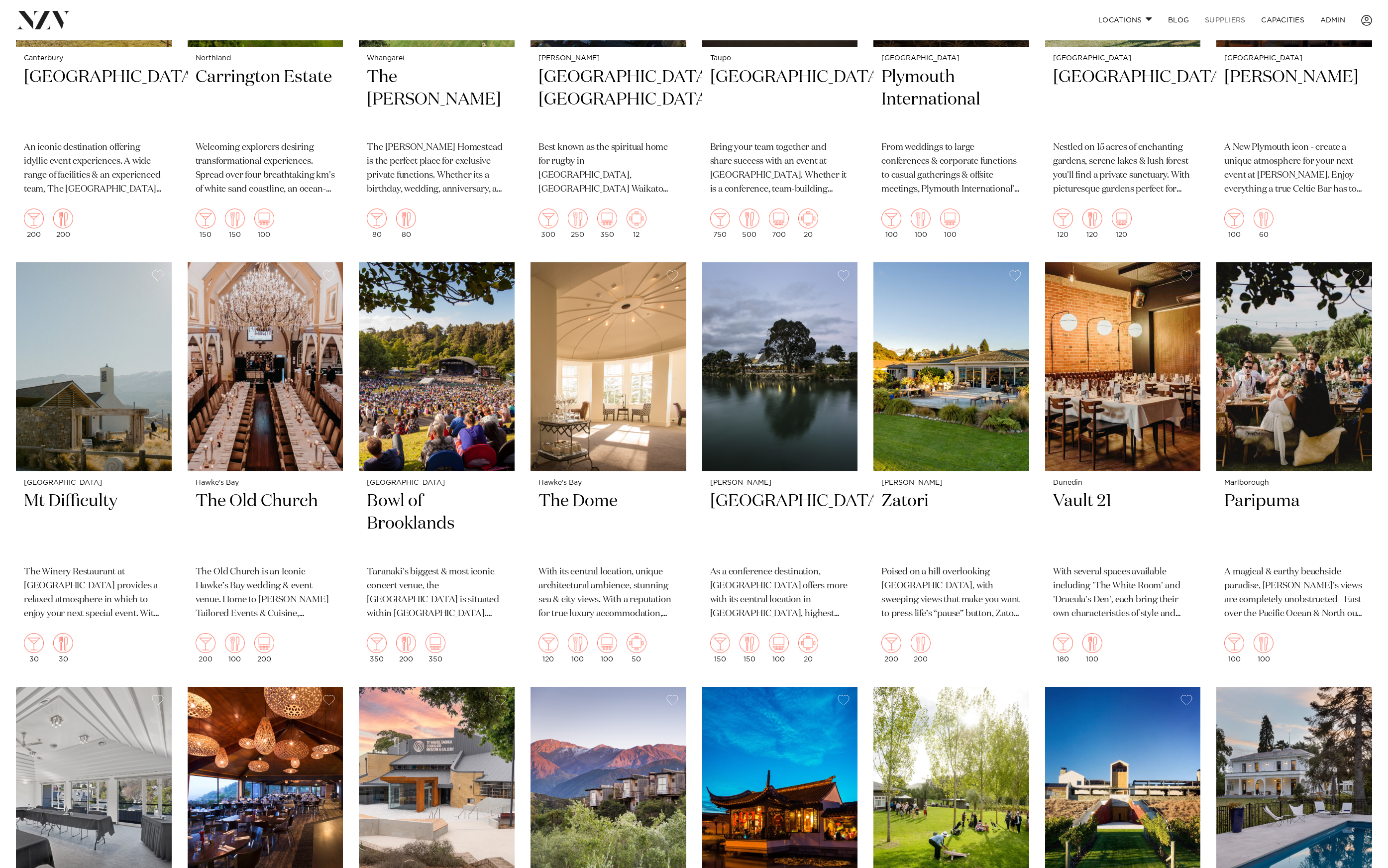
click at [1227, 13] on link "SUPPLIERS" at bounding box center [1225, 20] width 56 height 22
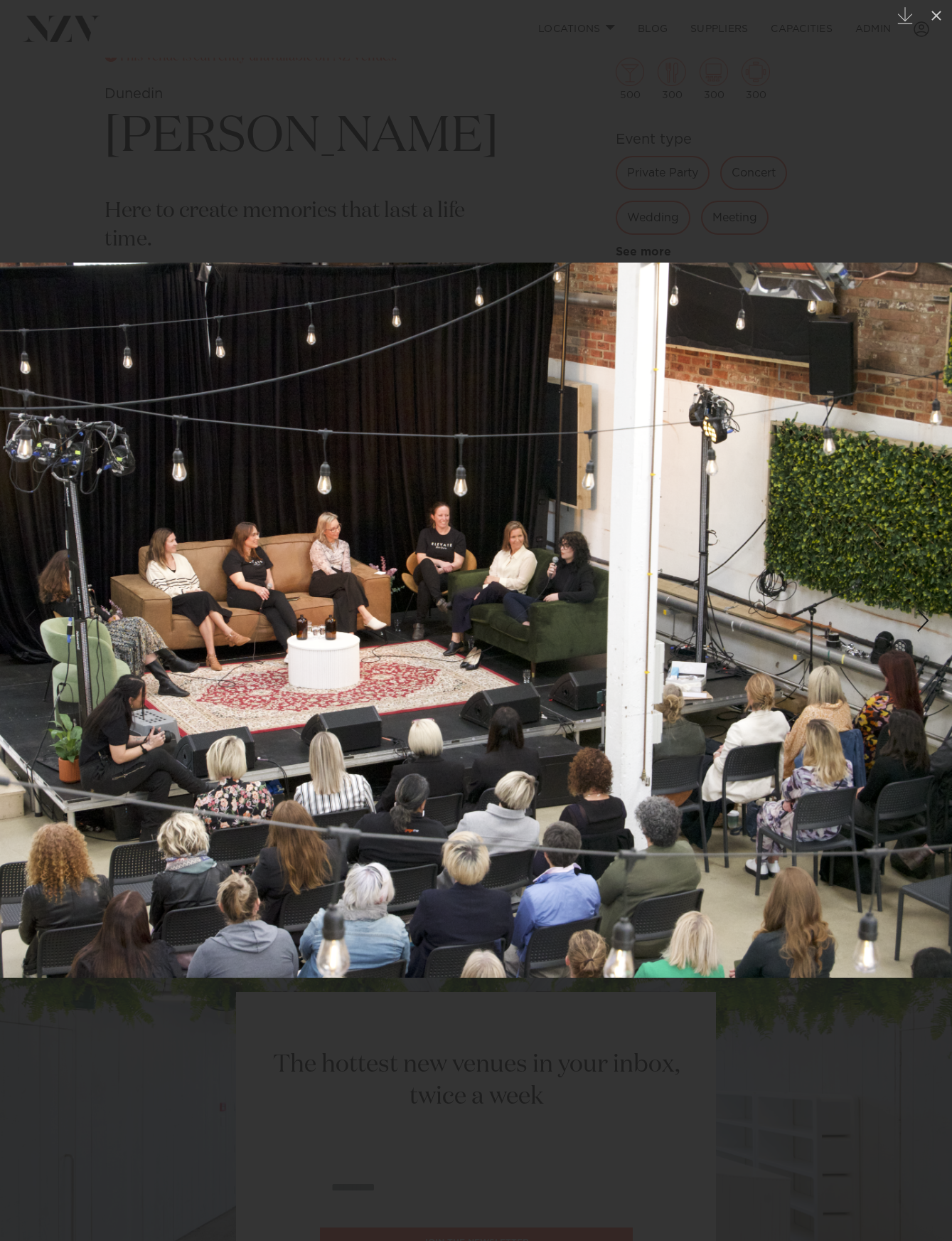
click at [825, 117] on div at bounding box center [476, 620] width 952 height 1241
